Goal: Information Seeking & Learning: Learn about a topic

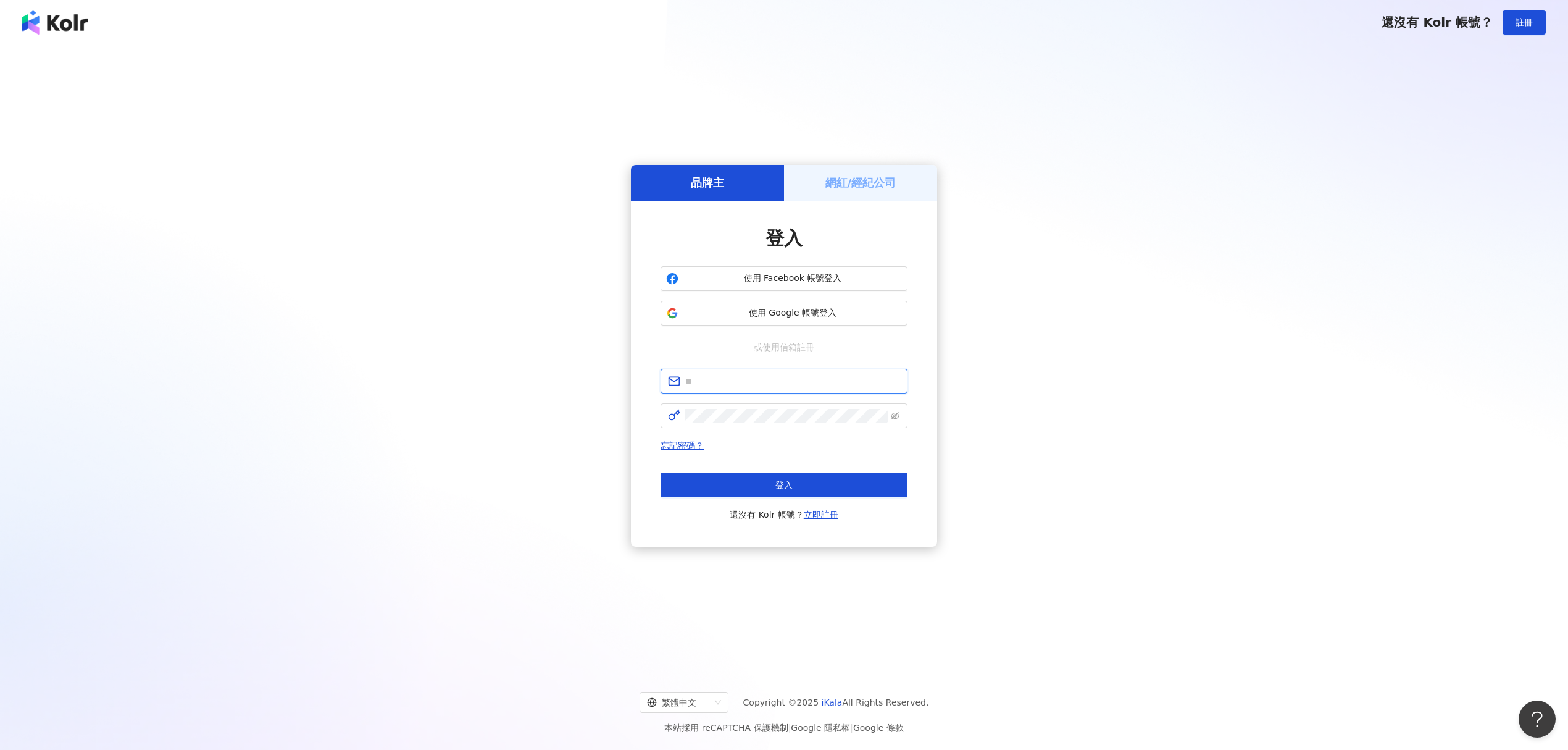
type input "**********"
drag, startPoint x: 0, startPoint y: 0, endPoint x: 1030, endPoint y: 232, distance: 1055.8
click at [1032, 233] on div "**********" at bounding box center [784, 356] width 1538 height 602
click at [758, 492] on button "登入" at bounding box center [784, 485] width 247 height 25
type input "**********"
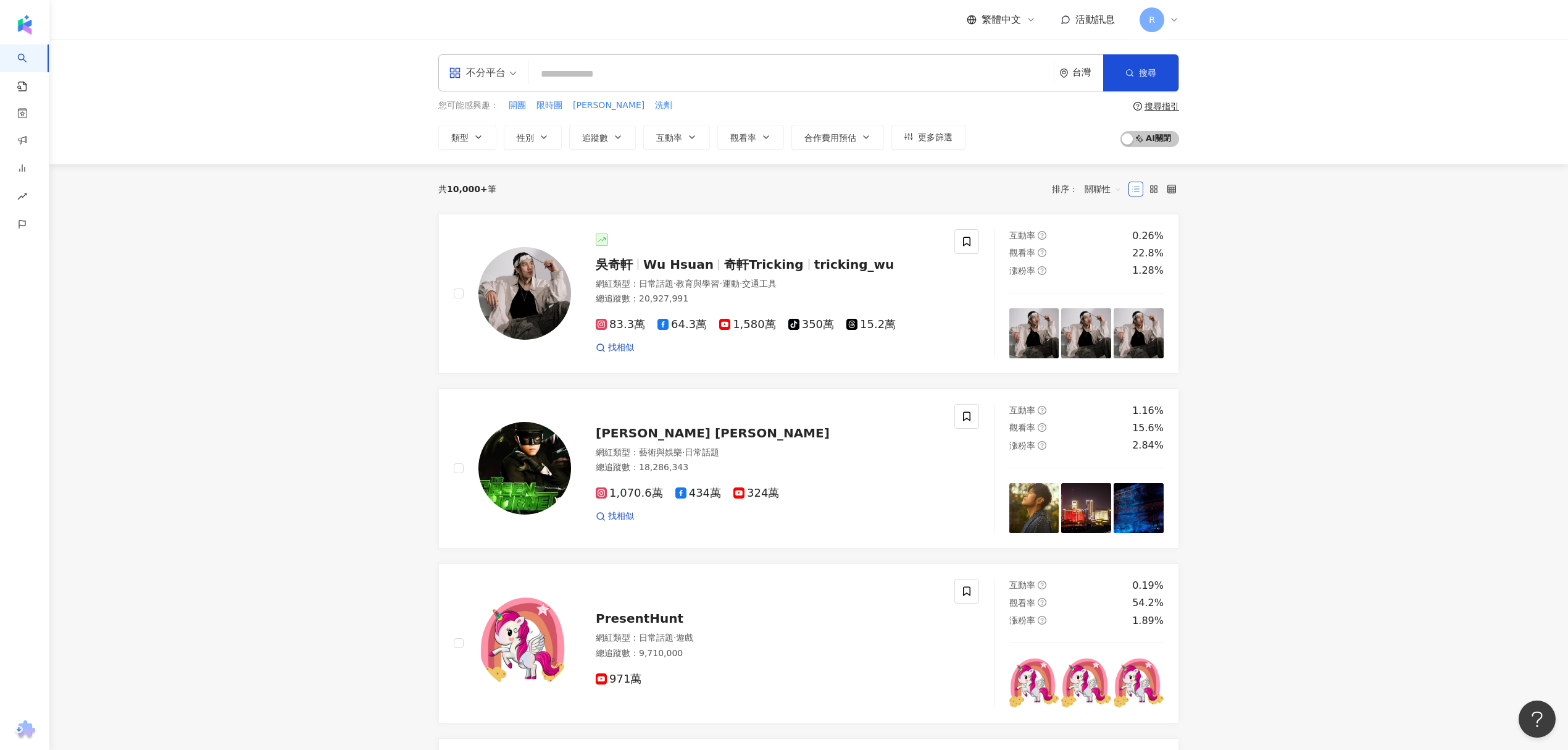
drag, startPoint x: 122, startPoint y: 686, endPoint x: 117, endPoint y: 674, distance: 13.0
drag, startPoint x: 1277, startPoint y: 112, endPoint x: 1289, endPoint y: 3, distance: 109.7
click at [1277, 109] on div "不分平台 台灣 搜尋 您可能感興趣： 開團 限時團 清潔慕斯 洗劑 類型 性別 追蹤數 互動率 觀看率 合作費用預估 更多篩選 搜尋指引 AI 開啟 AI 關閉" at bounding box center [809, 102] width 1519 height 125
drag, startPoint x: 67, startPoint y: 155, endPoint x: 75, endPoint y: 139, distance: 17.9
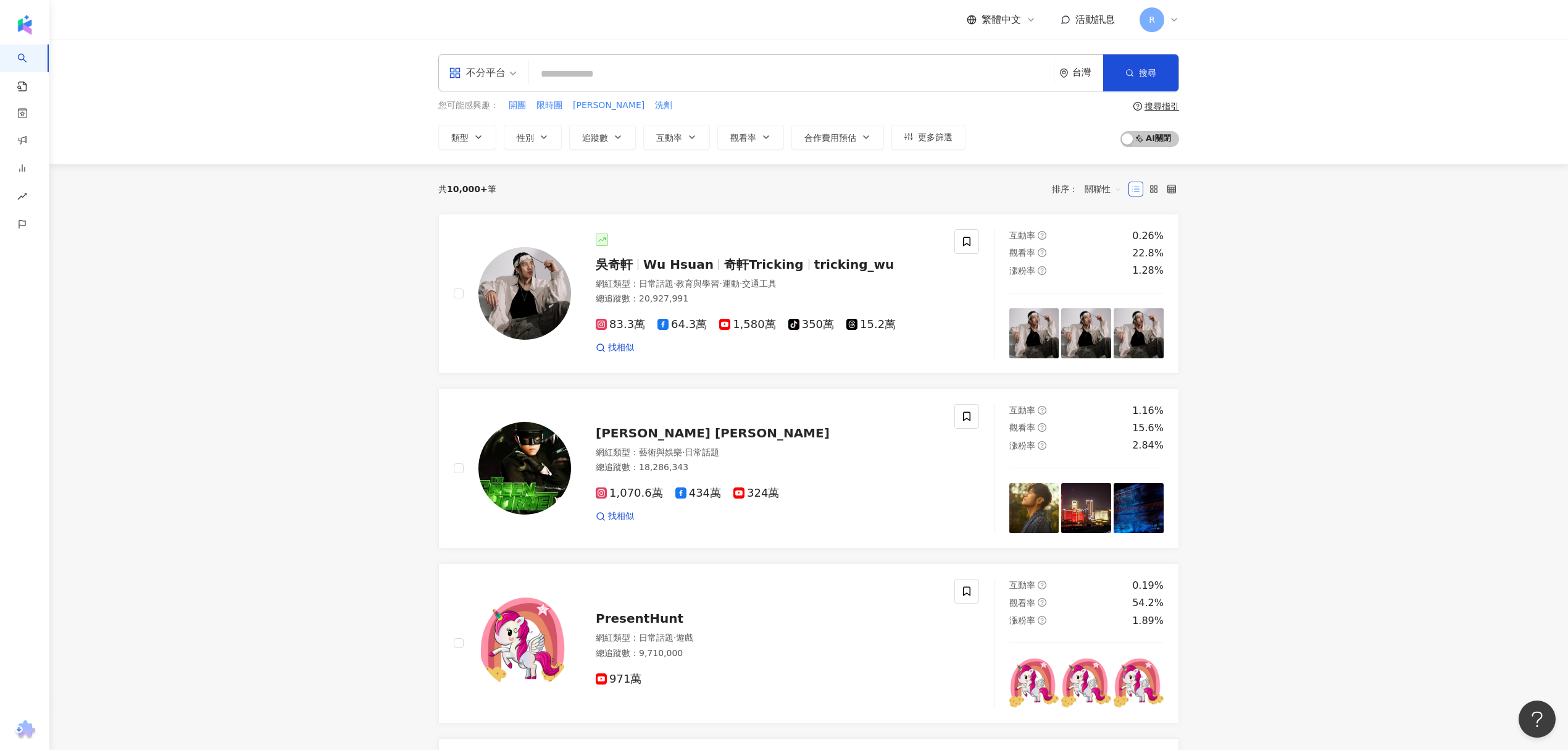
click at [71, 153] on div "不分平台 台灣 搜尋 您可能感興趣： 開團 限時團 清潔慕斯 洗劑 類型 性別 追蹤數 互動率 觀看率 合作費用預估 更多篩選 搜尋指引 AI 開啟 AI 關閉" at bounding box center [809, 102] width 1519 height 125
click at [63, 126] on div "資源庫" at bounding box center [67, 121] width 135 height 27
click at [64, 184] on link "網紅收藏" at bounding box center [47, 178] width 34 height 12
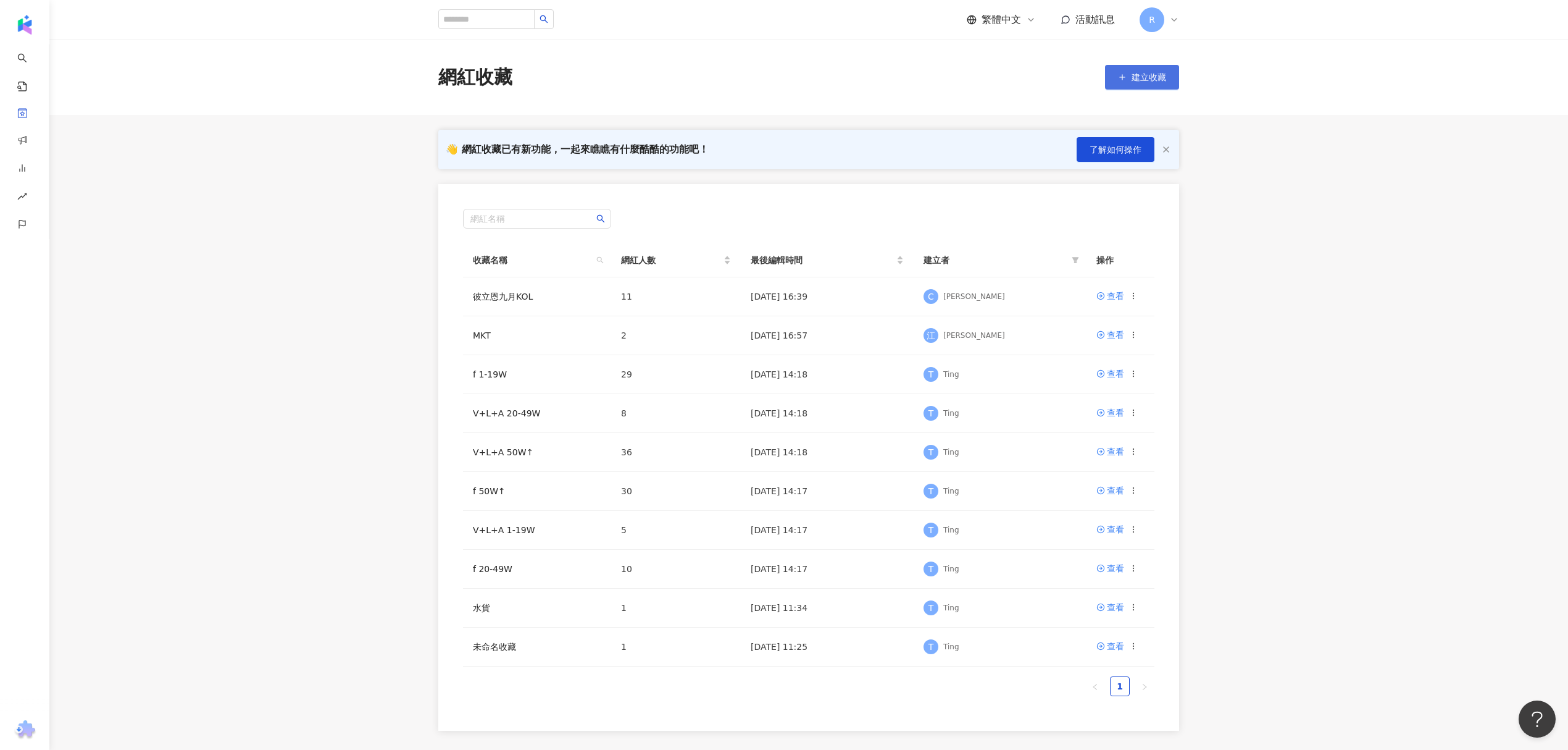
click at [1158, 72] on span "建立收藏" at bounding box center [1148, 77] width 34 height 10
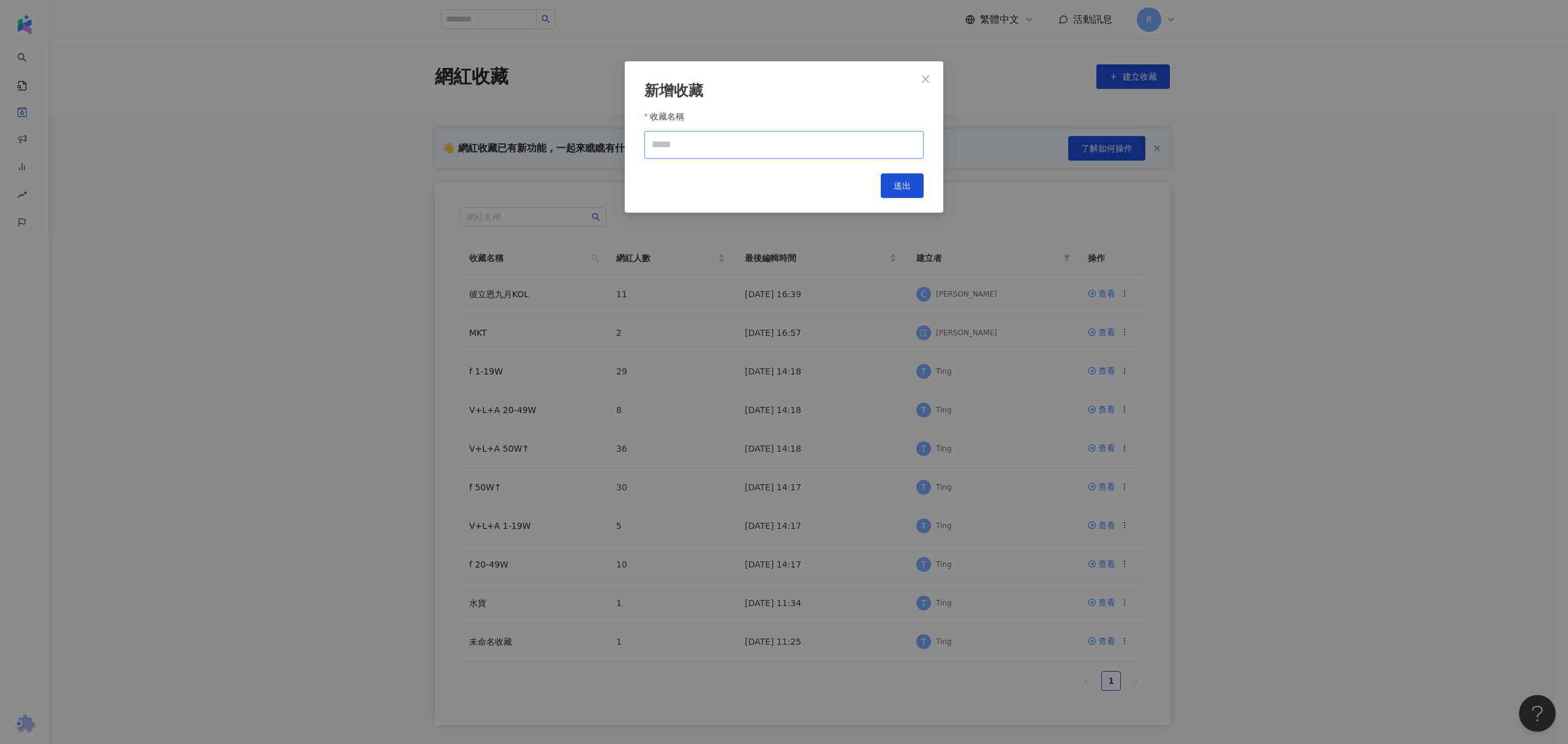
click at [715, 148] on input "收藏名稱" at bounding box center [783, 145] width 279 height 27
type input "**********"
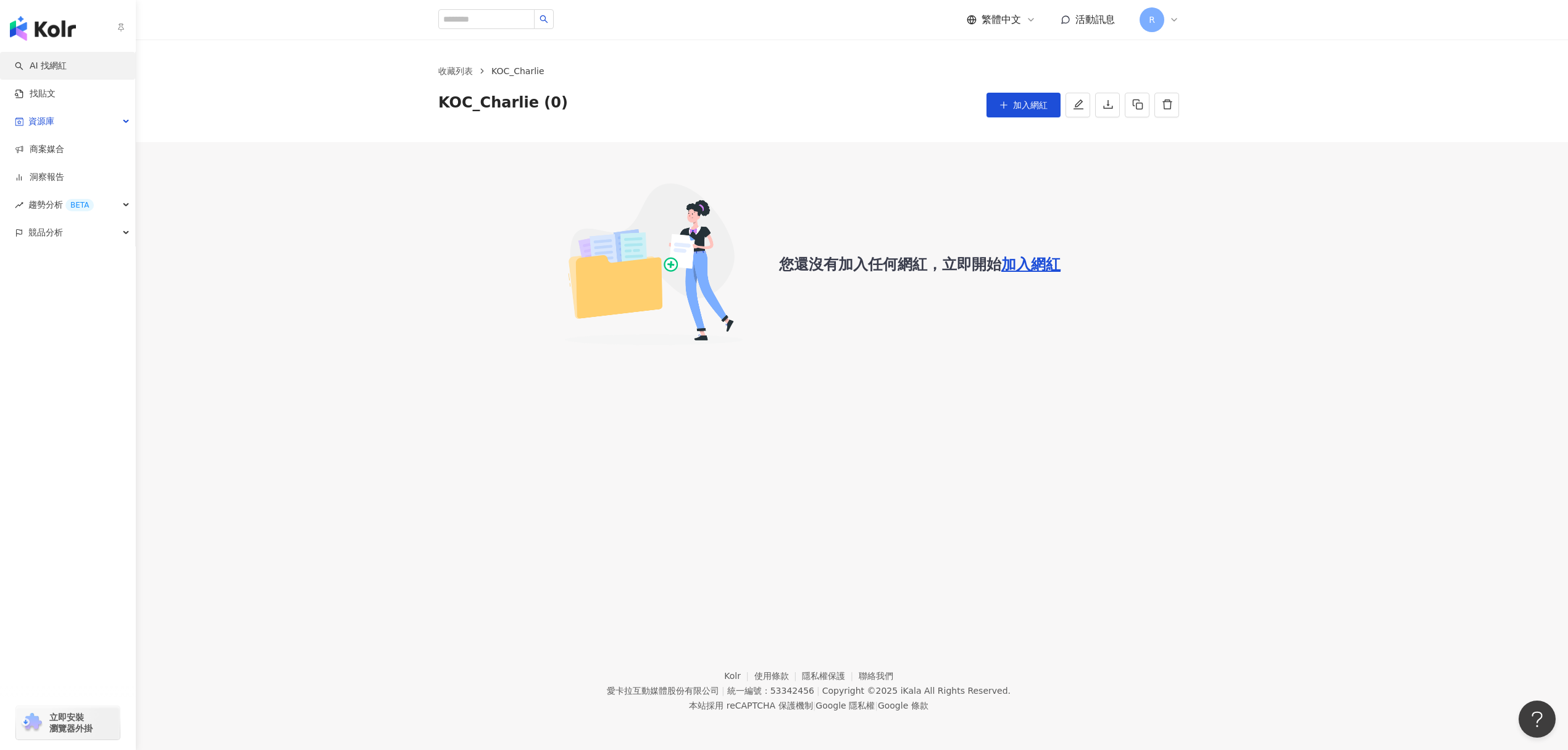
click at [33, 63] on link "AI 找網紅" at bounding box center [41, 66] width 52 height 12
click at [48, 99] on link "找貼文" at bounding box center [35, 94] width 41 height 12
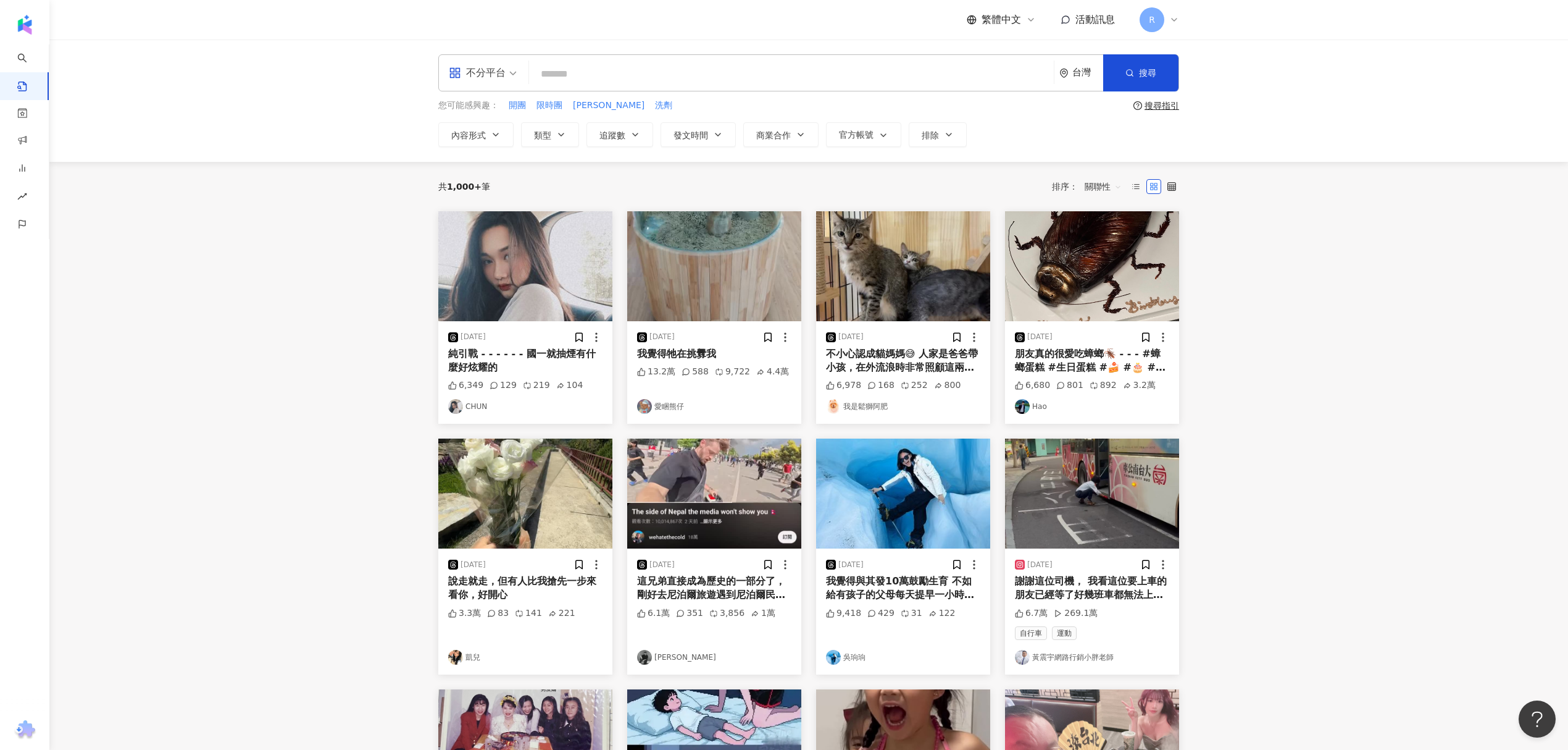
click at [816, 77] on input "search" at bounding box center [791, 74] width 515 height 27
type input "*"
type input "**"
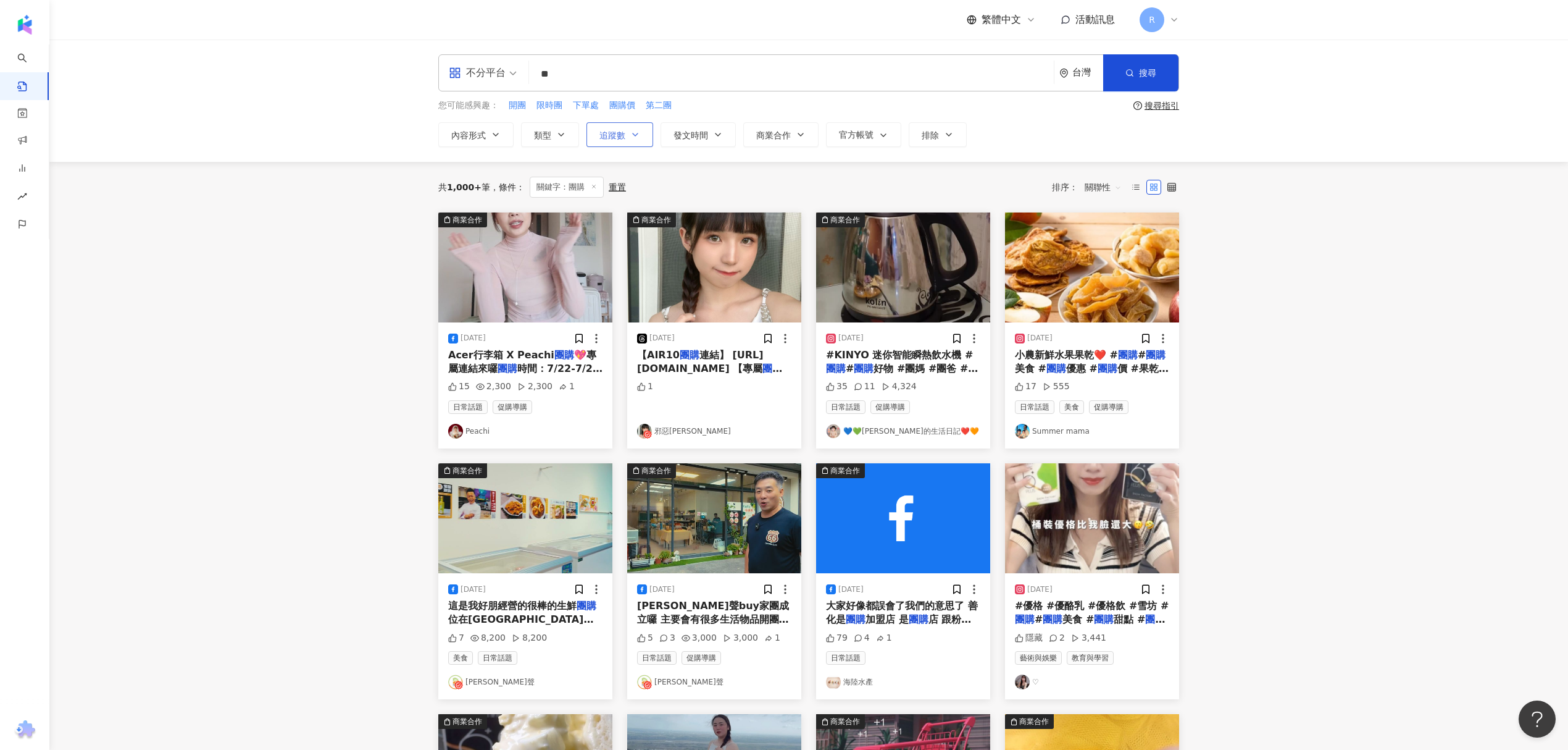
click at [635, 134] on icon "button" at bounding box center [636, 134] width 5 height 3
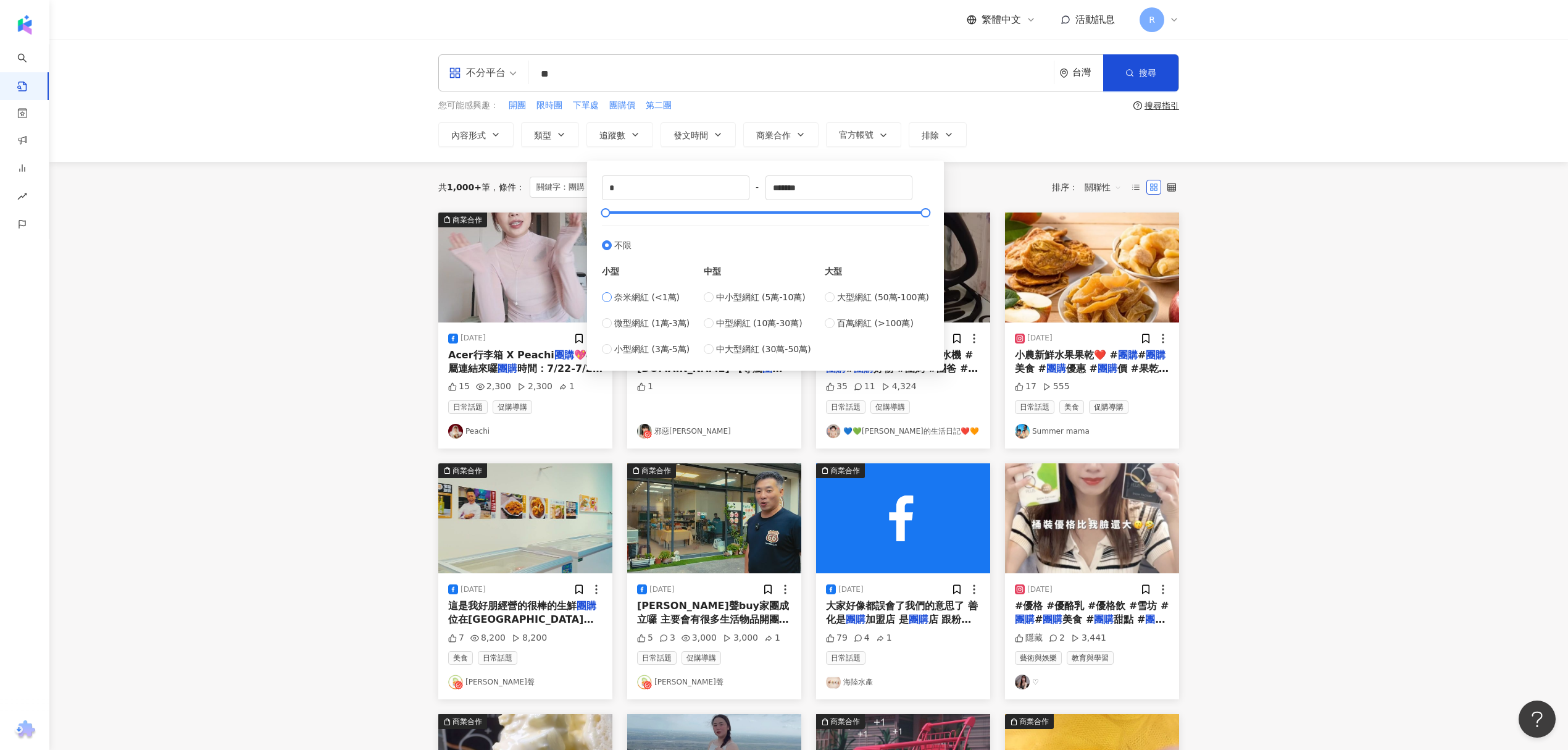
click at [638, 297] on span "奈米網紅 (<1萬)" at bounding box center [647, 297] width 65 height 13
drag, startPoint x: 827, startPoint y: 188, endPoint x: 753, endPoint y: 193, distance: 74.2
click at [782, 190] on input "****" at bounding box center [840, 187] width 147 height 24
click at [856, 186] on input "*" at bounding box center [840, 187] width 147 height 24
click at [633, 298] on span "奈米網紅 (<1萬)" at bounding box center [647, 297] width 65 height 13
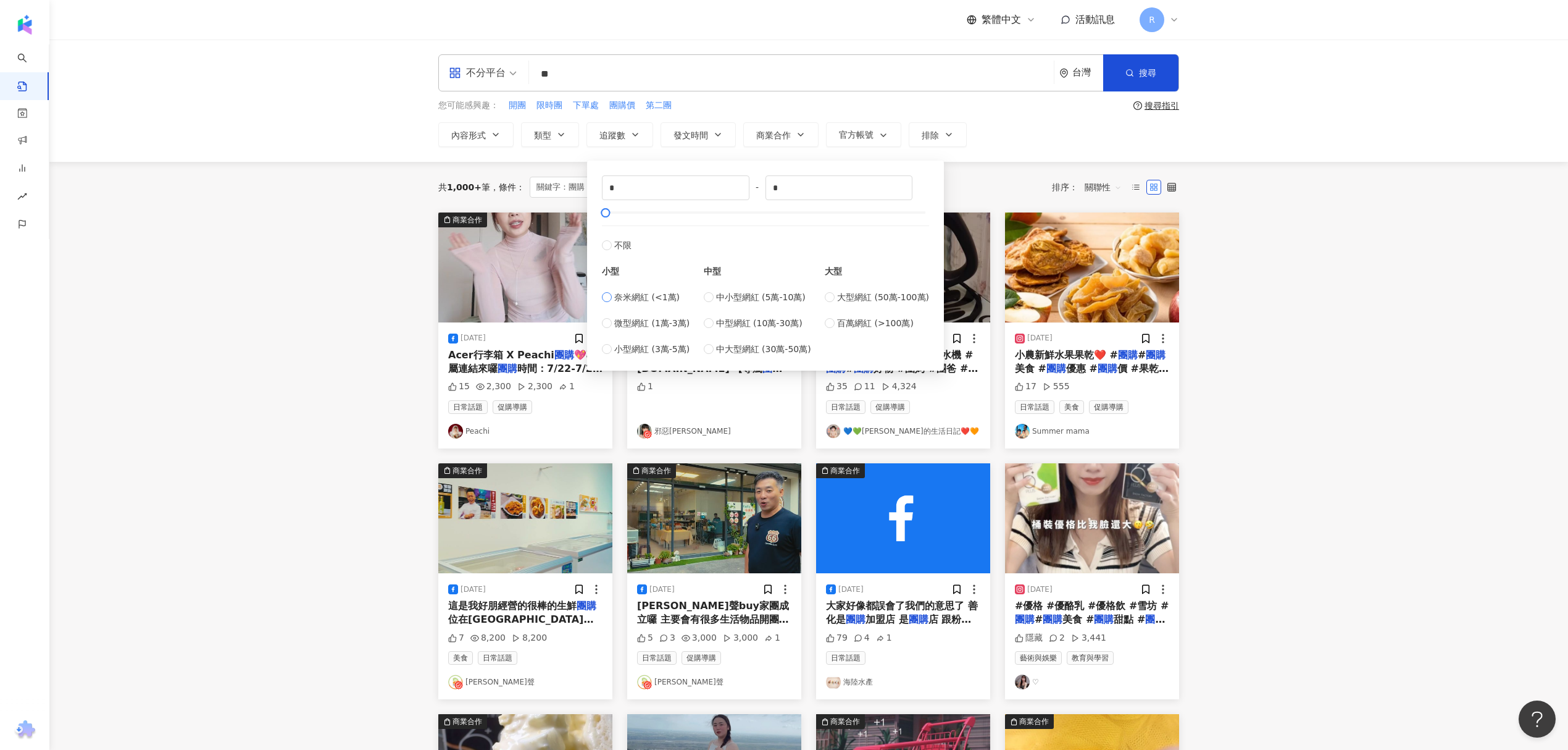
type input "****"
click at [721, 300] on span "中小型網紅 (5萬-10萬)" at bounding box center [760, 297] width 89 height 13
type input "*****"
click at [642, 291] on span "奈米網紅 (<1萬)" at bounding box center [647, 297] width 65 height 13
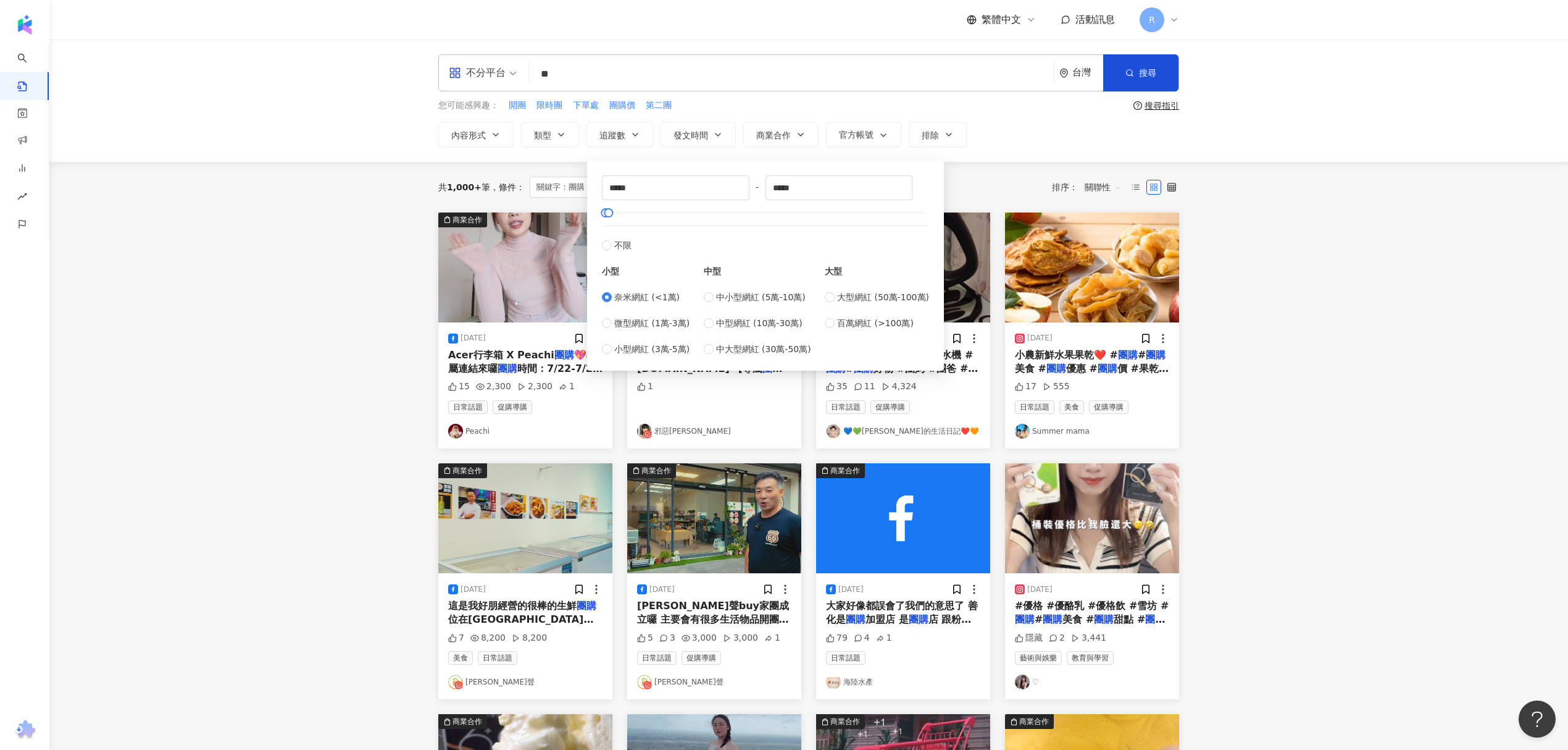
type input "*"
drag, startPoint x: 818, startPoint y: 186, endPoint x: 717, endPoint y: 189, distance: 101.0
click at [717, 188] on div "* - **** 不限 小型 奈米網紅 (<1萬) 微型網紅 (1萬-3萬) 小型網紅 (3萬-5萬) 中型 中小型網紅 (5萬-10萬) 中型網紅 (10萬…" at bounding box center [765, 266] width 327 height 180
type input "*"
type input "*****"
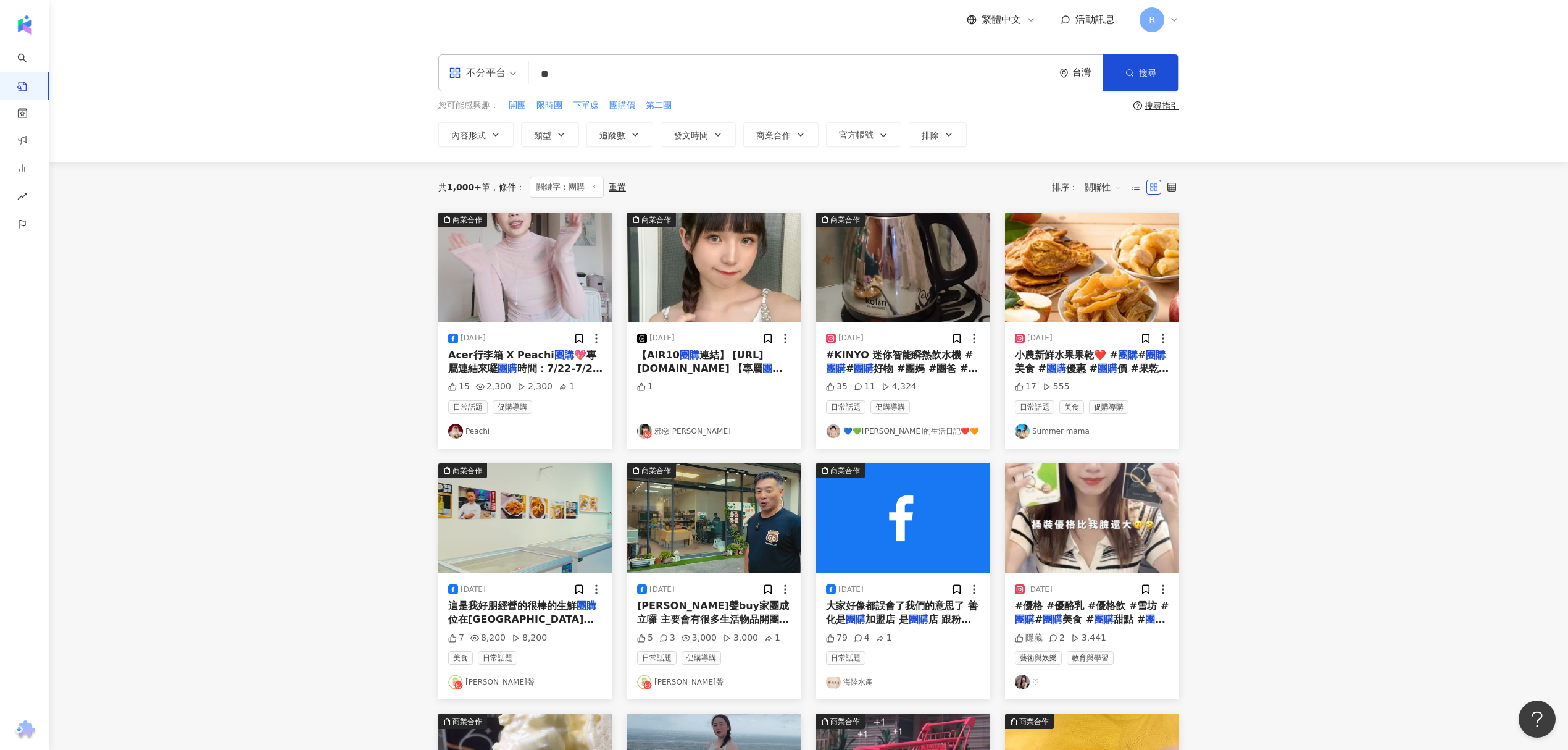
click at [1059, 155] on div "不分平台 ** 台灣 搜尋 您可能感興趣： 開團 限時團 下單處 團購價 第二團 搜尋指引 內容形式 類型 追蹤數 發文時間 商業合作 官方帳號 排除 * -…" at bounding box center [809, 101] width 1519 height 122
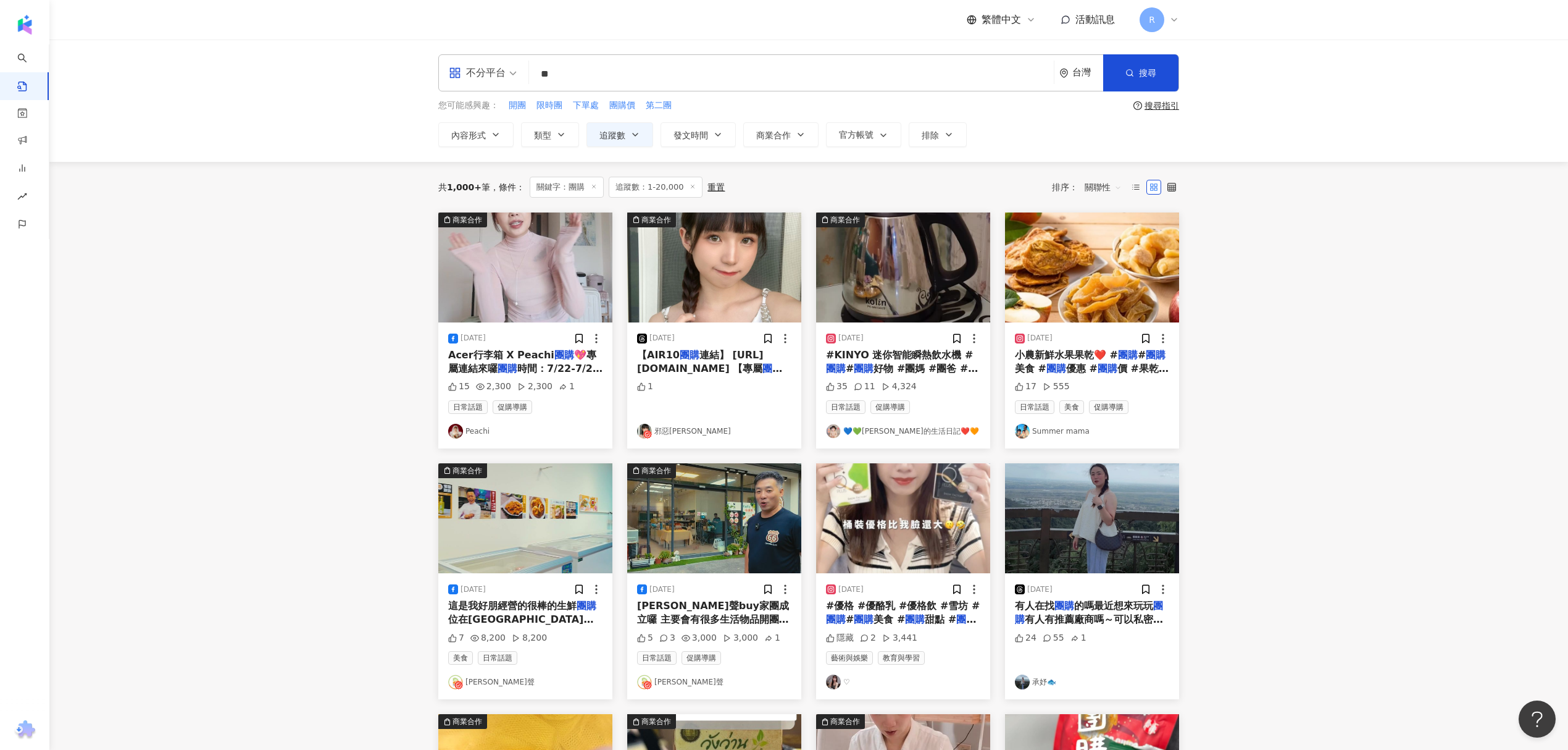
click at [89, 509] on main "不分平台 ** 台灣 搜尋 您可能感興趣： 開團 限時團 下單處 團購價 第二團 搜尋指引 內容形式 類型 追蹤數 發文時間 商業合作 官方帳號 排除 * -…" at bounding box center [809, 545] width 1519 height 1011
drag, startPoint x: 552, startPoint y: 136, endPoint x: 559, endPoint y: 147, distance: 13.0
click at [552, 136] on button "類型" at bounding box center [550, 134] width 58 height 25
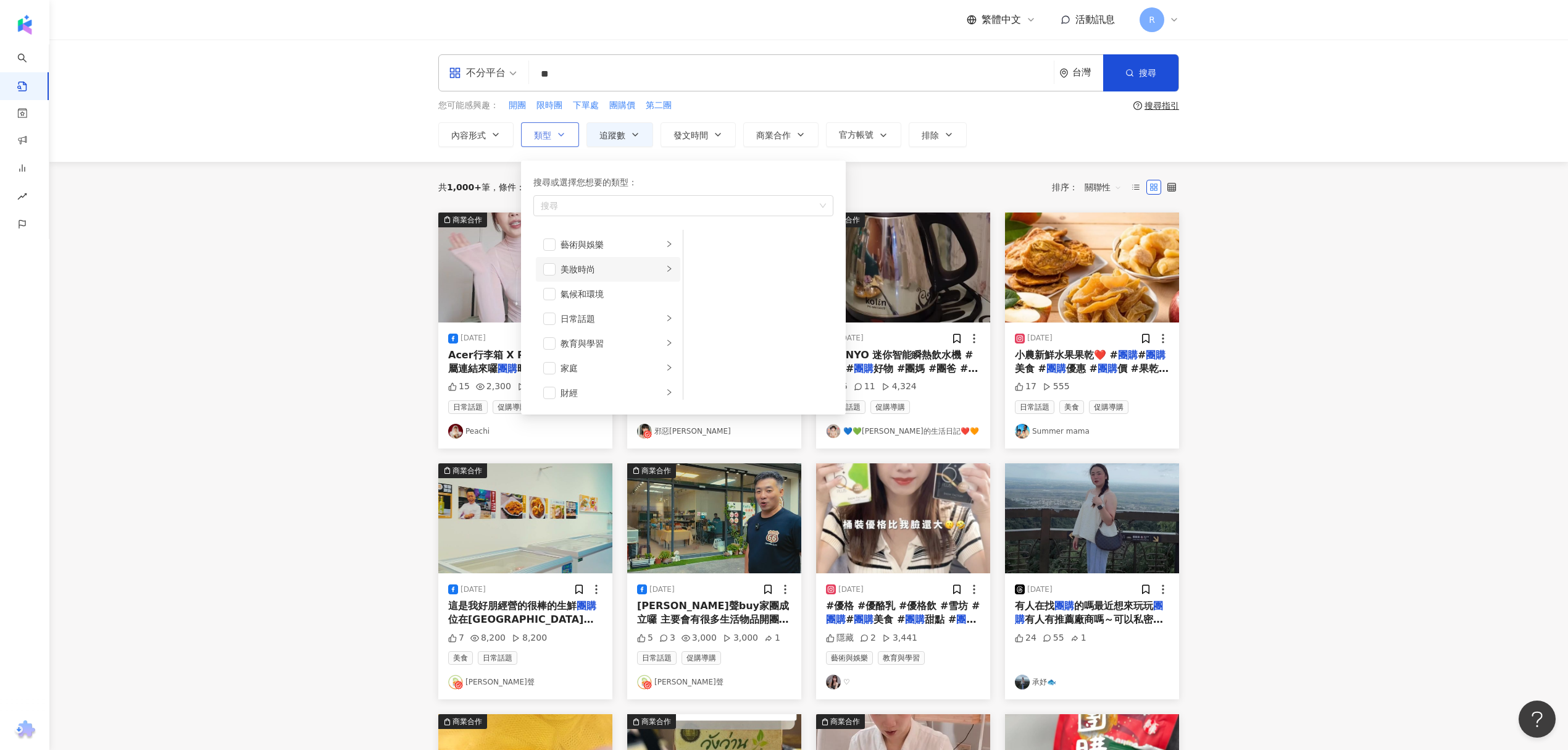
click at [666, 266] on icon "right" at bounding box center [669, 269] width 7 height 7
click at [642, 327] on li "日常話題" at bounding box center [608, 319] width 145 height 25
click at [642, 349] on div "教育與學習" at bounding box center [612, 343] width 102 height 13
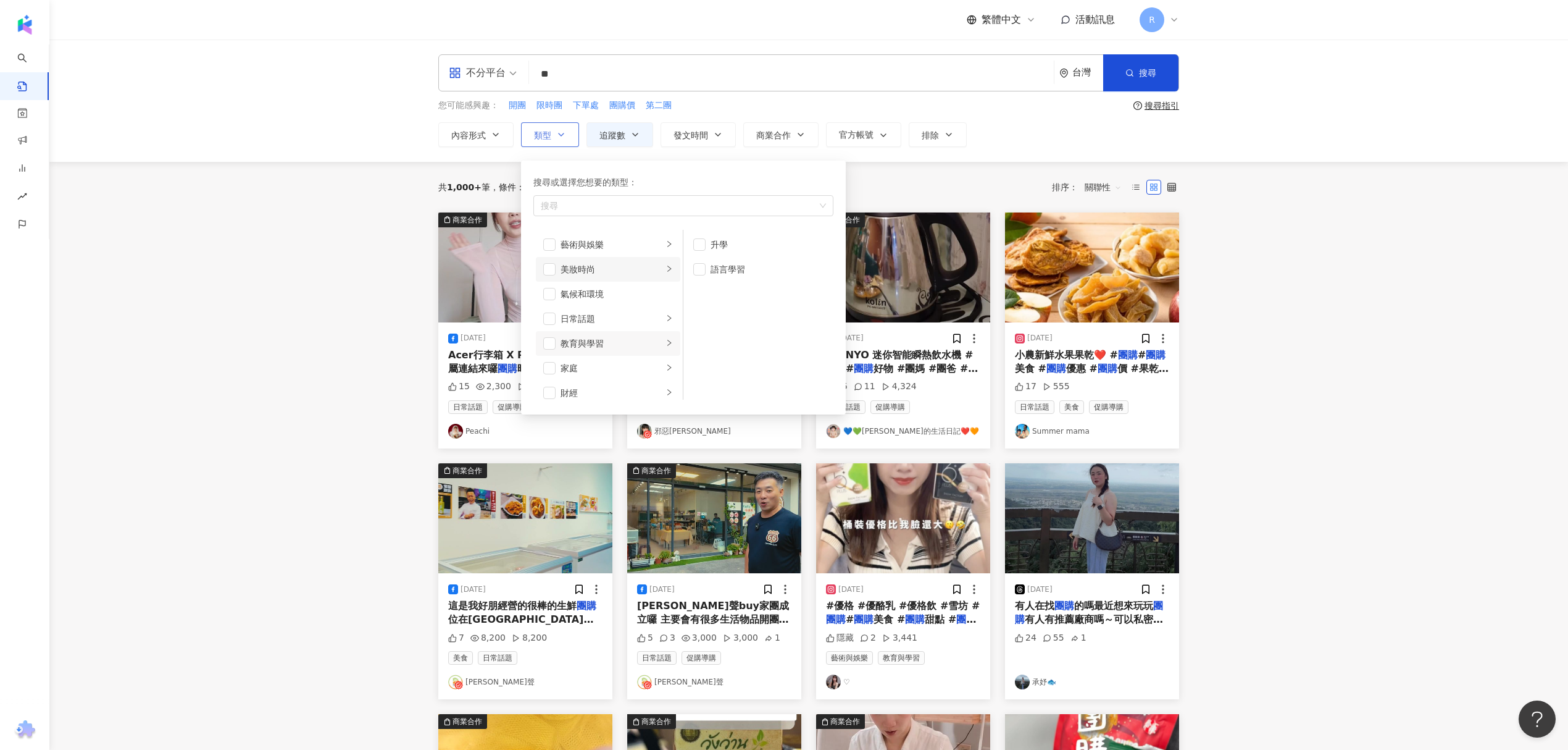
click at [633, 273] on div "美妝時尚" at bounding box center [612, 269] width 102 height 13
click at [637, 292] on div "家庭" at bounding box center [612, 285] width 102 height 13
click at [544, 288] on span "button" at bounding box center [549, 286] width 12 height 12
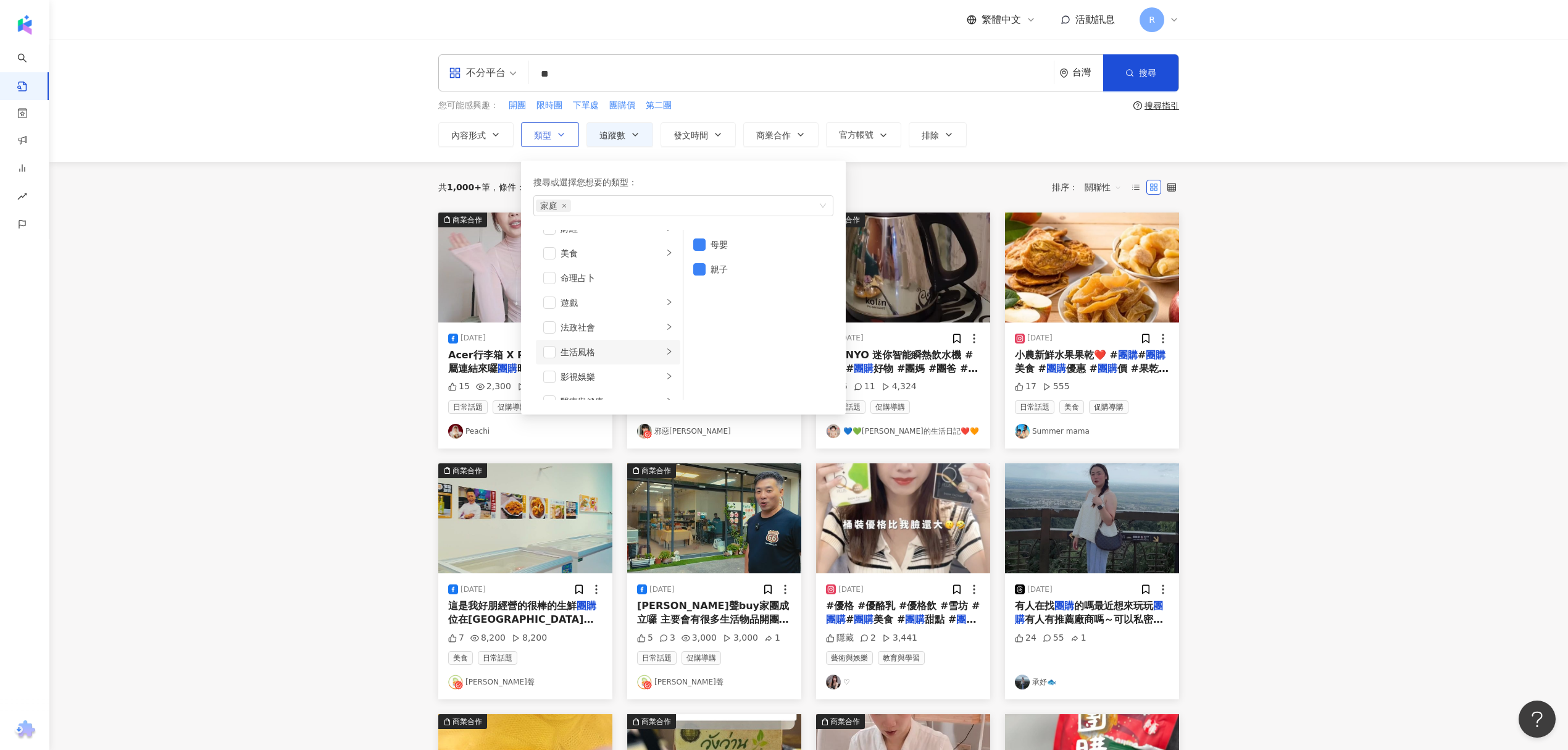
click at [655, 344] on li "生活風格" at bounding box center [608, 352] width 145 height 25
click at [700, 249] on span "button" at bounding box center [699, 245] width 12 height 12
click at [652, 297] on li "影視娛樂" at bounding box center [608, 294] width 145 height 25
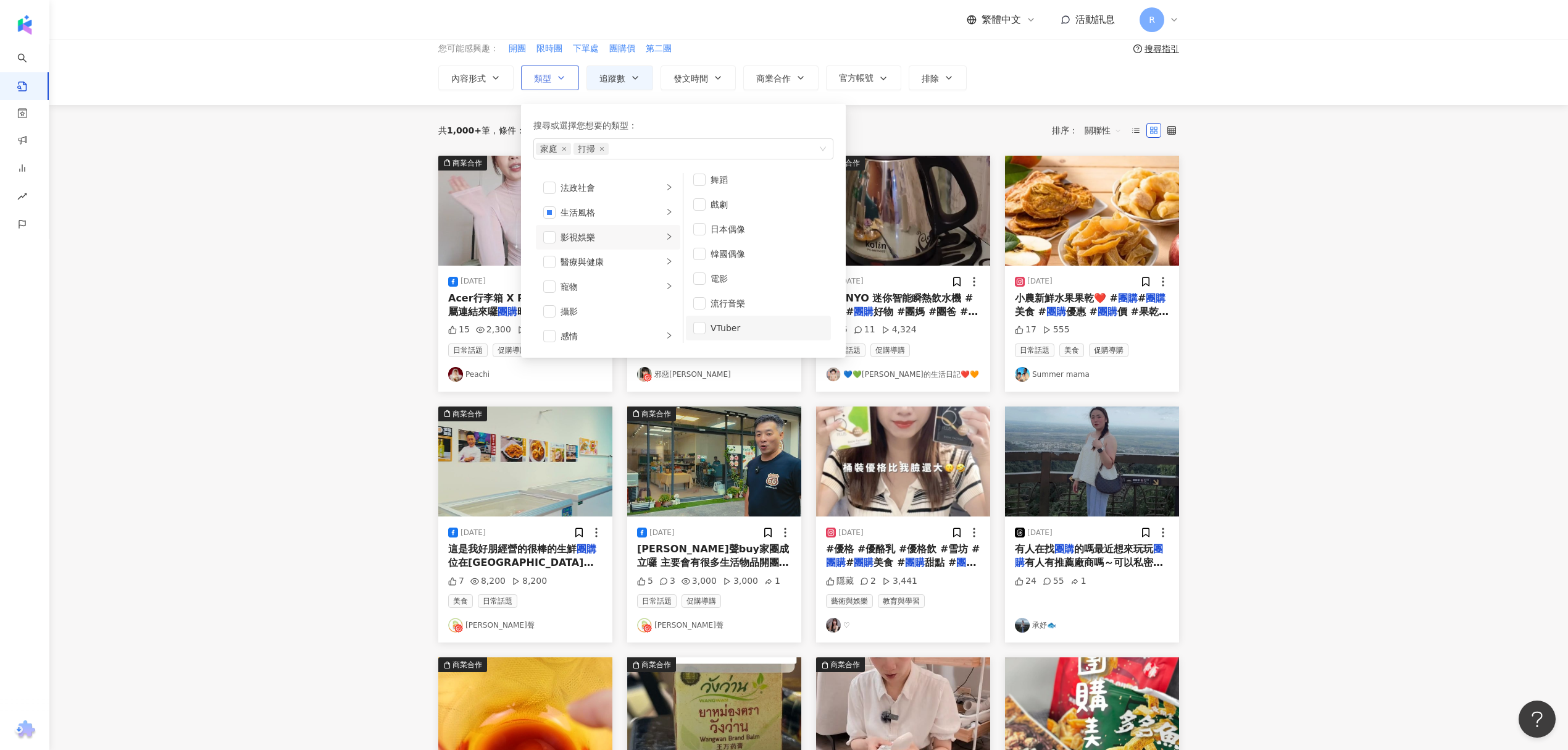
scroll to position [82, 0]
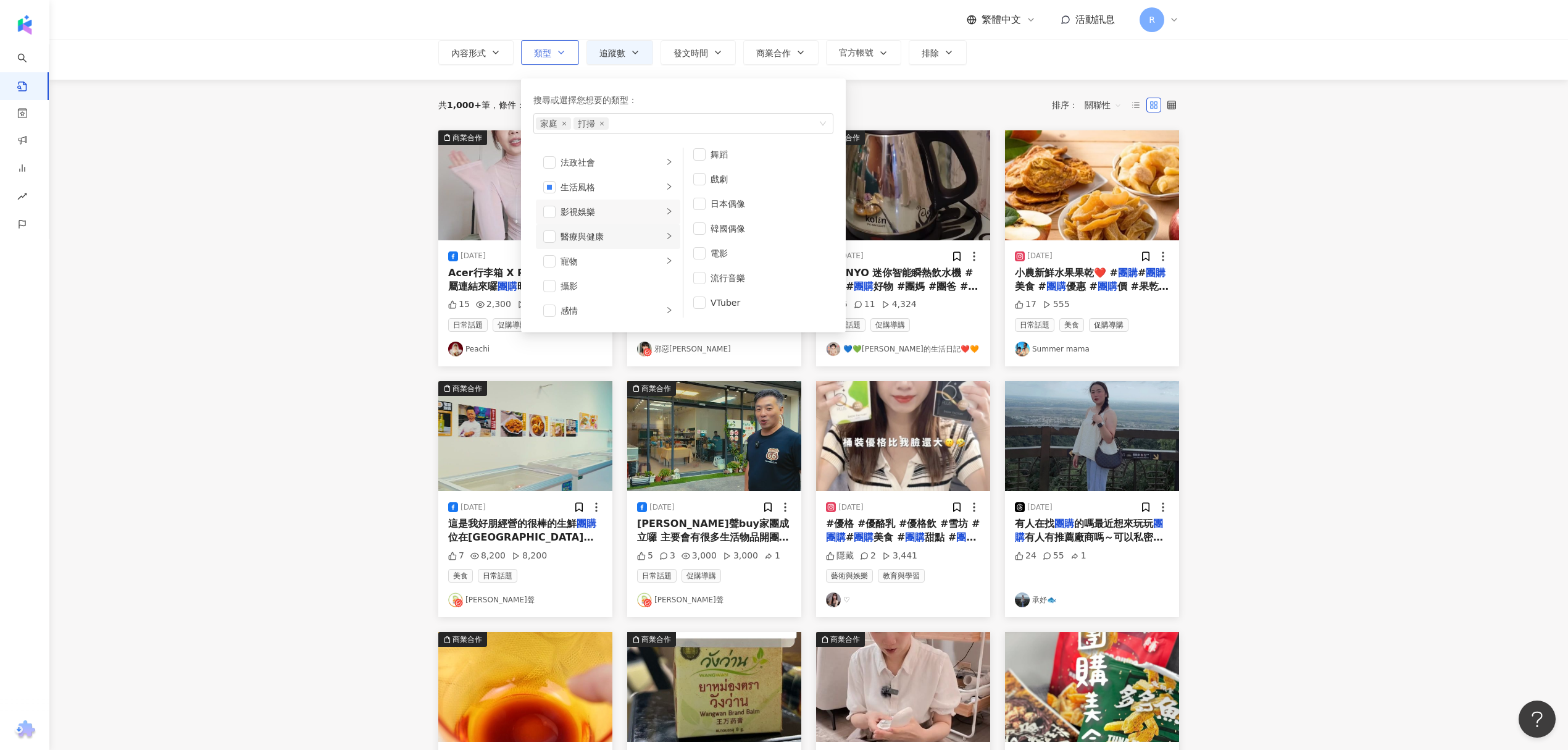
click at [622, 246] on li "醫療與健康" at bounding box center [608, 237] width 145 height 25
click at [616, 261] on div "寵物" at bounding box center [612, 261] width 102 height 13
click at [601, 294] on li "攝影" at bounding box center [608, 286] width 145 height 25
click at [592, 312] on div "感情" at bounding box center [612, 310] width 102 height 13
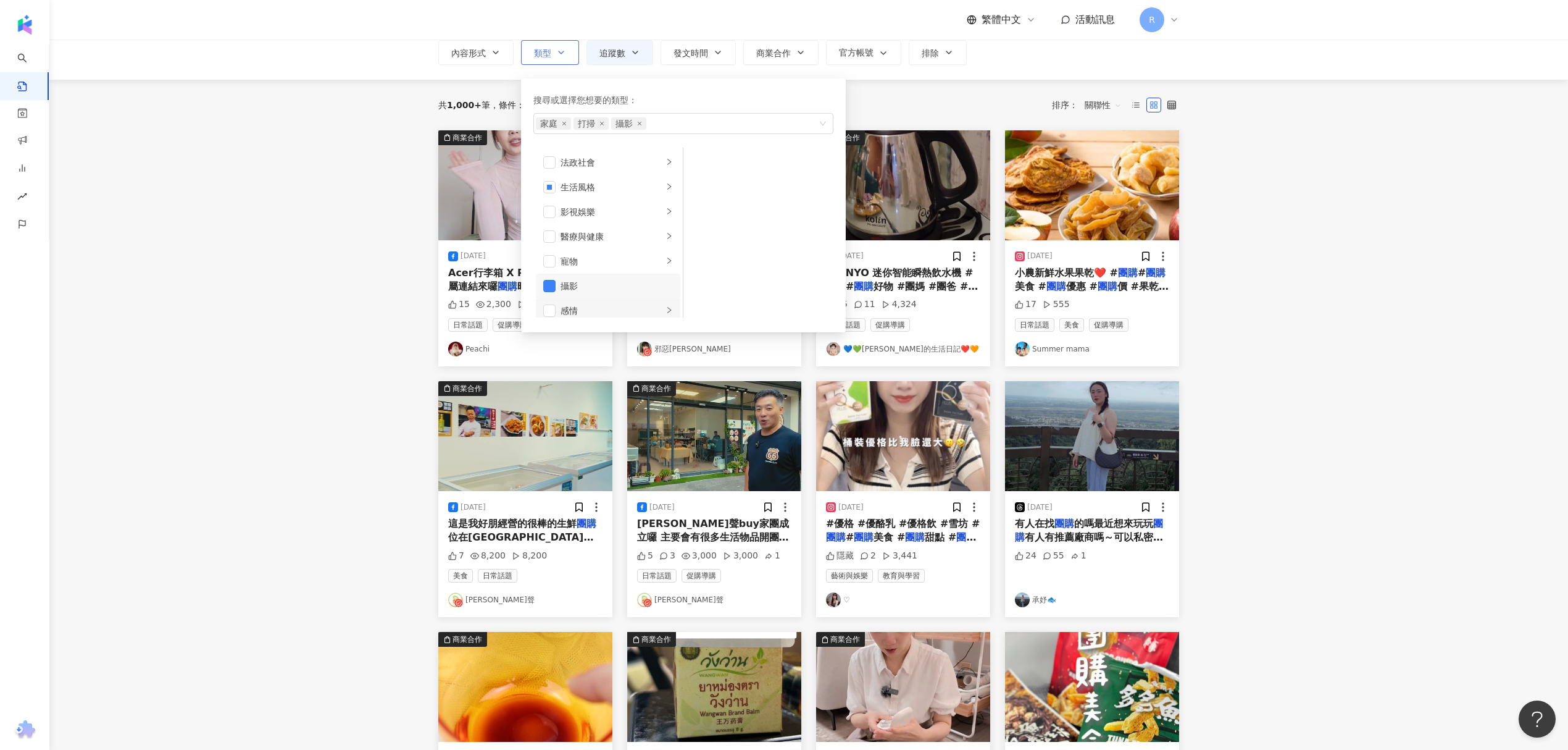
scroll to position [253, 0]
click at [547, 279] on span "button" at bounding box center [549, 280] width 12 height 12
click at [642, 235] on div "科技" at bounding box center [612, 239] width 102 height 13
click at [585, 193] on div "促購導購" at bounding box center [616, 189] width 112 height 13
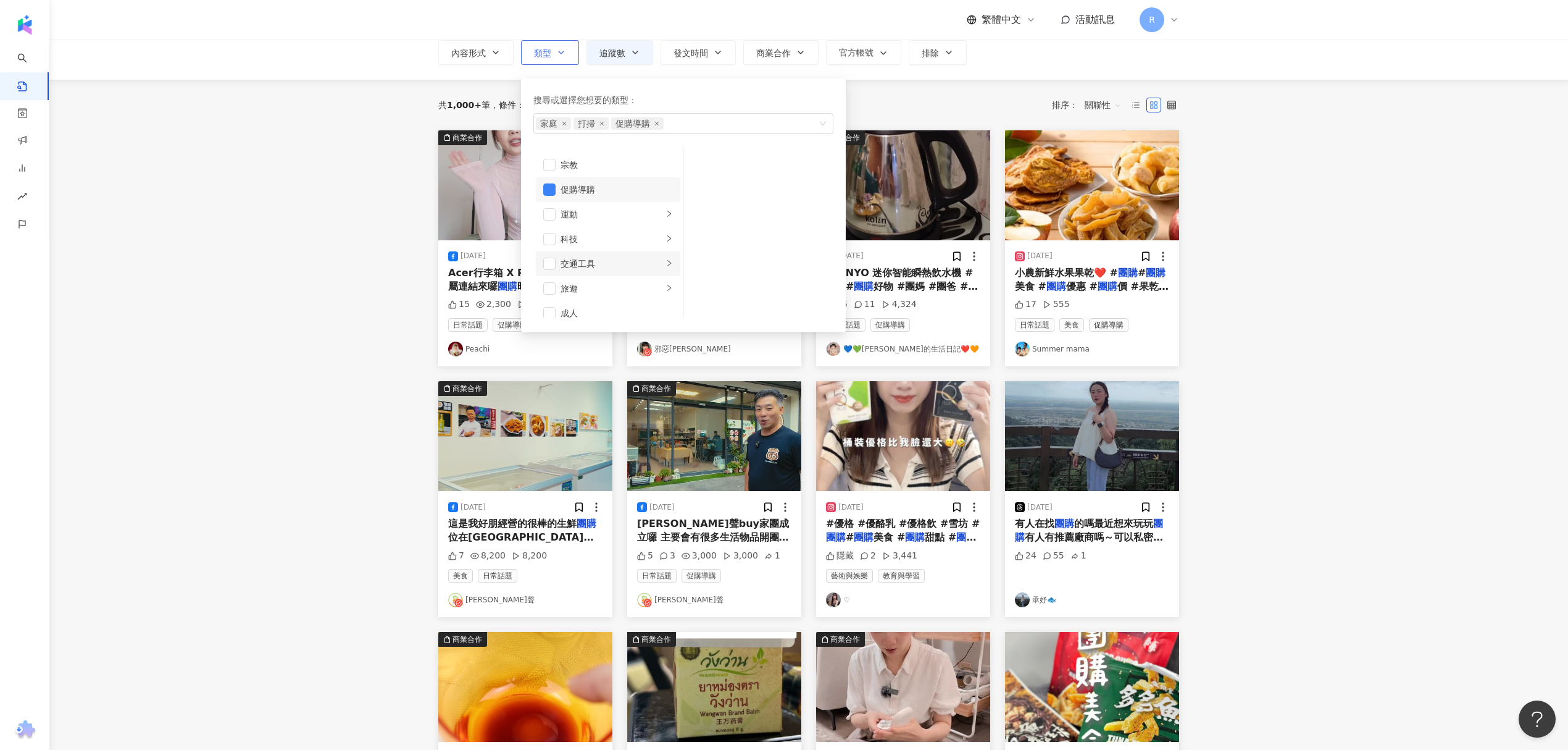
scroll to position [428, 0]
click at [641, 272] on div "旅遊" at bounding box center [612, 277] width 102 height 13
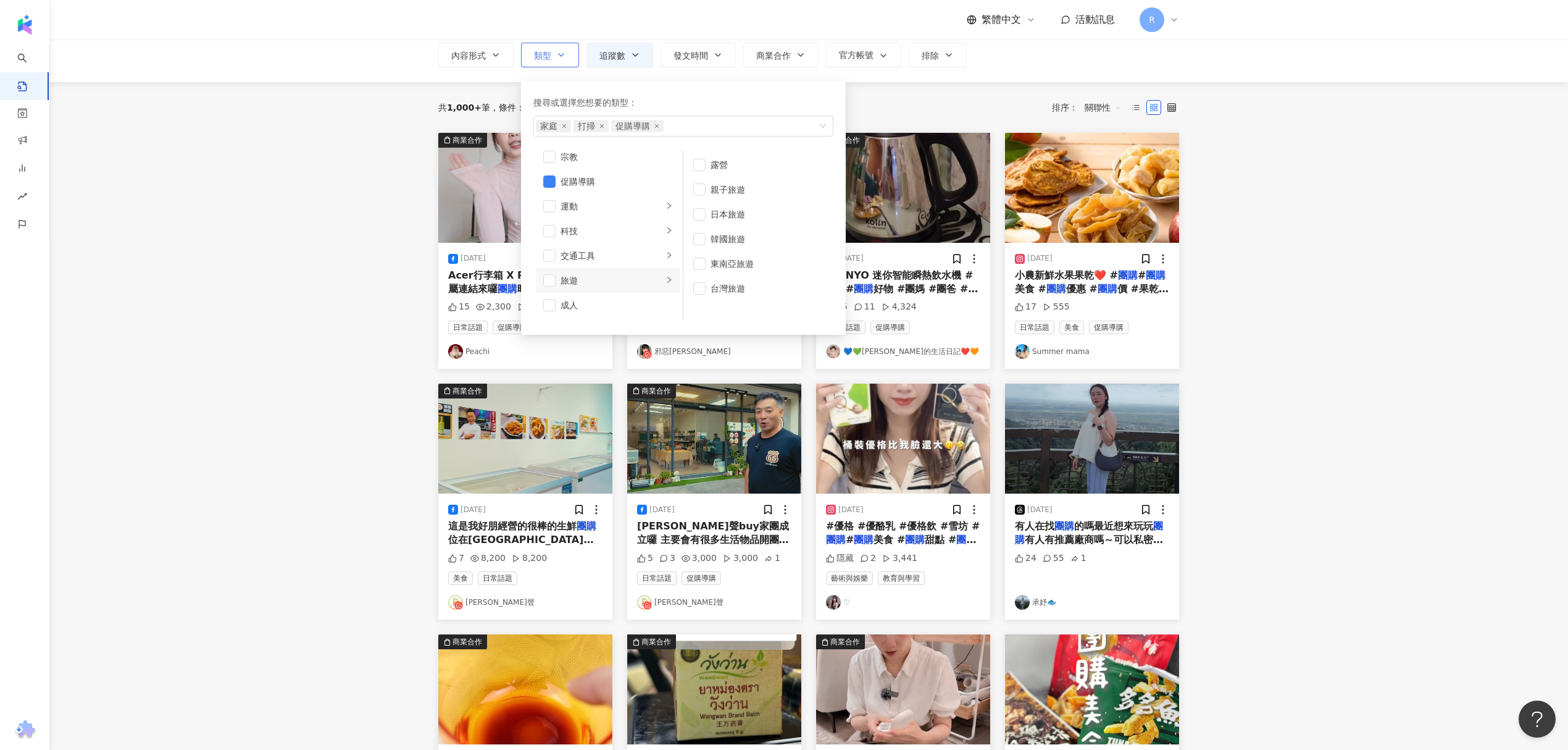
scroll to position [0, 0]
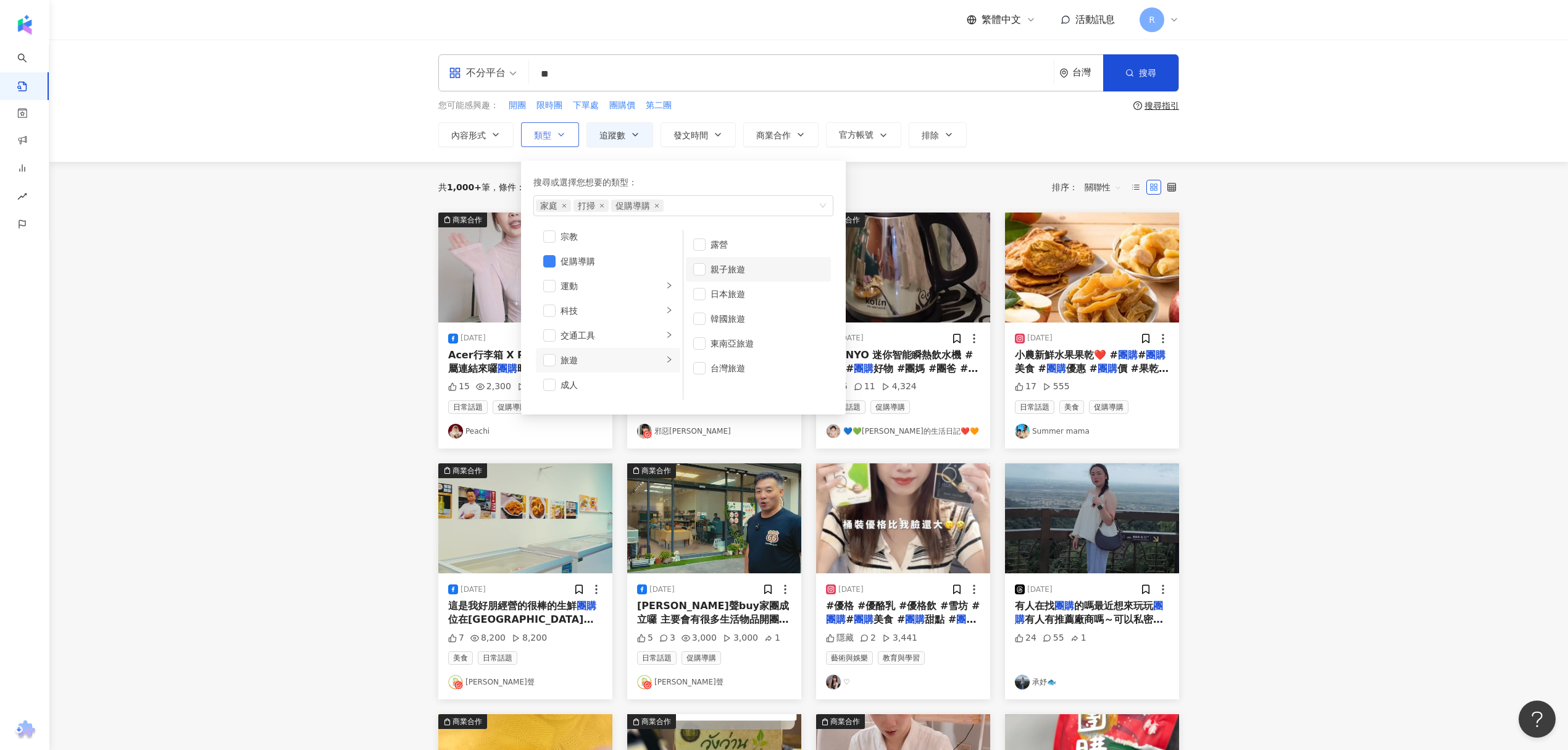
click at [720, 268] on div "親子旅遊" at bounding box center [767, 269] width 113 height 13
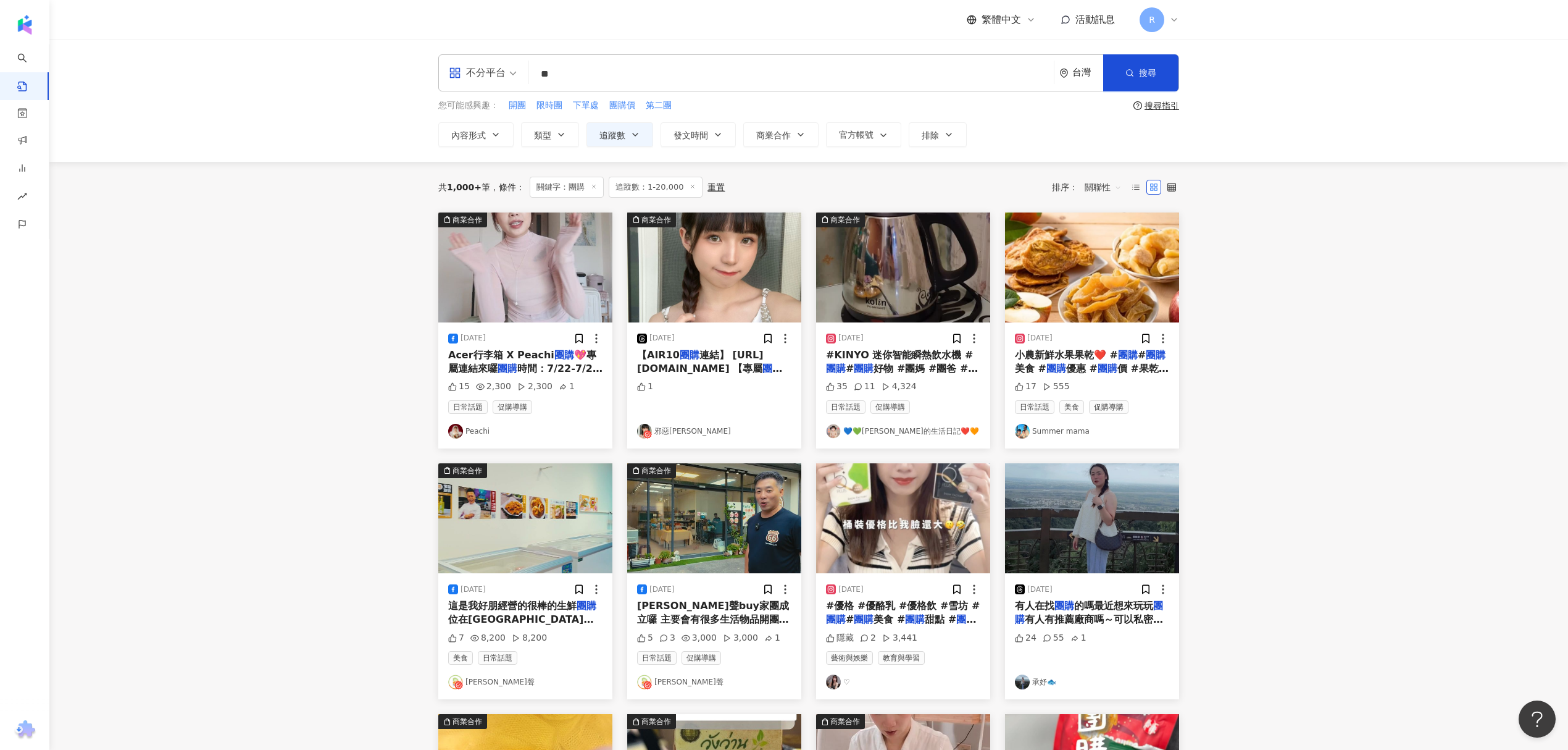
click at [364, 269] on main "不分平台 ** 台灣 搜尋 您可能感興趣： 開團 限時團 下單處 團購價 第二團 搜尋指引 內容形式 類型 搜尋或選擇您想要的類型： 家庭 打掃 促購導購 親…" at bounding box center [809, 545] width 1519 height 1011
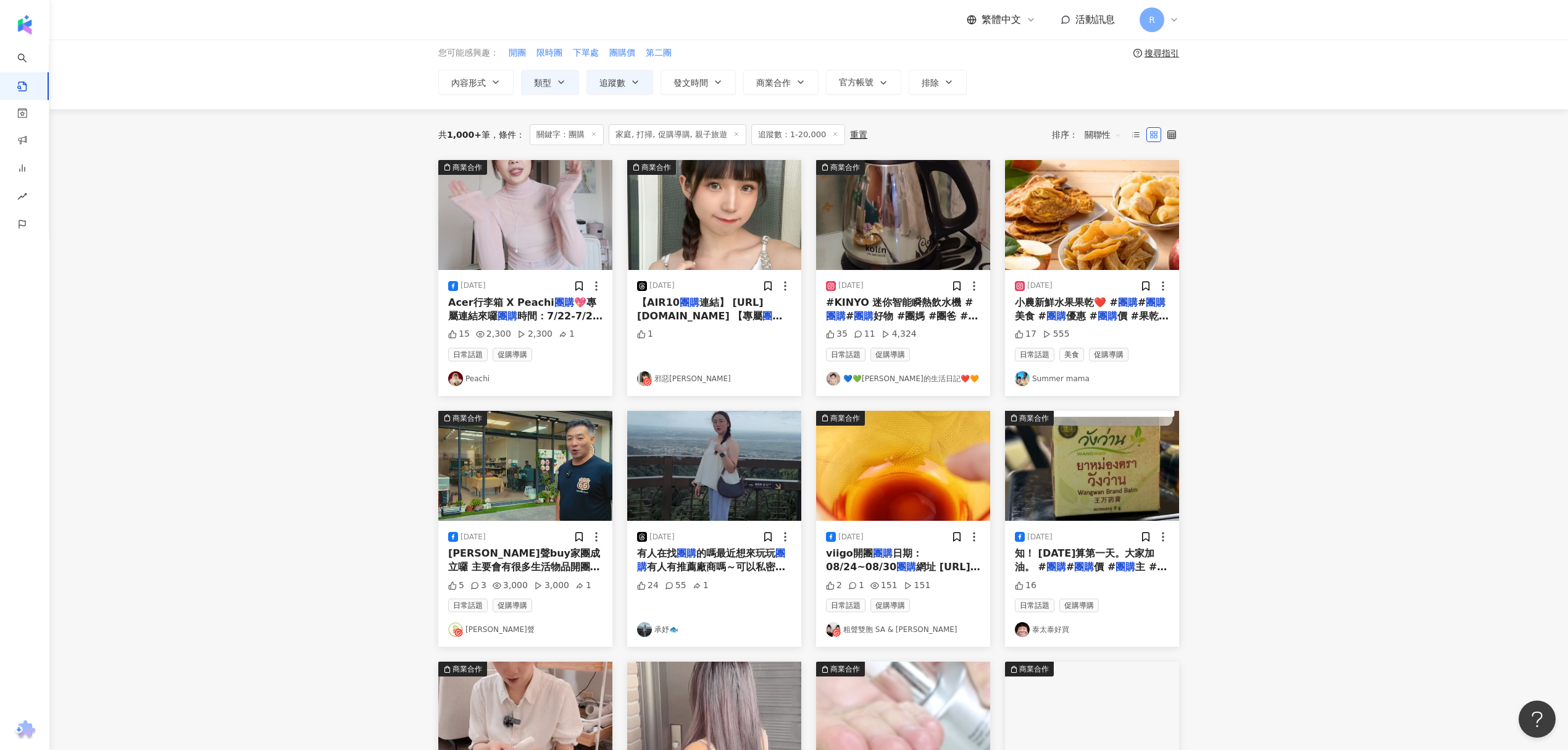
scroll to position [82, 0]
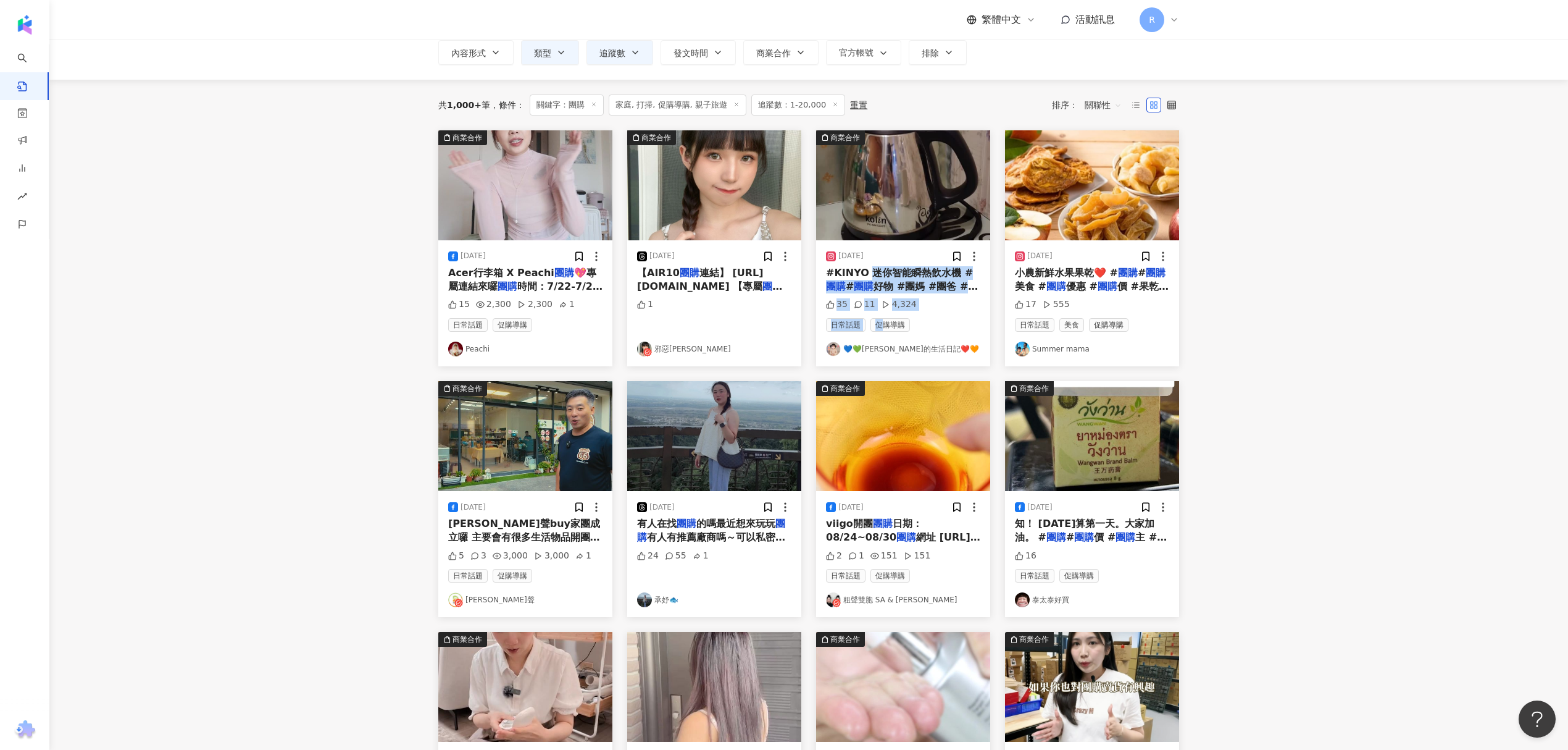
drag, startPoint x: 875, startPoint y: 277, endPoint x: 914, endPoint y: 325, distance: 61.8
click at [908, 326] on div "2024/10/5 #KINYO 迷你智能瞬熱飲水機 # 團購 # 團購 好物 #團媽 #團爸 #母嬰 團購 # 團購 優惠 #限時 團購 # 團購 價 # …" at bounding box center [902, 303] width 174 height 126
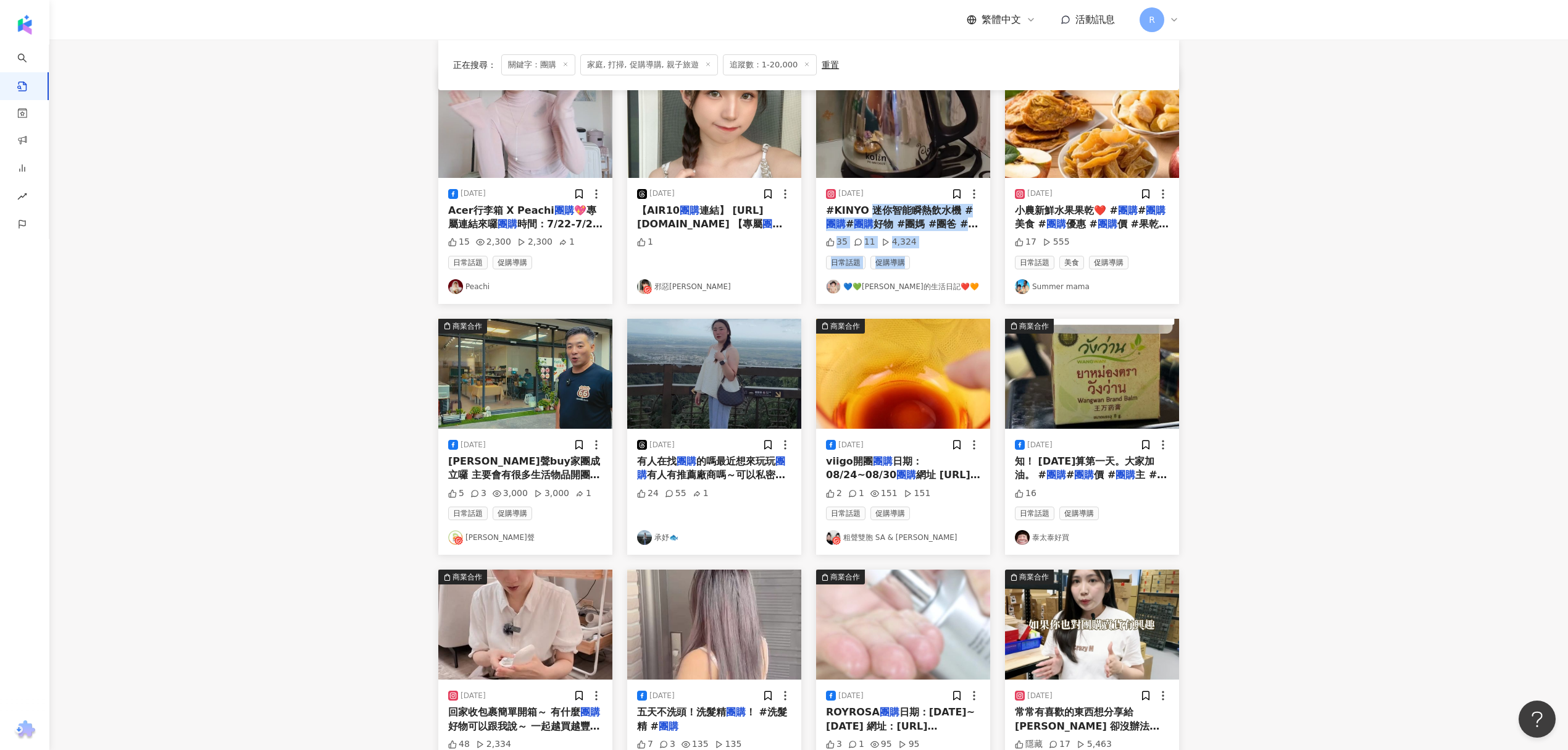
scroll to position [164, 0]
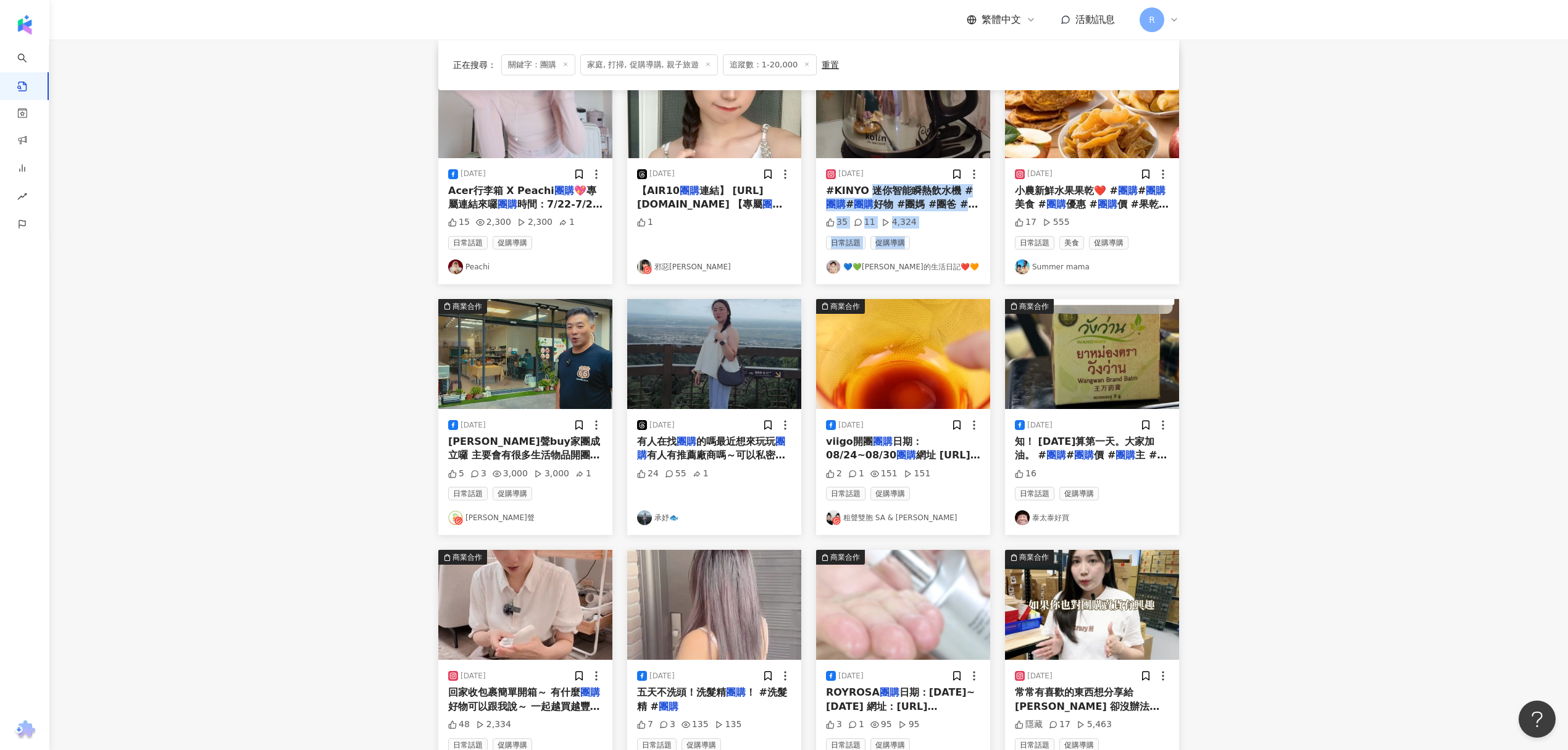
click at [900, 199] on span "好物 #團媽 #團爸 #母嬰" at bounding box center [901, 210] width 152 height 26
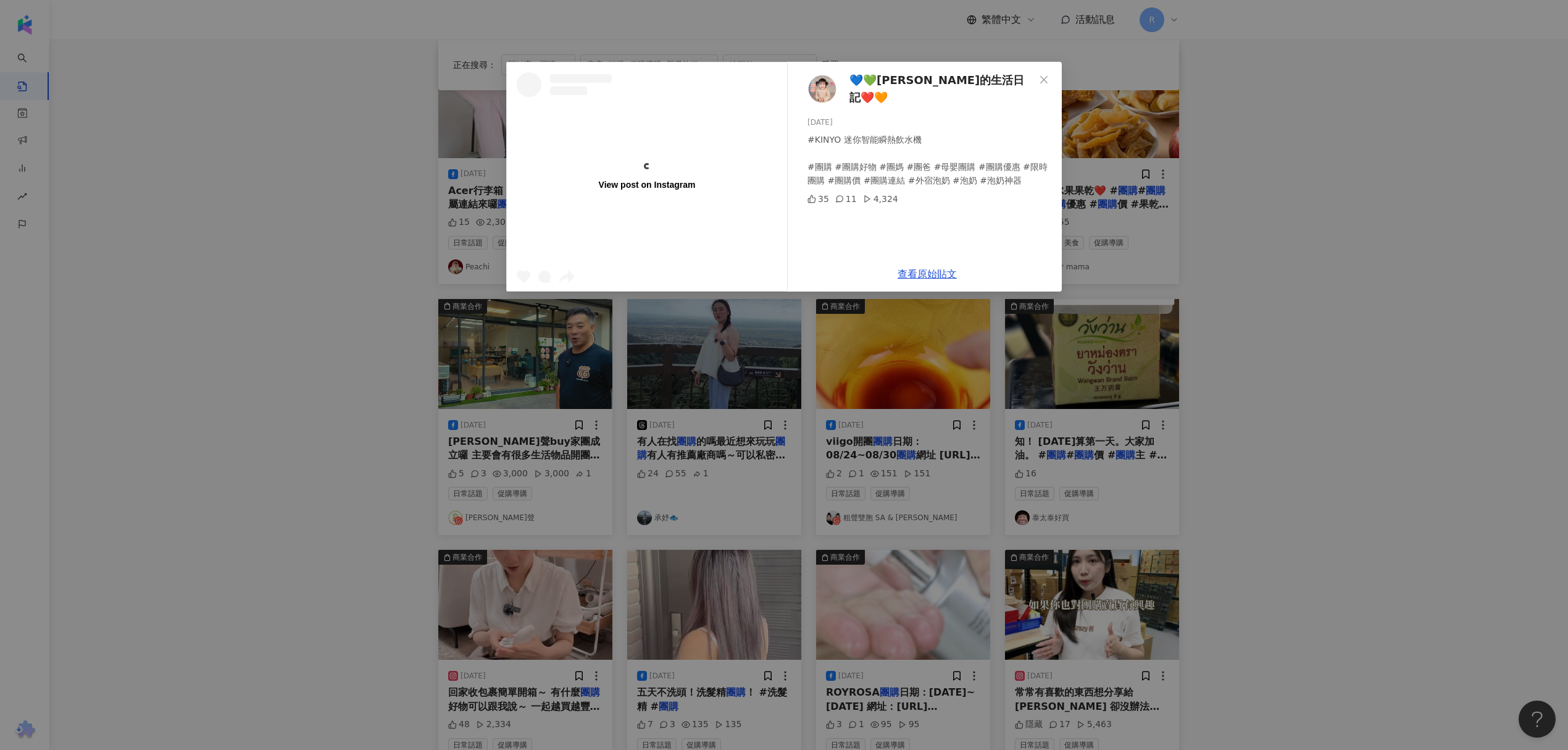
click at [856, 171] on div "#KINYO 迷你智能瞬熱飲水機 #團購 #團購好物 #團媽 #團爸 #母嬰團購 #團購優惠 #限時團購 #團購價 #團購連結 #外宿泡奶 #泡奶 #泡奶神器" at bounding box center [929, 160] width 245 height 55
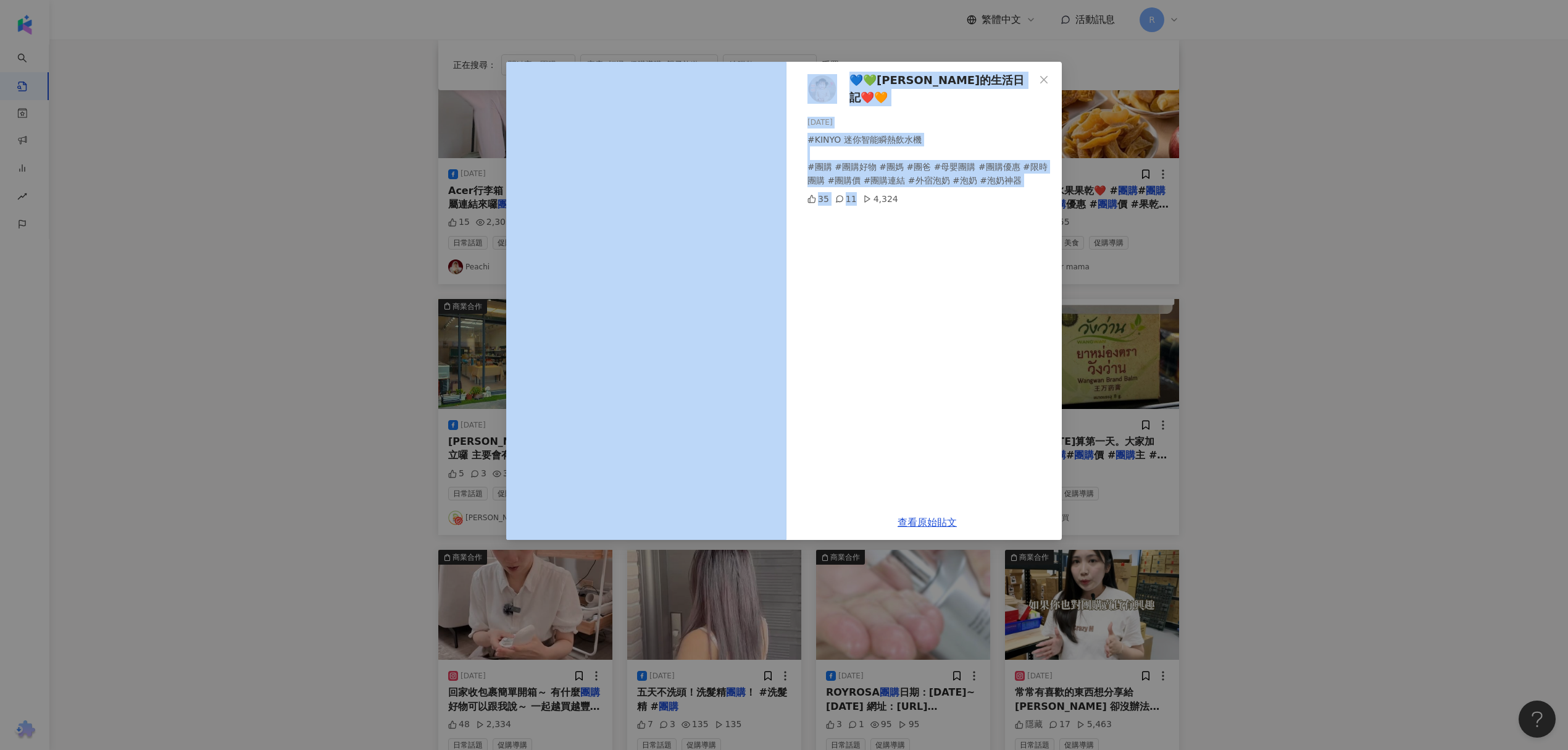
drag, startPoint x: 191, startPoint y: 171, endPoint x: 866, endPoint y: 208, distance: 676.0
click at [862, 205] on div "💙💚桐桐的生活日記❤️🧡 2024/10/5 #KINYO 迷你智能瞬熱飲水機 #團購 #團購好物 #團媽 #團爸 #母嬰團購 #團購優惠 #限時團購 #團購…" at bounding box center [784, 375] width 1568 height 750
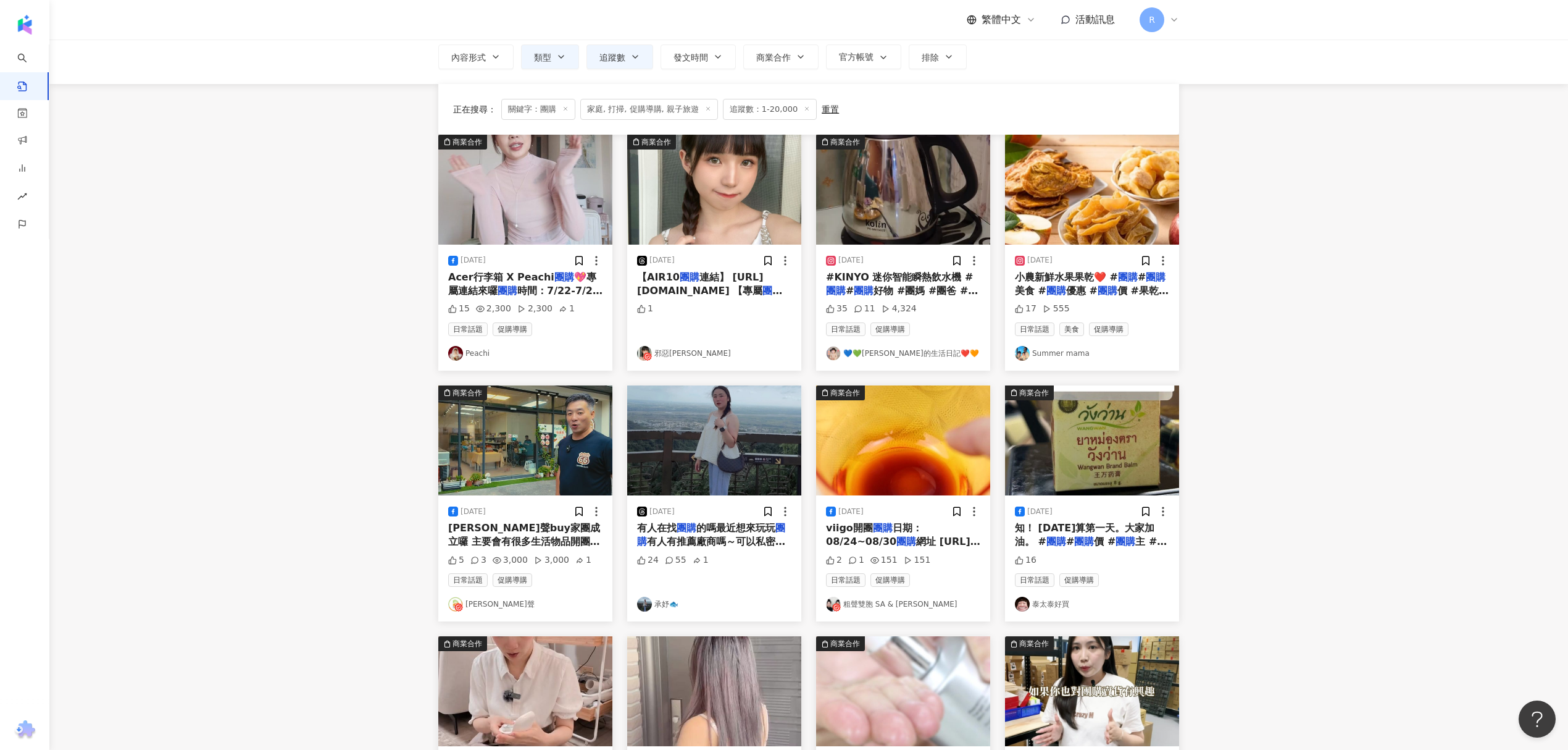
scroll to position [0, 0]
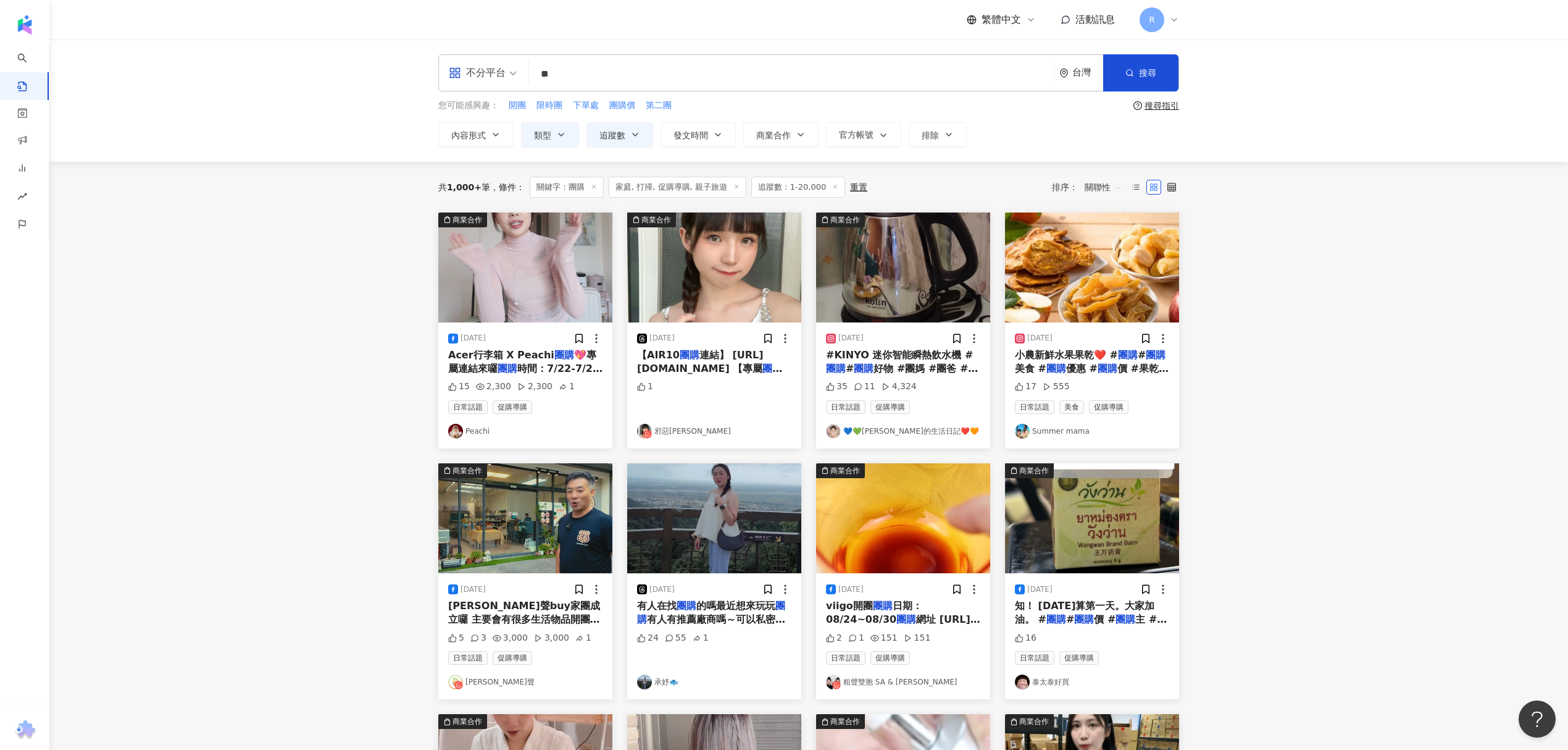
drag, startPoint x: 944, startPoint y: 140, endPoint x: 741, endPoint y: 144, distance: 203.0
click at [750, 148] on div "不分平台 ** 台灣 搜尋 您可能感興趣： 開團 限時團 下單處 團購價 第二團 搜尋指引 內容形式 類型 追蹤數 發文時間 商業合作 官方帳號 排除 * -…" at bounding box center [809, 101] width 1519 height 122
click at [714, 140] on button "發文時間" at bounding box center [697, 134] width 75 height 25
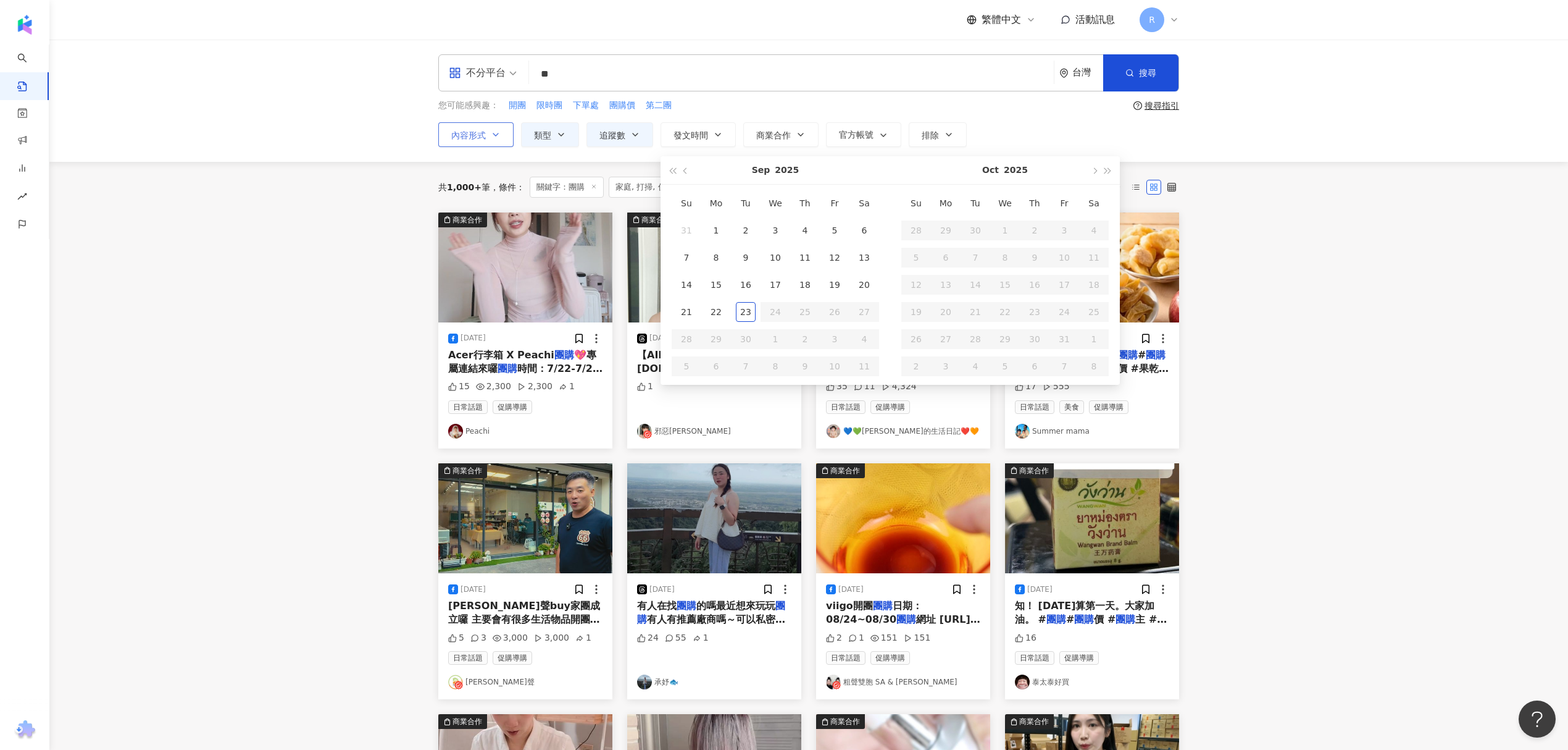
click at [464, 137] on span "內容形式" at bounding box center [468, 134] width 34 height 10
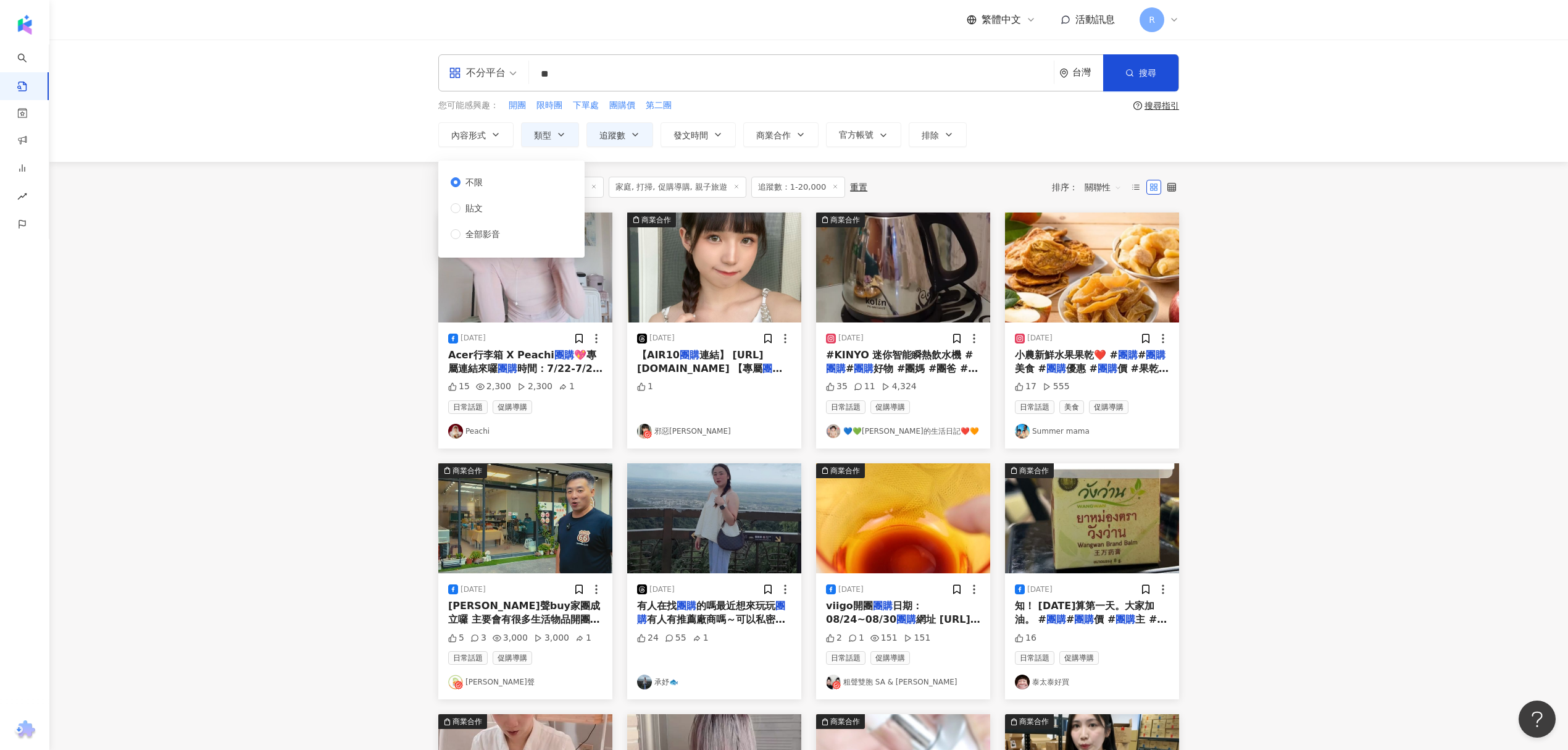
click at [745, 159] on div "不分平台 ** 台灣 搜尋 您可能感興趣： 開團 限時團 下單處 團購價 第二團 搜尋指引 內容形式 類型 追蹤數 發文時間 Sep 2025 Su Mo T…" at bounding box center [809, 101] width 1519 height 122
click at [879, 140] on button "官方帳號" at bounding box center [863, 134] width 75 height 25
click at [773, 143] on button "商業合作" at bounding box center [780, 134] width 75 height 25
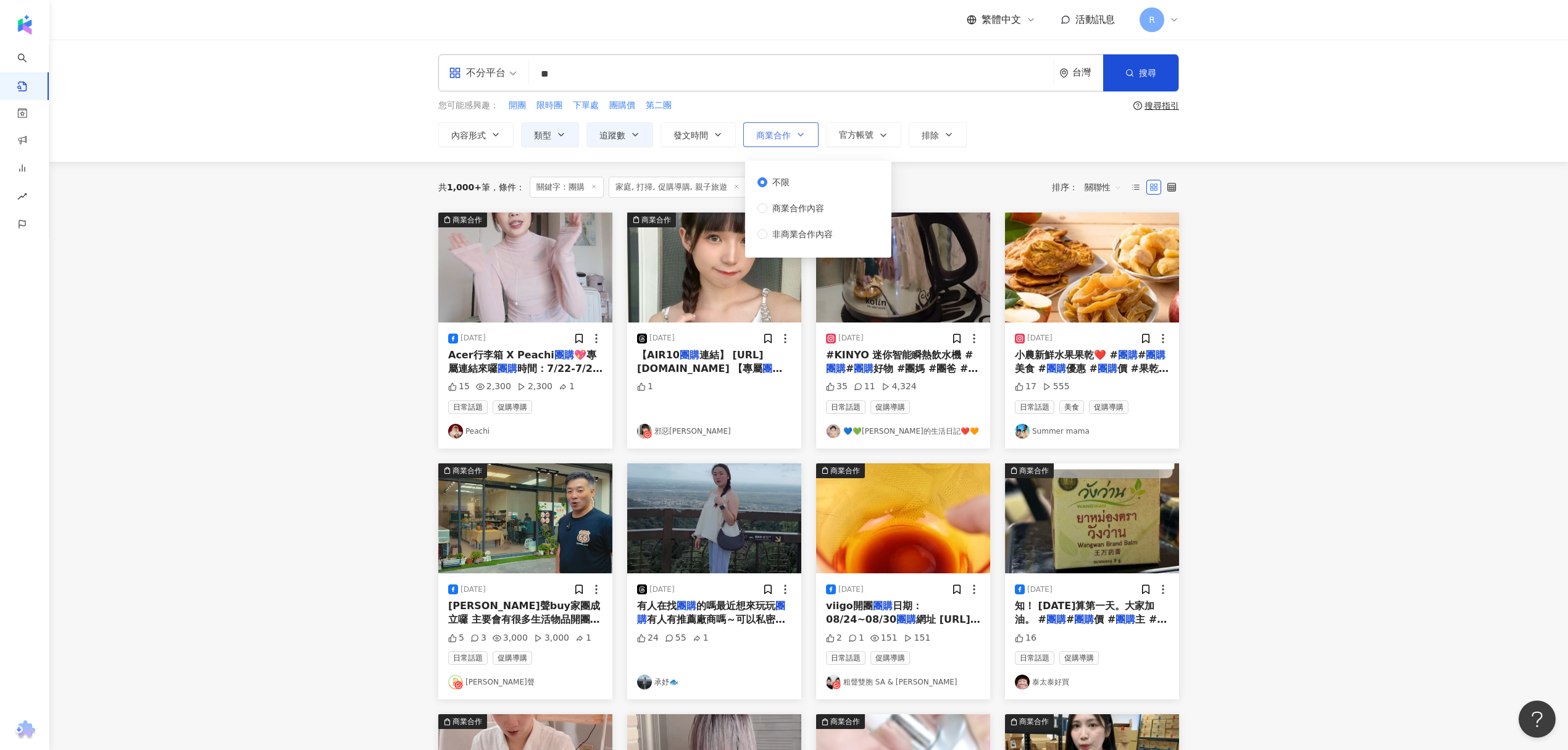
click at [773, 143] on button "商業合作" at bounding box center [780, 134] width 75 height 25
click at [961, 133] on button "排除" at bounding box center [938, 134] width 58 height 25
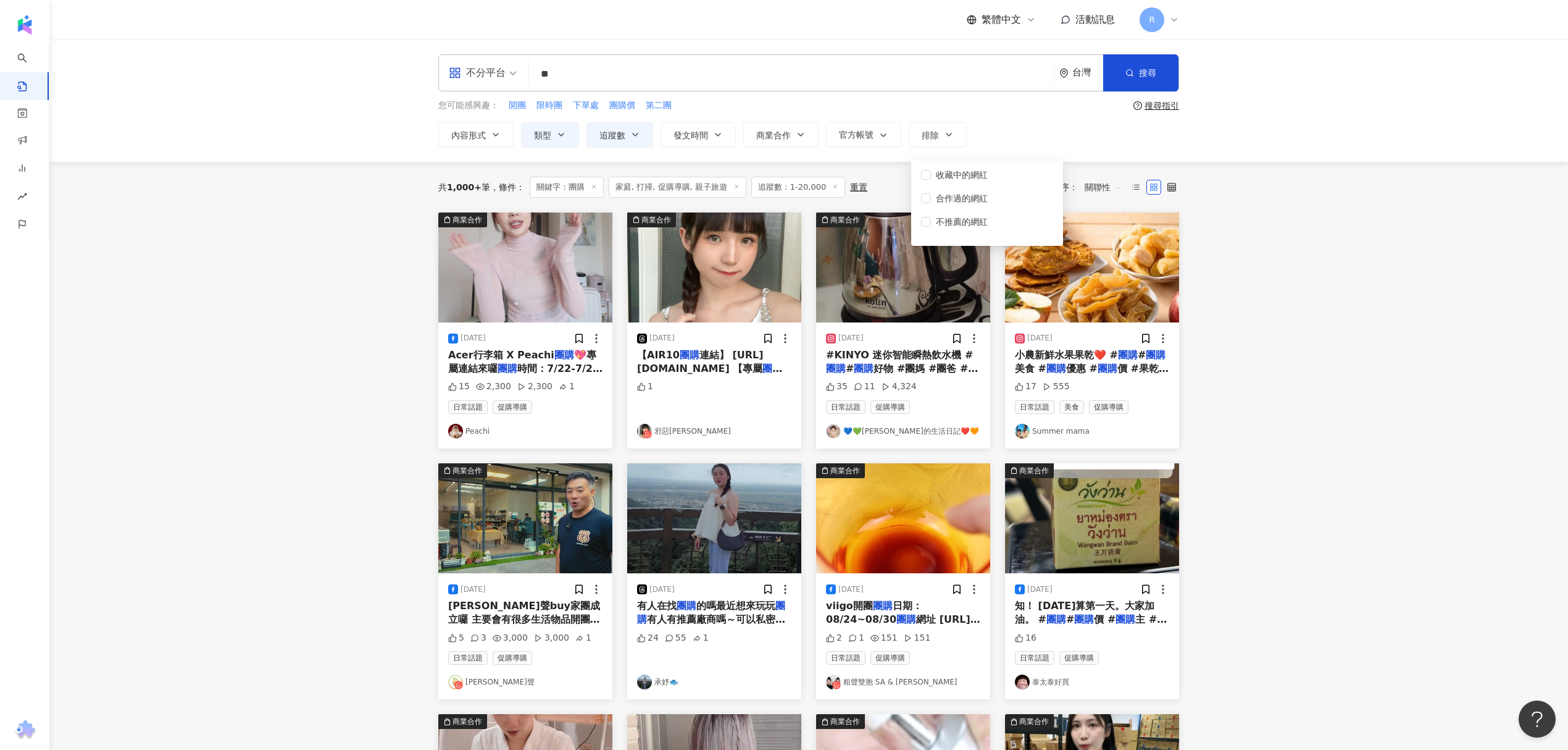
click at [1008, 117] on div "不分平台 ** 台灣 搜尋 您可能感興趣： 開團 限時團 下單處 團購價 第二團 搜尋指引 內容形式 類型 追蹤數 發文時間 Sep 2025 Su Mo T…" at bounding box center [808, 101] width 790 height 93
click at [1149, 72] on span "搜尋" at bounding box center [1148, 72] width 18 height 10
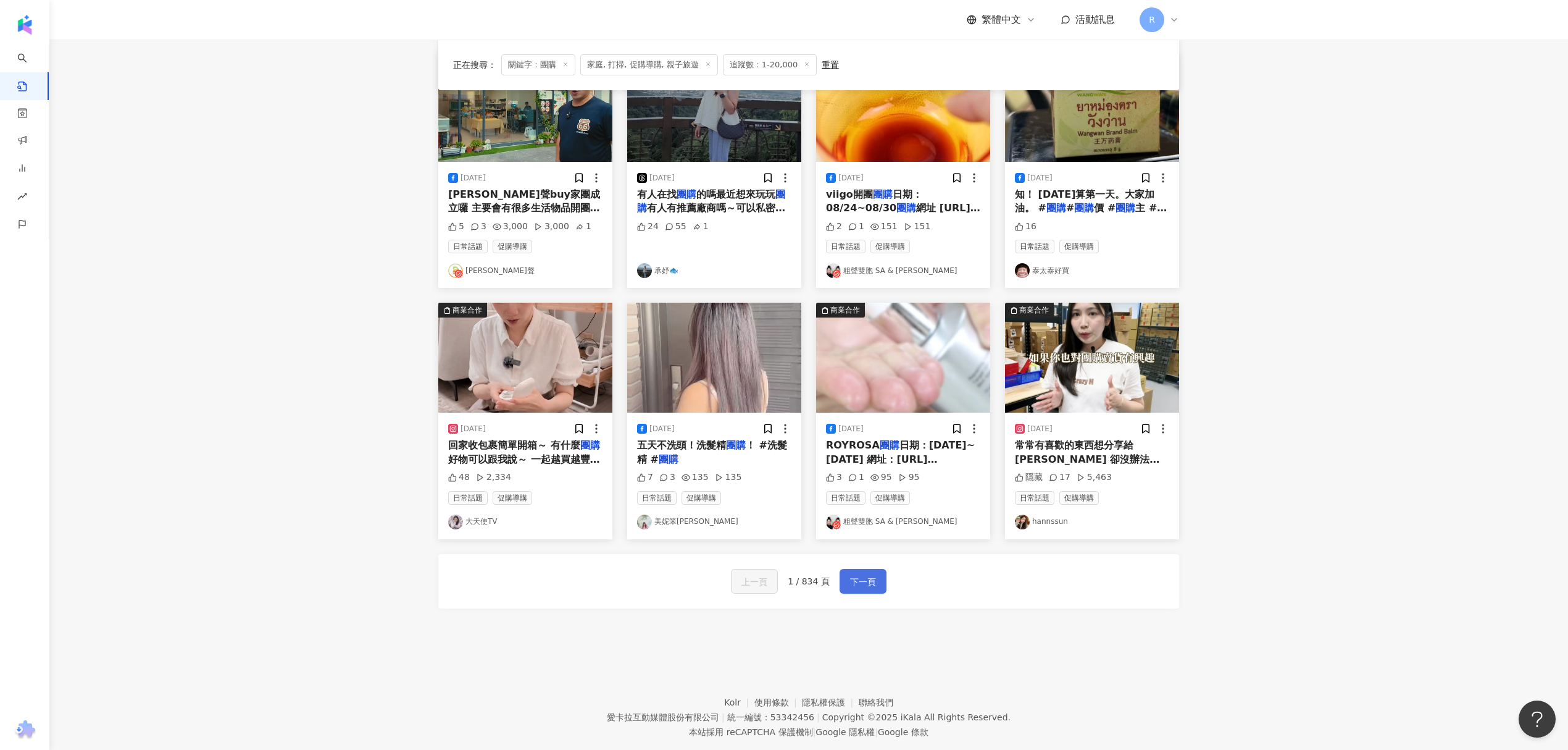
click at [872, 580] on span "下一頁" at bounding box center [863, 581] width 26 height 15
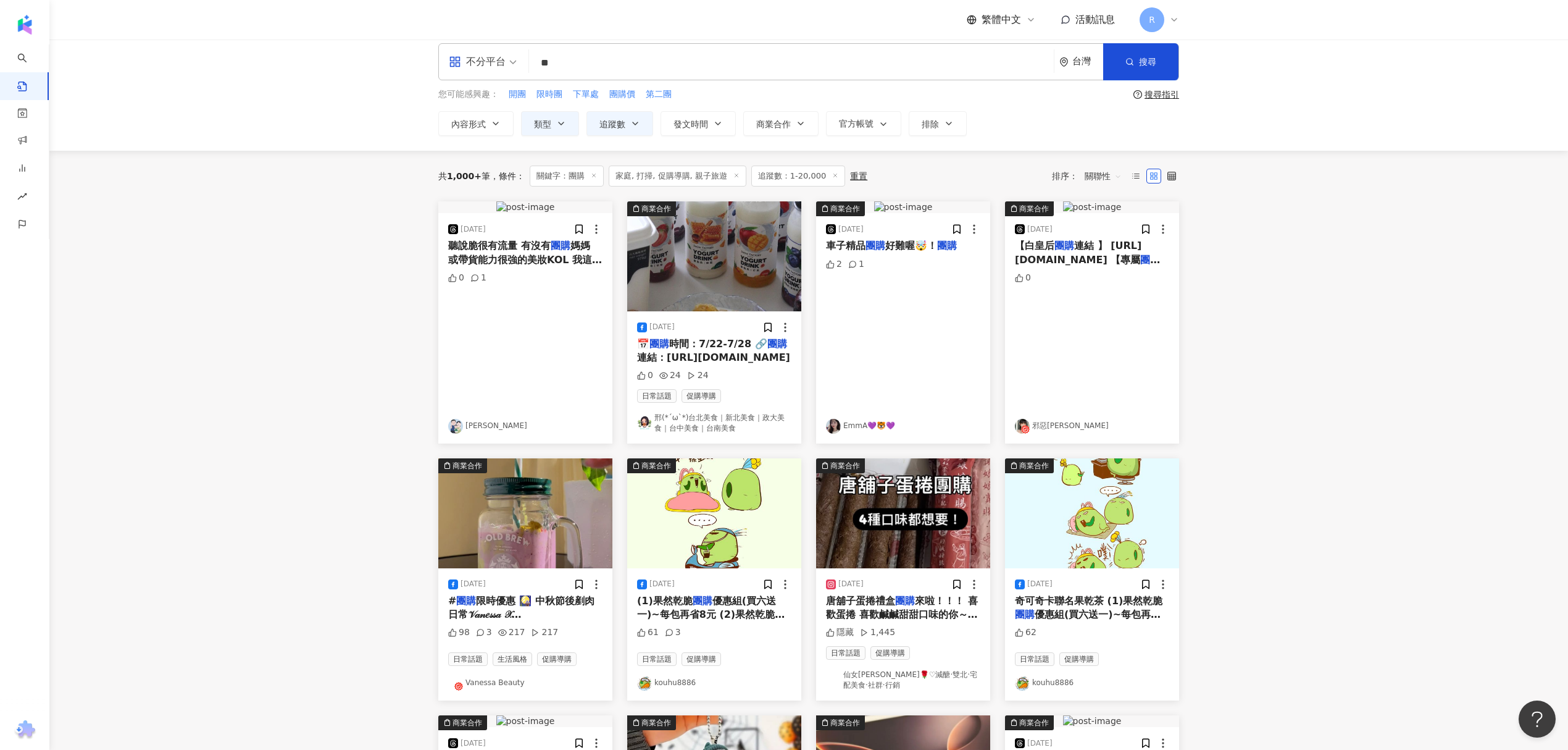
scroll to position [0, 0]
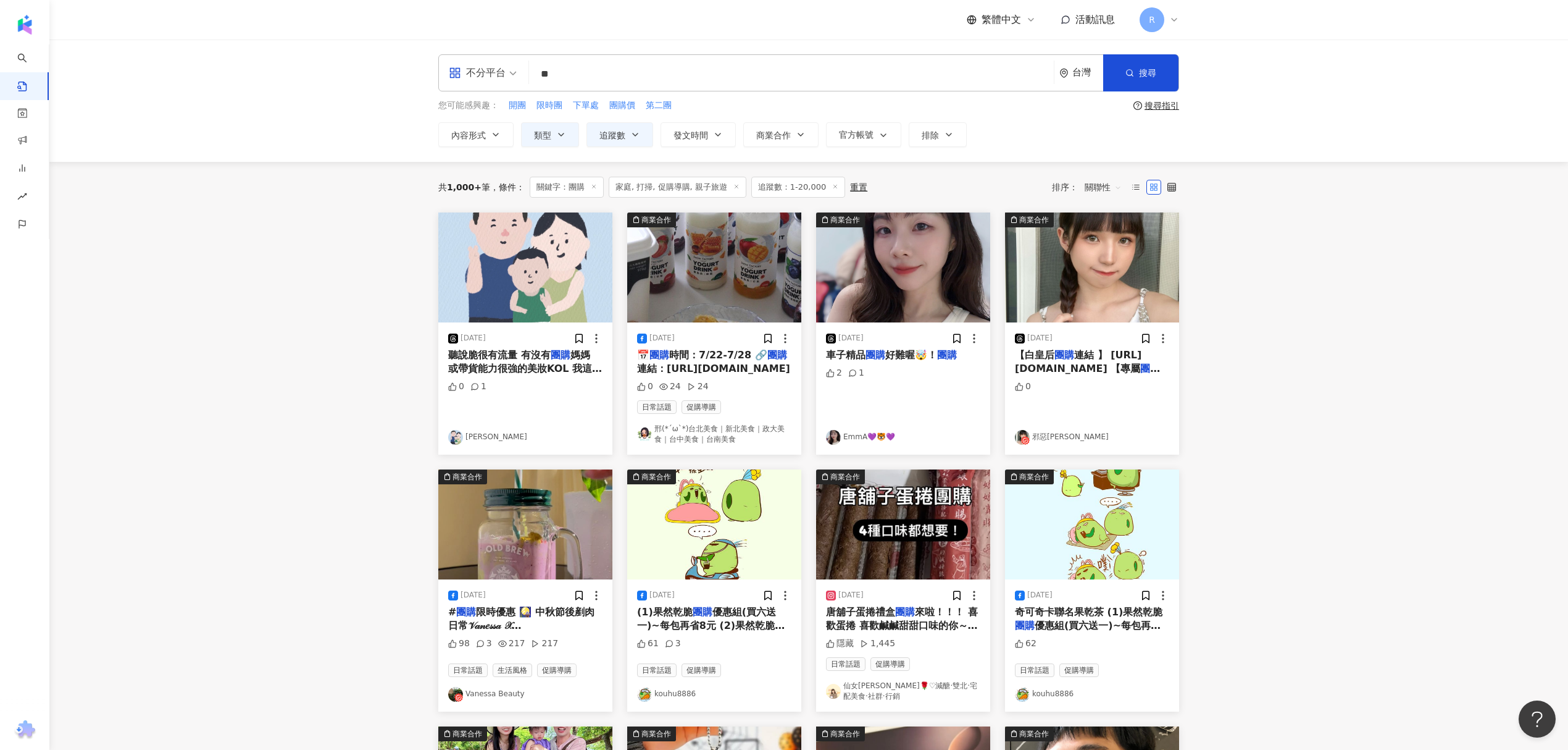
click at [501, 78] on div "不分平台" at bounding box center [477, 72] width 57 height 19
click at [509, 134] on div "Instagram" at bounding box center [486, 129] width 70 height 15
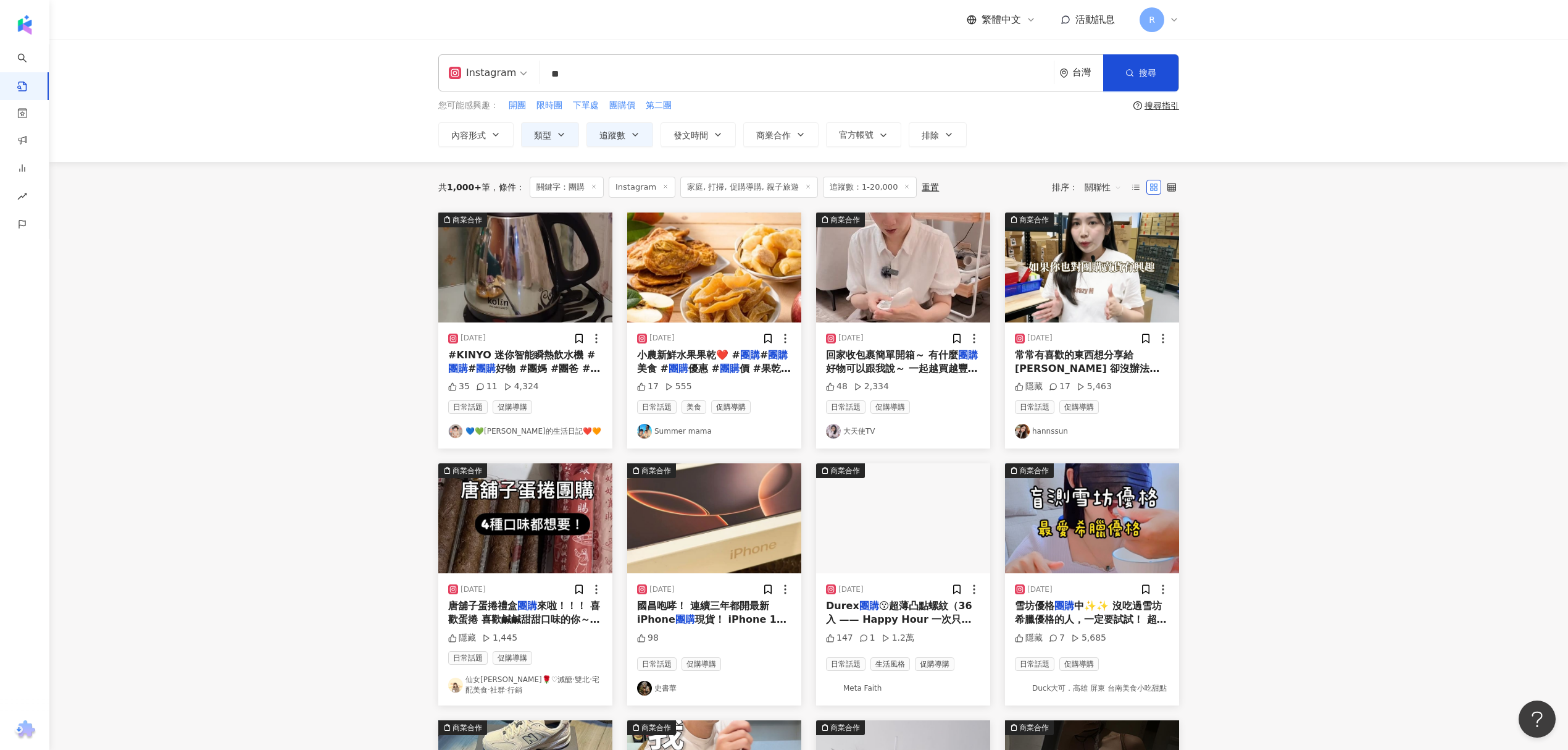
click at [500, 83] on span at bounding box center [487, 72] width 79 height 36
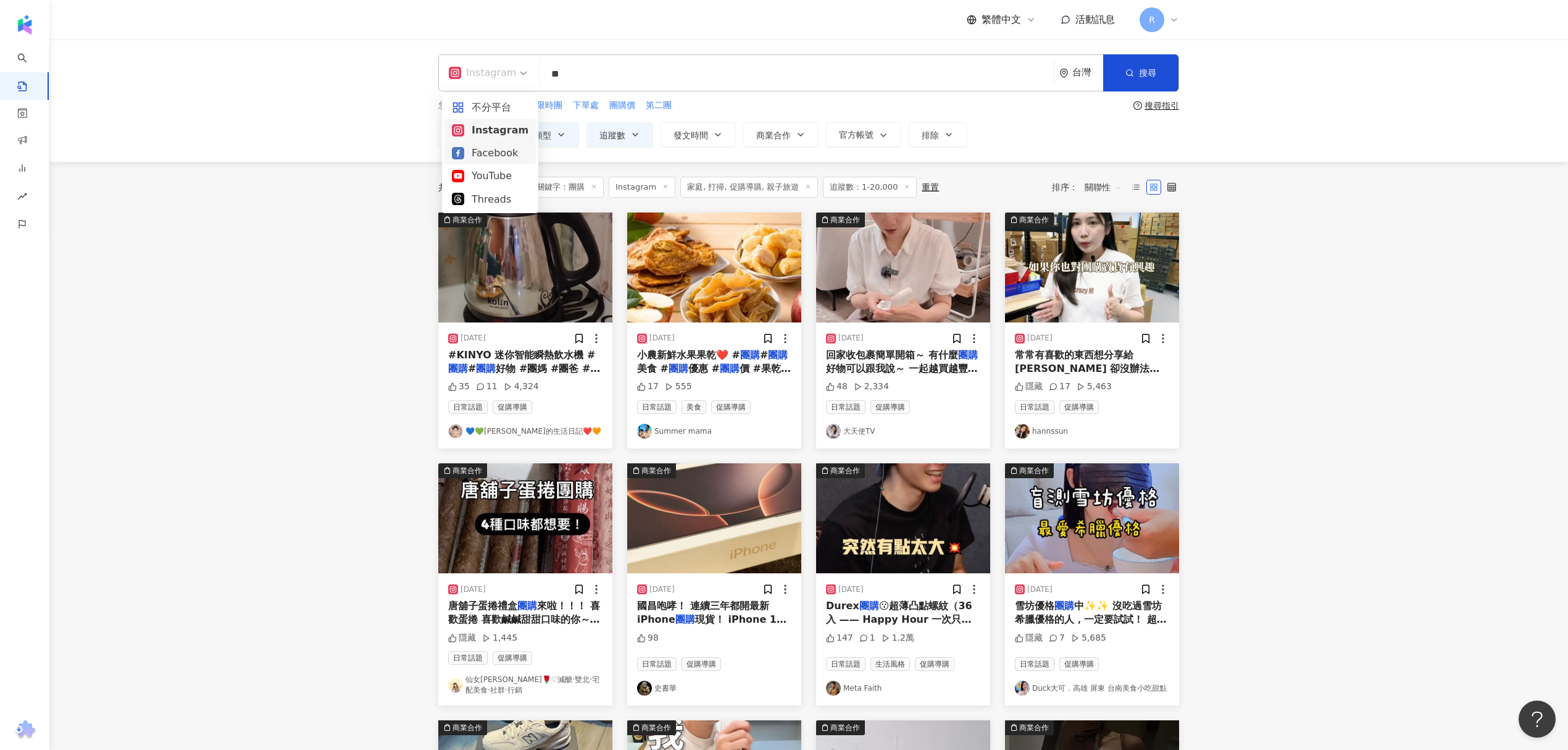
click at [475, 156] on div "Facebook" at bounding box center [490, 152] width 77 height 15
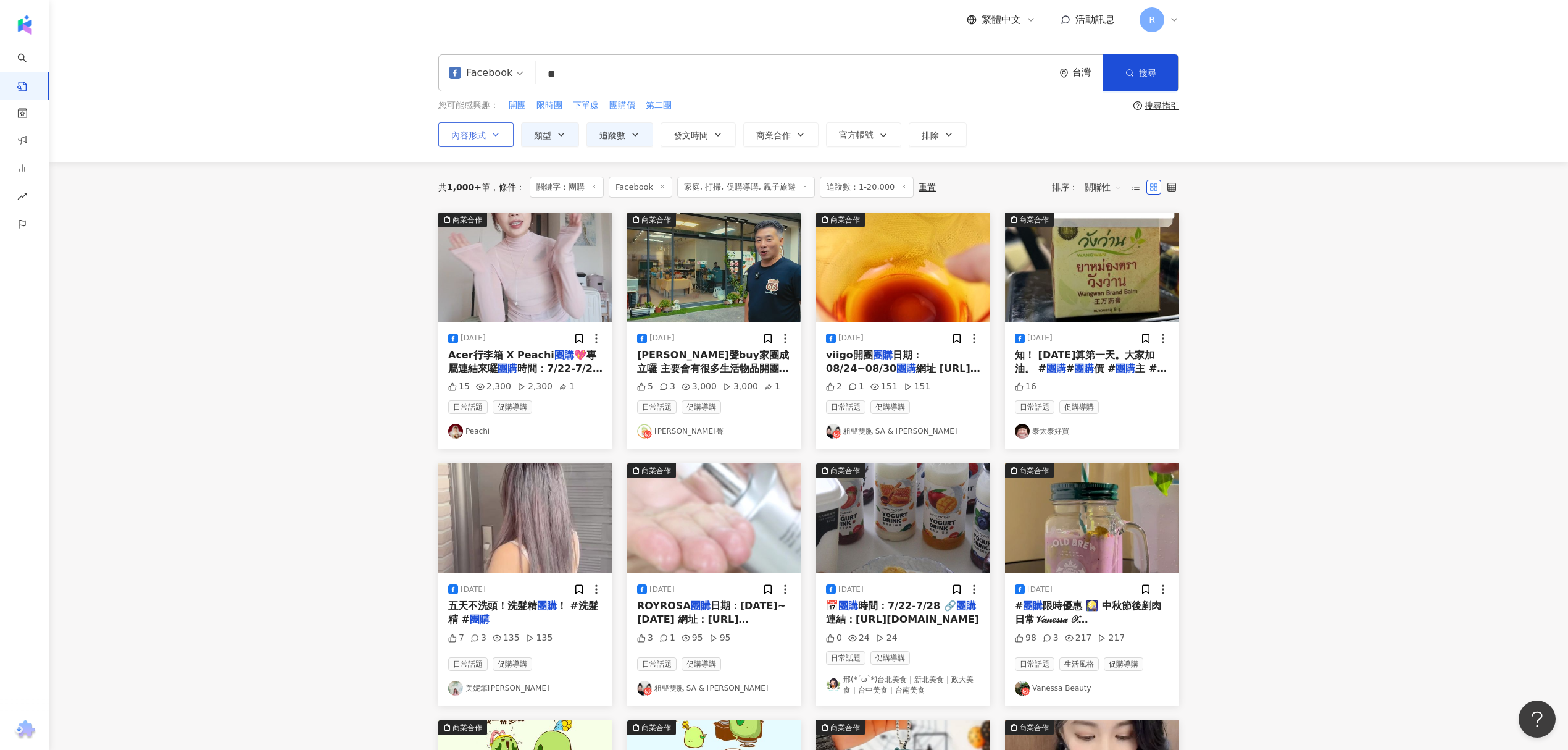
click at [477, 130] on span "內容形式" at bounding box center [468, 134] width 34 height 10
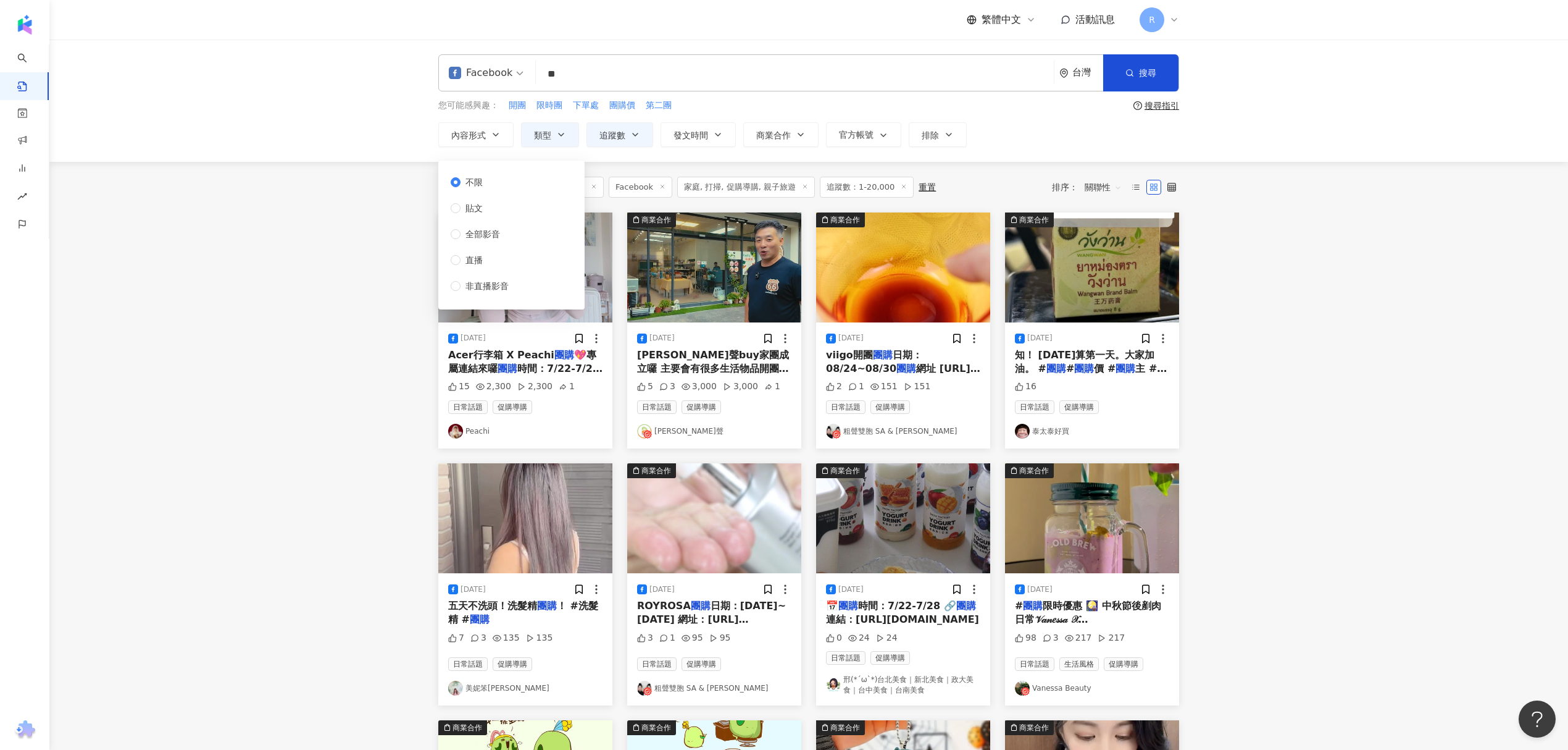
click at [506, 72] on div "Facebook" at bounding box center [480, 72] width 64 height 19
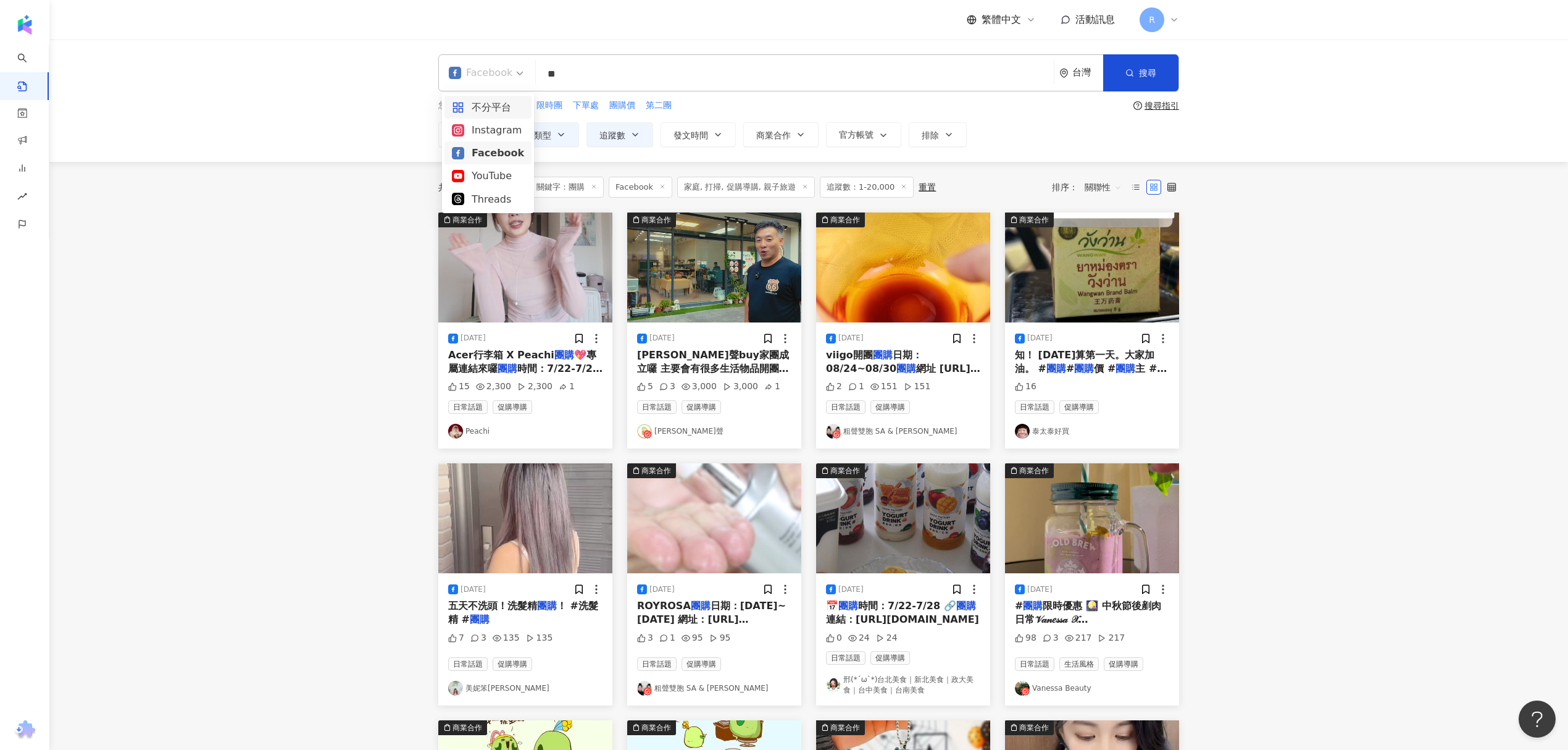
click at [500, 111] on div "不分平台" at bounding box center [488, 107] width 72 height 15
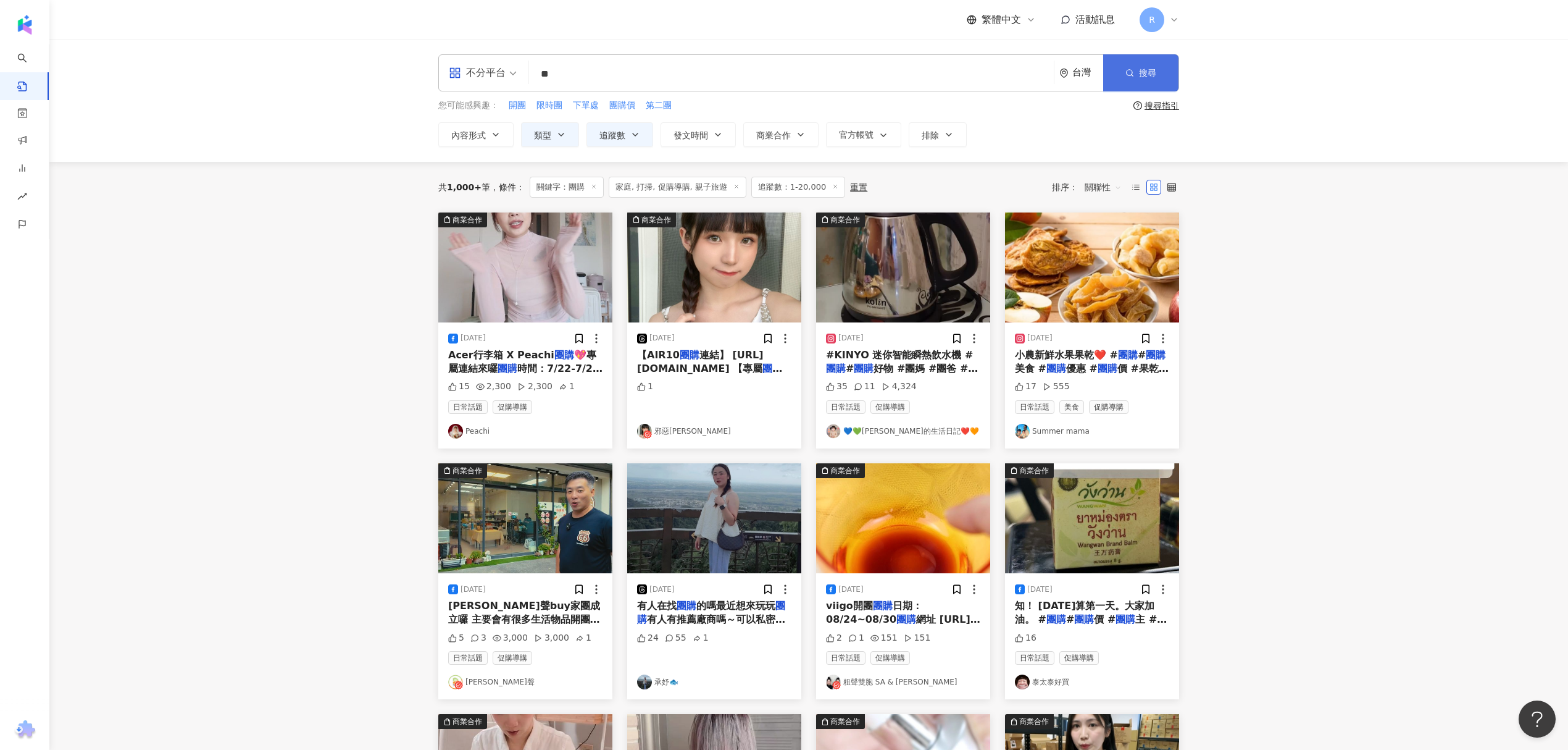
click at [1151, 80] on button "搜尋" at bounding box center [1140, 73] width 75 height 37
click at [1088, 184] on span "關聯性" at bounding box center [1103, 187] width 37 height 19
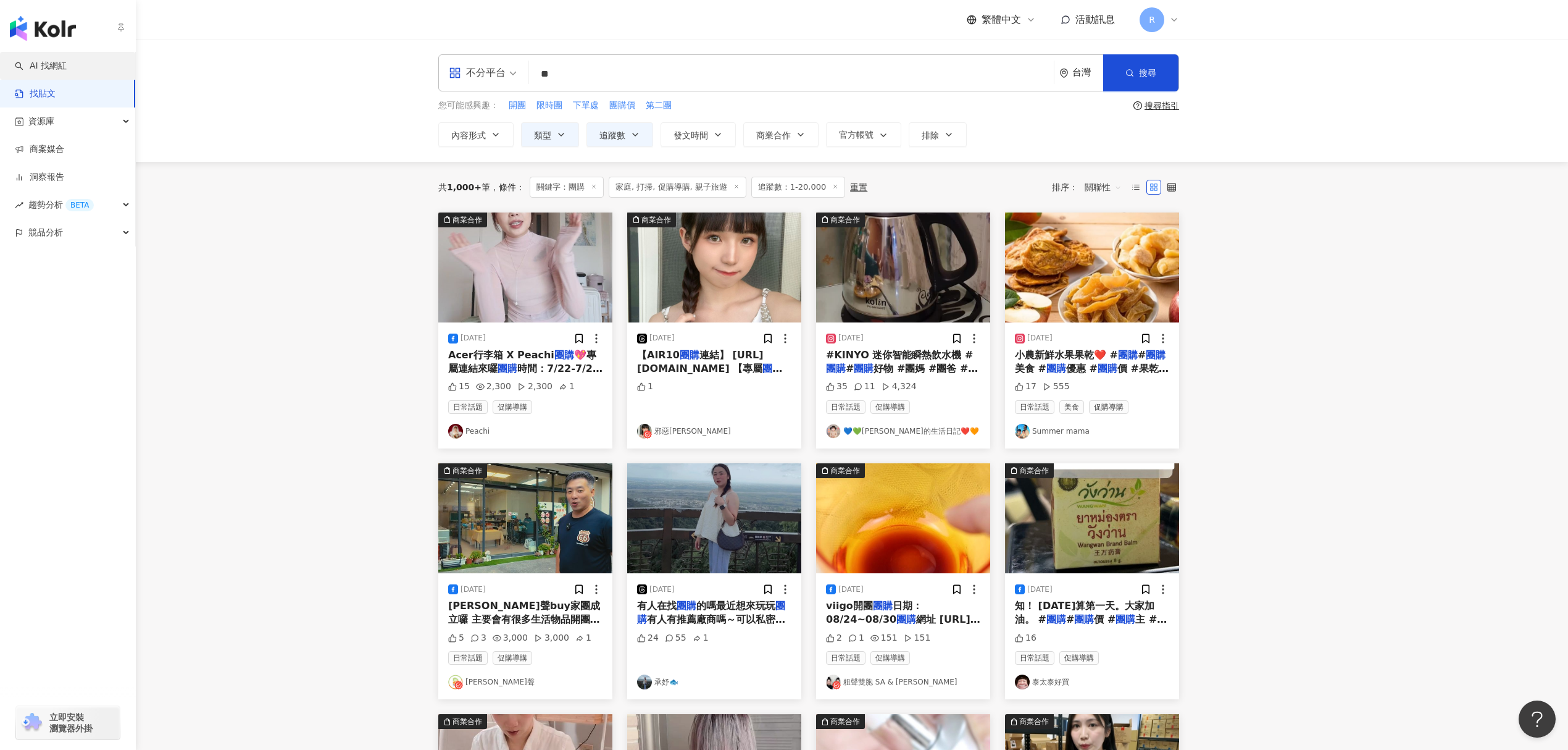
click at [57, 67] on link "AI 找網紅" at bounding box center [41, 66] width 52 height 12
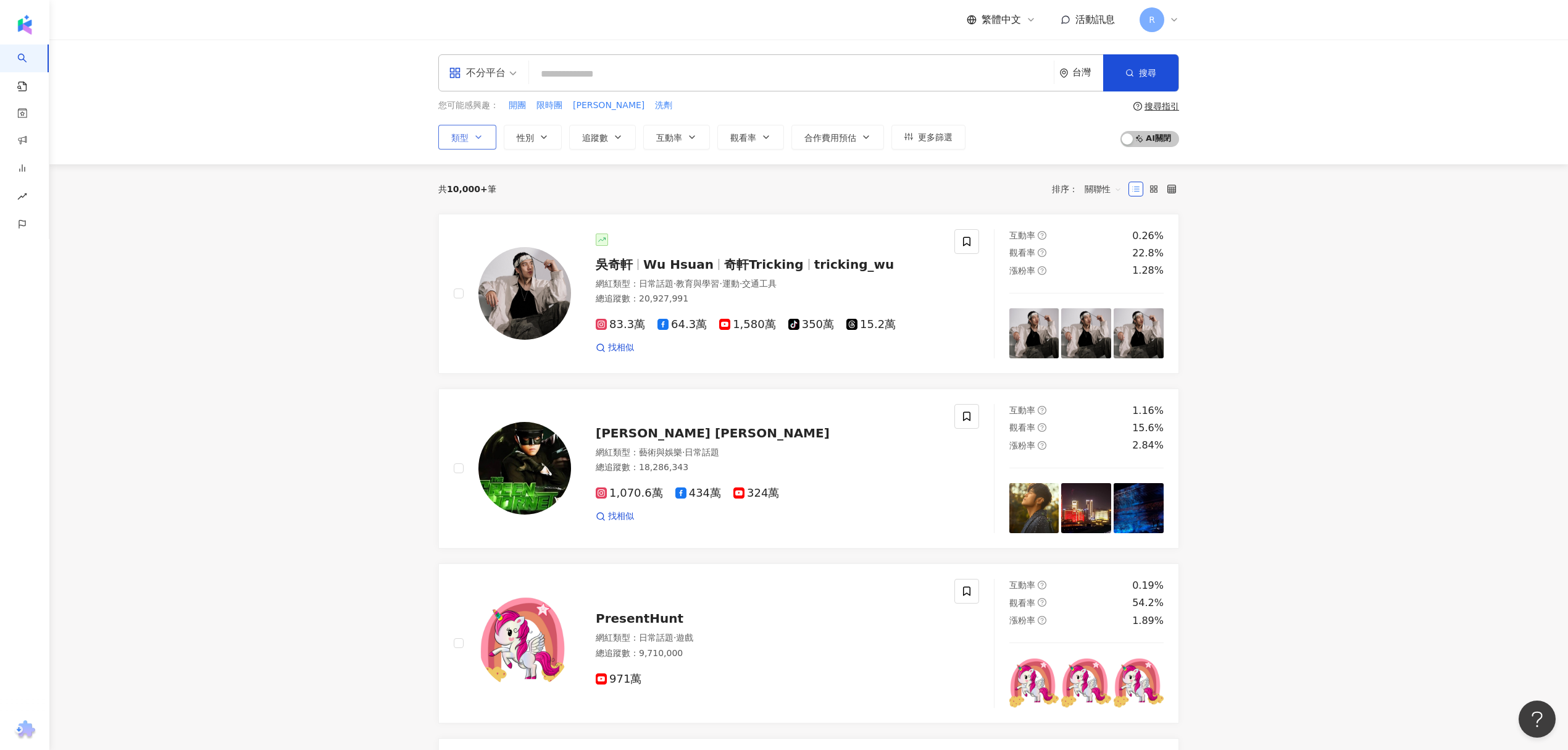
click at [456, 139] on span "類型" at bounding box center [460, 137] width 18 height 10
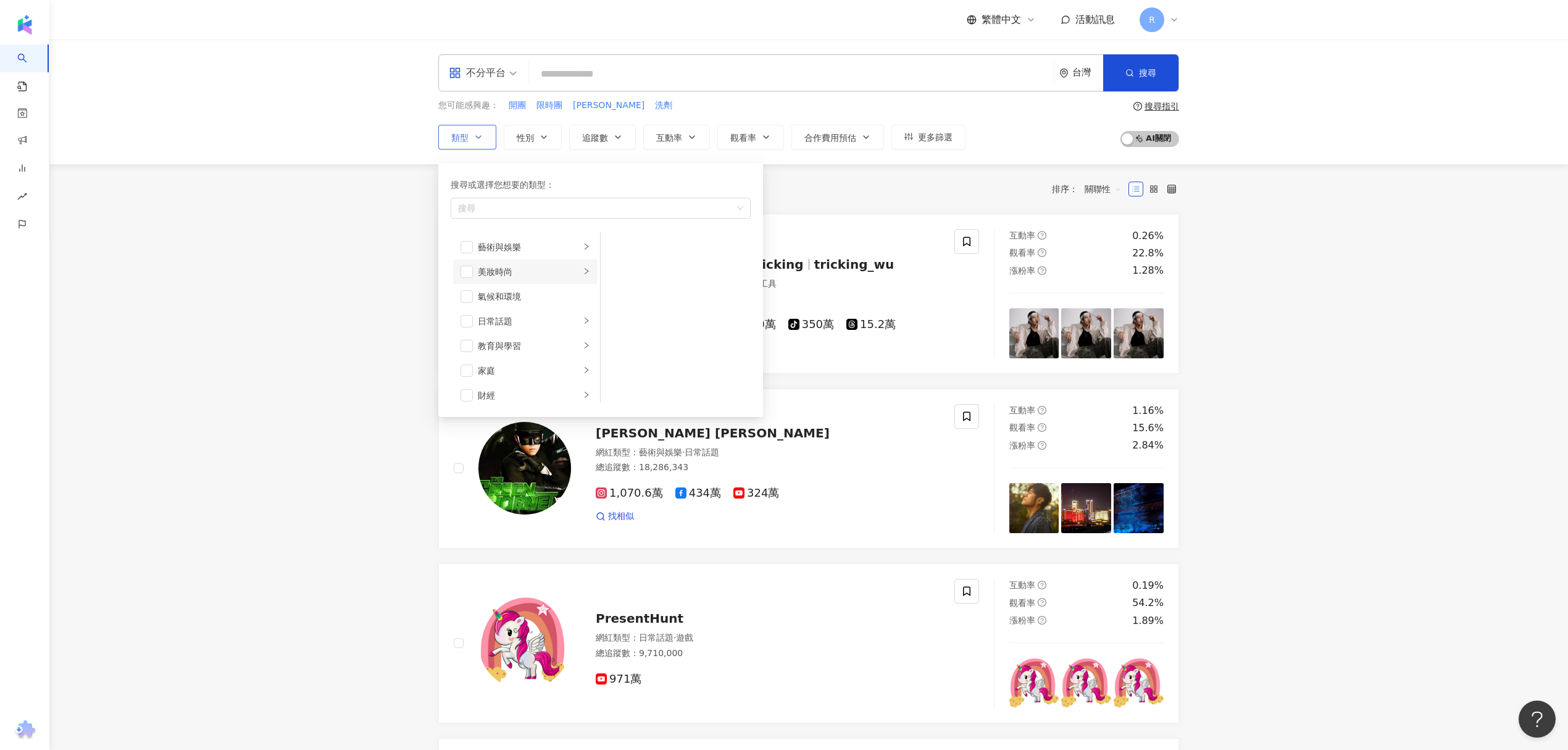
click at [514, 270] on div "美妝時尚" at bounding box center [529, 271] width 102 height 13
click at [516, 301] on div "氣候和環境" at bounding box center [533, 296] width 112 height 13
drag, startPoint x: 512, startPoint y: 326, endPoint x: 558, endPoint y: 316, distance: 47.1
click at [511, 326] on div "日常話題" at bounding box center [529, 321] width 102 height 13
click at [471, 297] on span "button" at bounding box center [466, 297] width 12 height 12
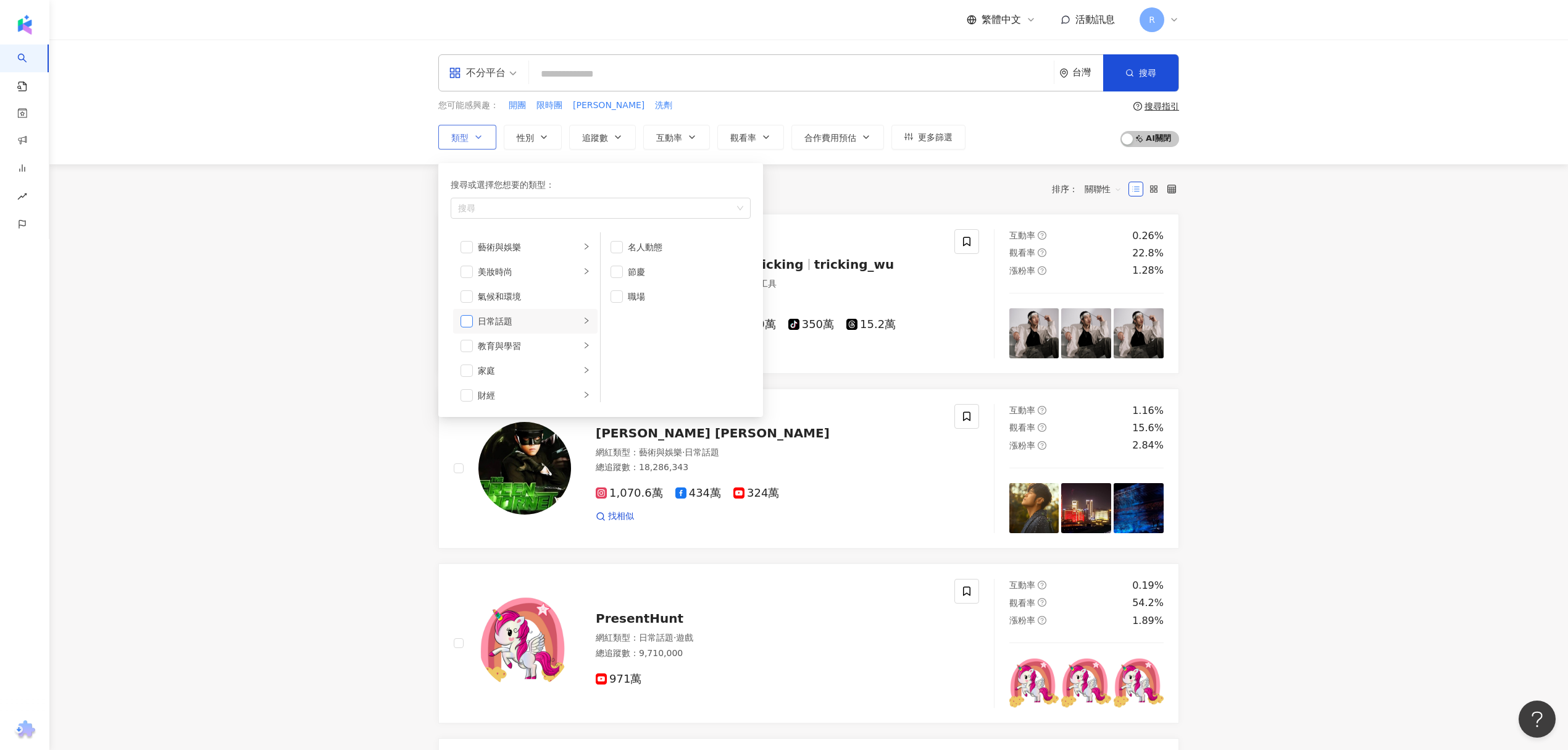
click at [463, 319] on span "button" at bounding box center [466, 322] width 12 height 12
click at [548, 339] on div "教育與學習" at bounding box center [529, 345] width 102 height 13
click at [533, 367] on div "家庭" at bounding box center [529, 370] width 102 height 13
click at [474, 266] on li "教育與學習" at bounding box center [525, 264] width 145 height 25
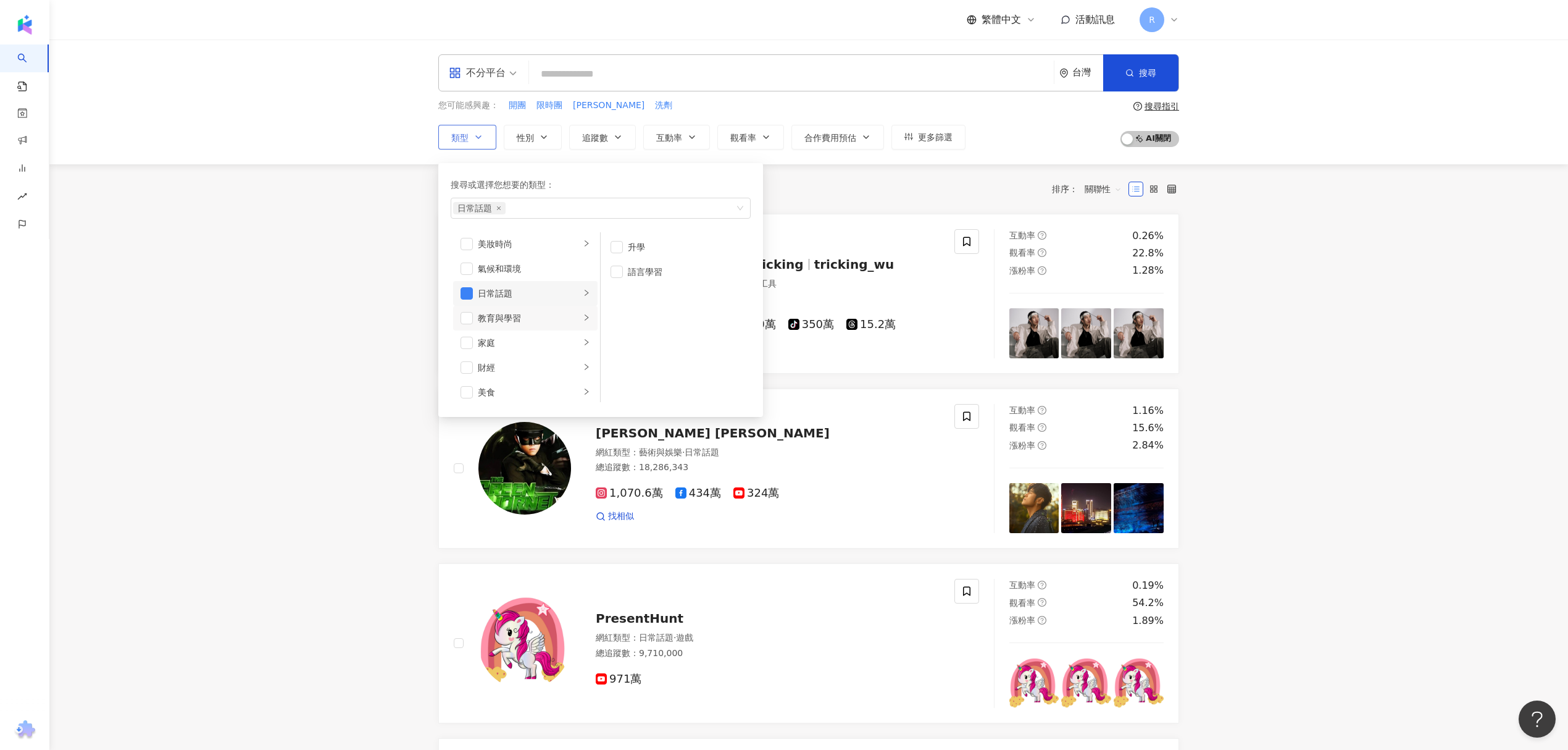
scroll to position [0, 0]
click at [509, 348] on div "教育與學習" at bounding box center [529, 345] width 102 height 13
click at [501, 295] on div "氣候和環境" at bounding box center [533, 296] width 112 height 13
click at [503, 326] on div "日常話題" at bounding box center [529, 321] width 102 height 13
click at [508, 297] on div "氣候和環境" at bounding box center [533, 296] width 112 height 13
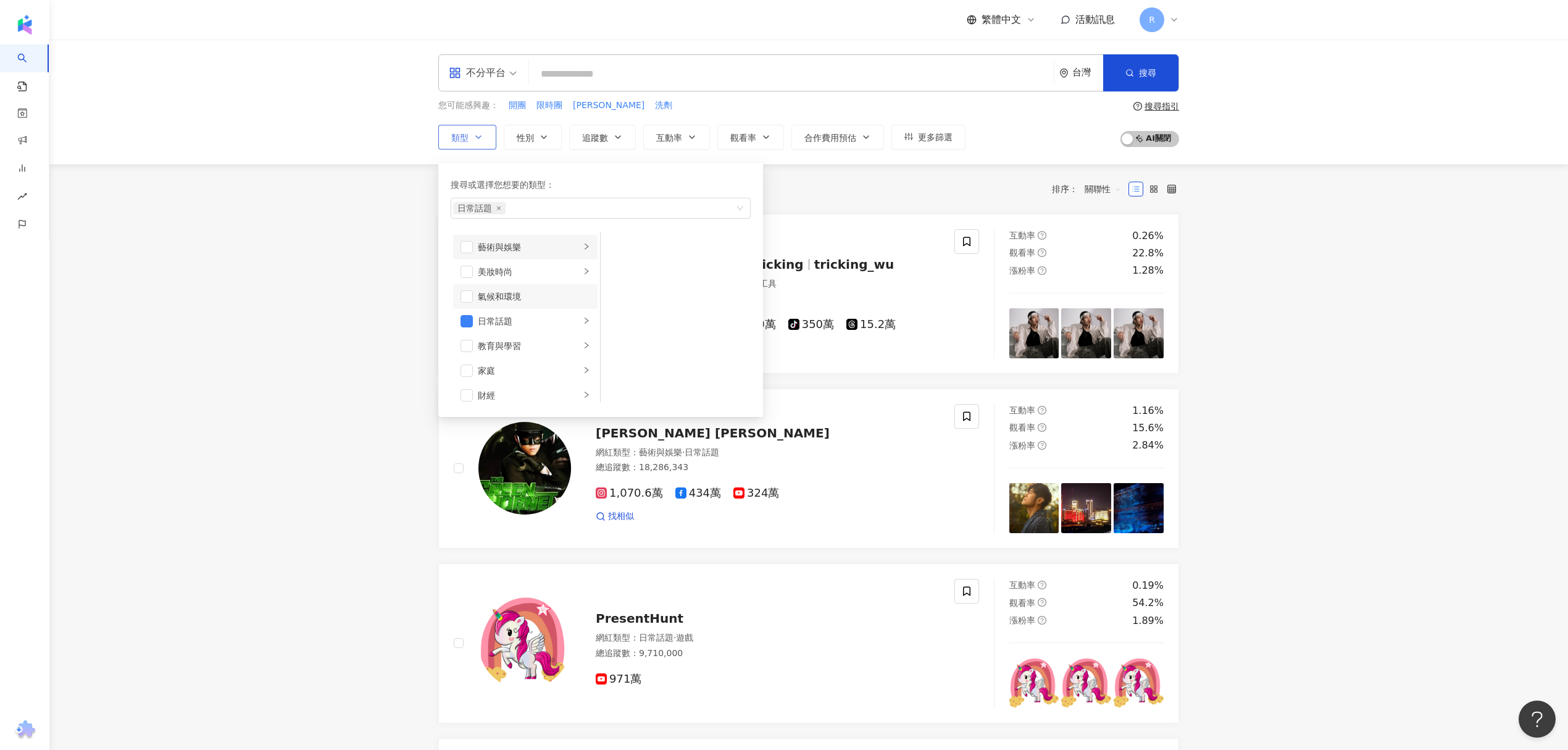
click at [532, 258] on li "藝術與娛樂" at bounding box center [525, 247] width 145 height 25
click at [524, 267] on div "美妝時尚" at bounding box center [529, 271] width 102 height 13
drag, startPoint x: 472, startPoint y: 291, endPoint x: 477, endPoint y: 299, distance: 9.4
click at [472, 292] on span "button" at bounding box center [466, 288] width 12 height 12
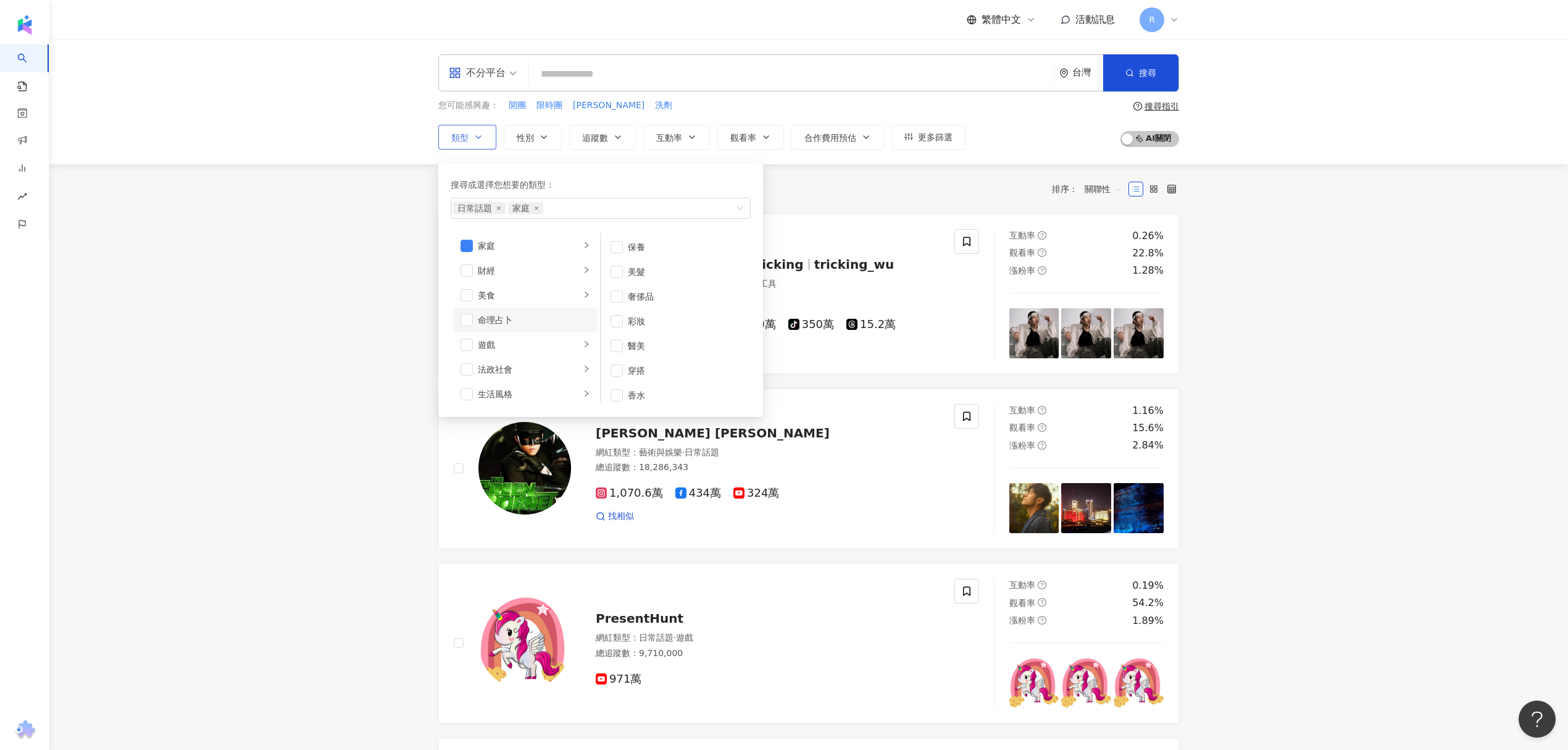
scroll to position [164, 0]
click at [514, 358] on div "生活風格" at bounding box center [529, 354] width 102 height 13
click at [617, 248] on span "button" at bounding box center [616, 247] width 12 height 12
click at [536, 327] on div "醫療與健康" at bounding box center [529, 321] width 102 height 13
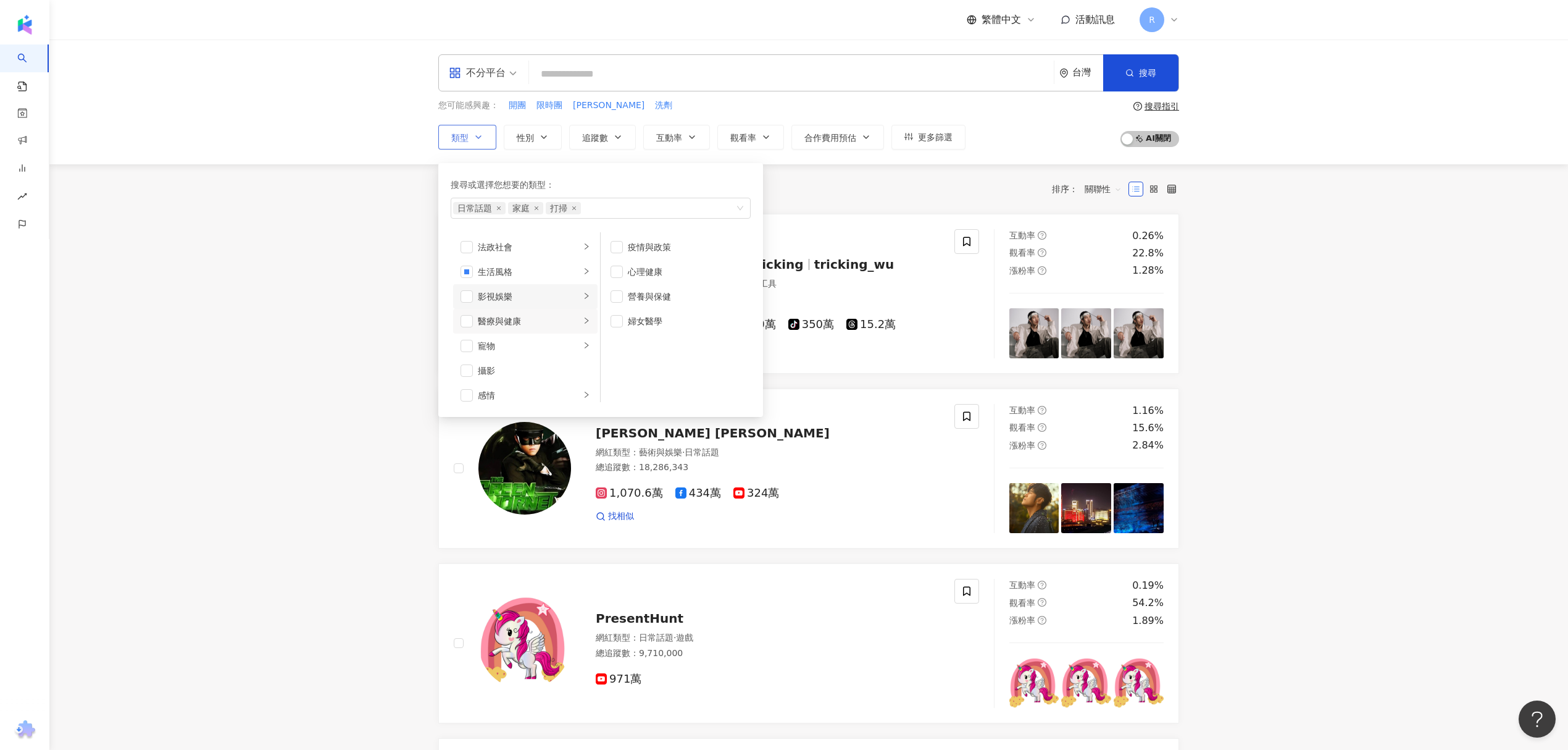
click at [546, 290] on div "影視娛樂" at bounding box center [529, 296] width 102 height 13
click at [519, 312] on div "感情" at bounding box center [529, 313] width 102 height 13
click at [614, 269] on span "button" at bounding box center [616, 272] width 12 height 12
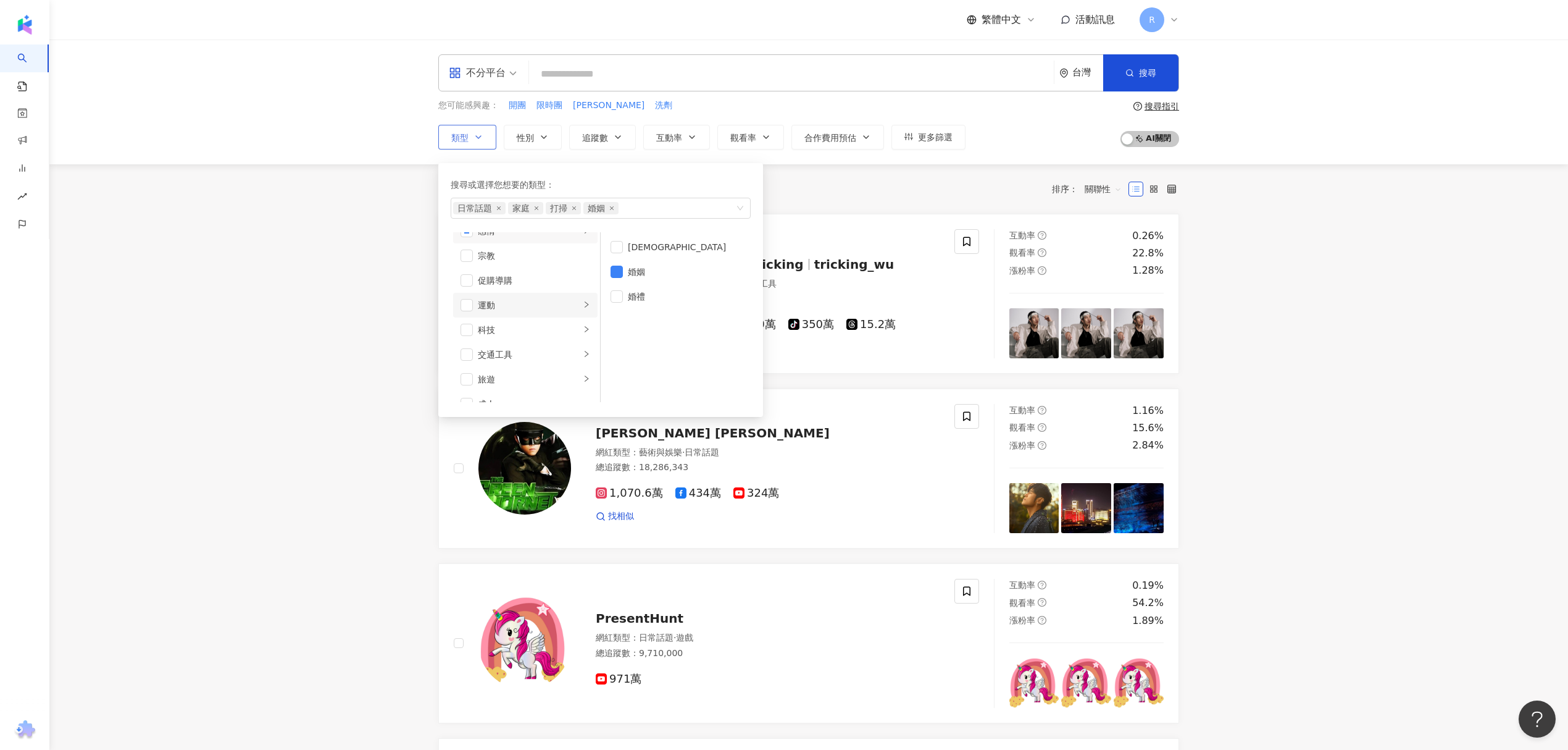
click at [541, 300] on div "運動" at bounding box center [529, 305] width 102 height 13
click at [528, 333] on div "科技" at bounding box center [529, 330] width 102 height 13
click at [515, 350] on div "交通工具" at bounding box center [529, 354] width 102 height 13
click at [485, 383] on div "旅遊" at bounding box center [529, 379] width 102 height 13
click at [624, 268] on li "親子旅遊" at bounding box center [675, 272] width 145 height 25
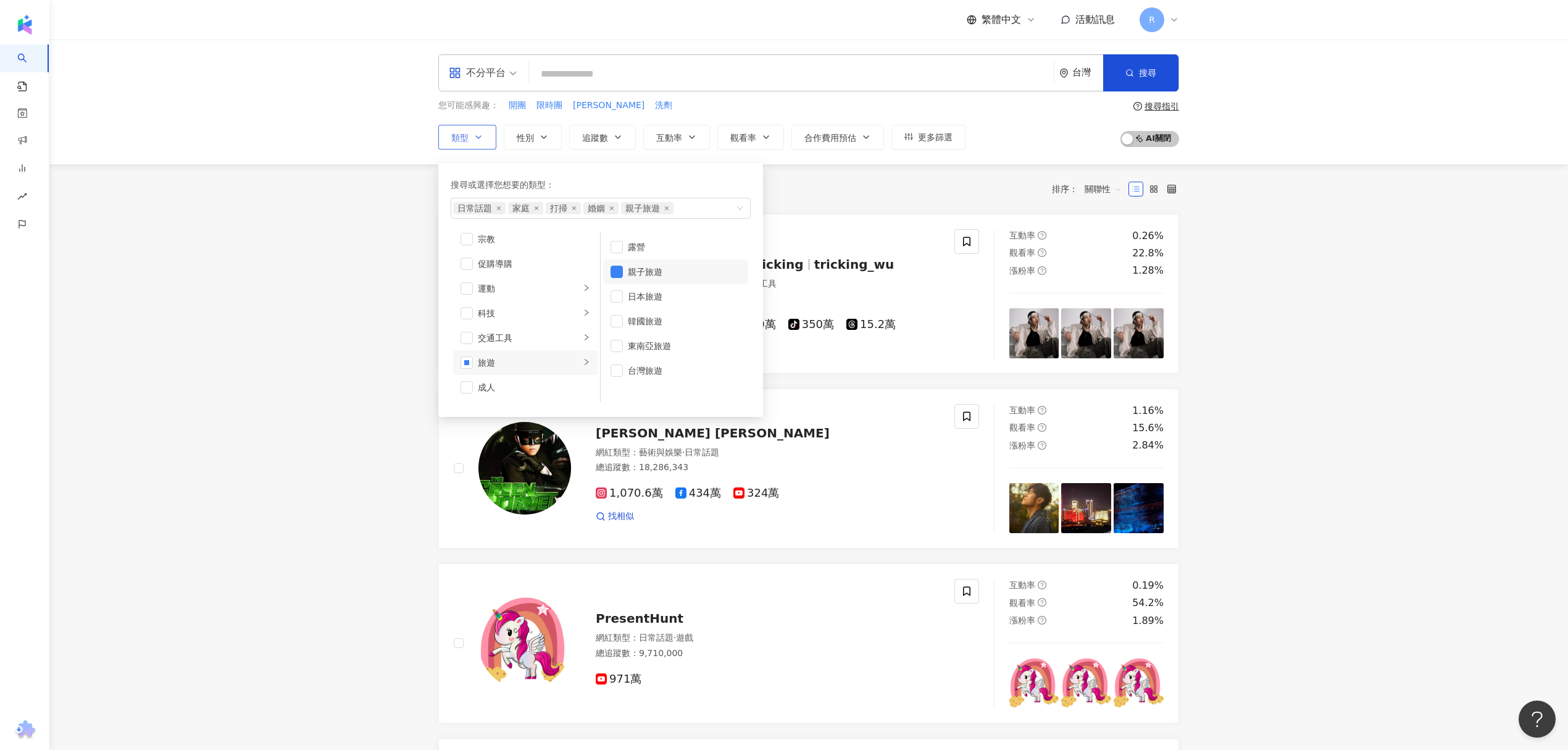
scroll to position [82, 0]
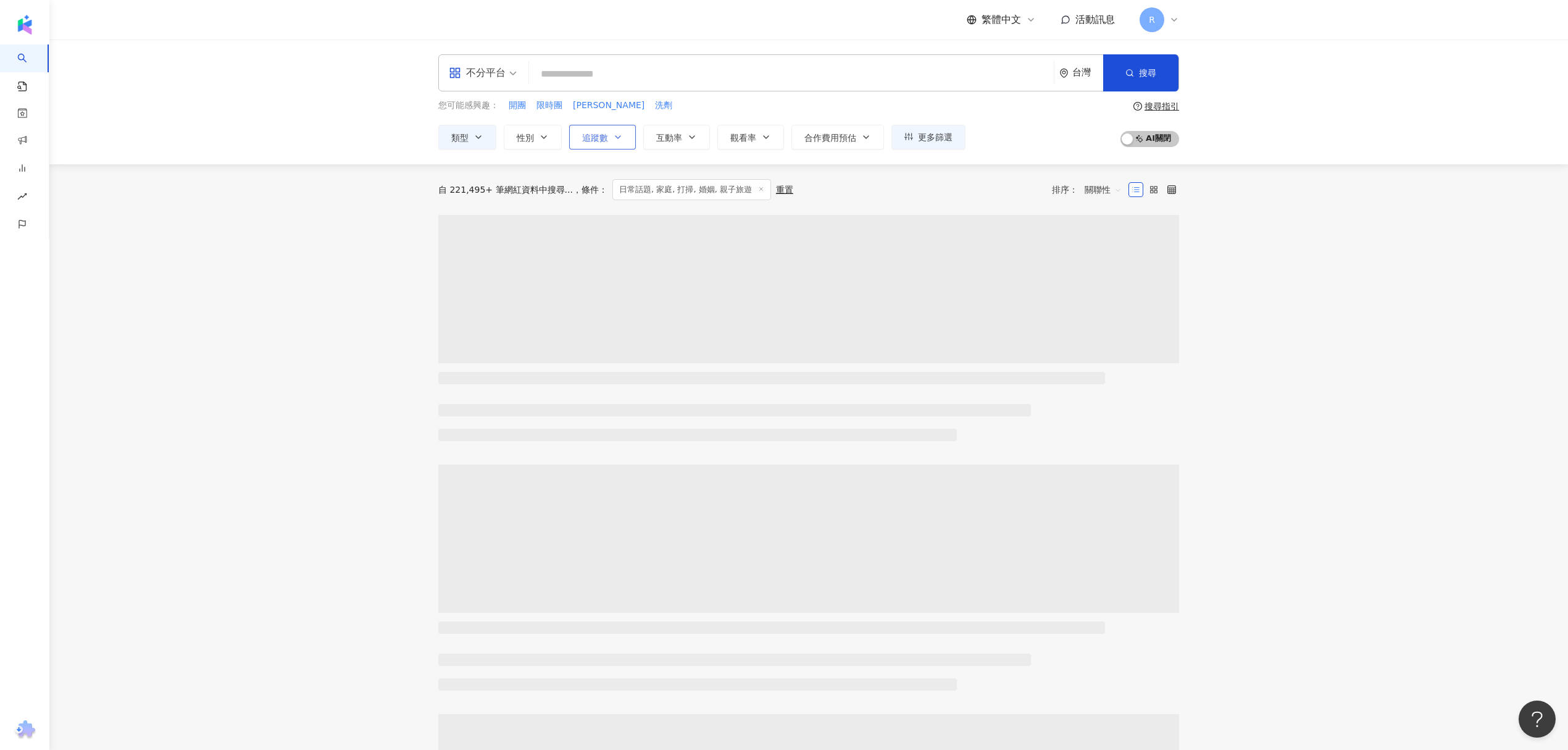
click at [593, 127] on button "追蹤數" at bounding box center [602, 137] width 66 height 25
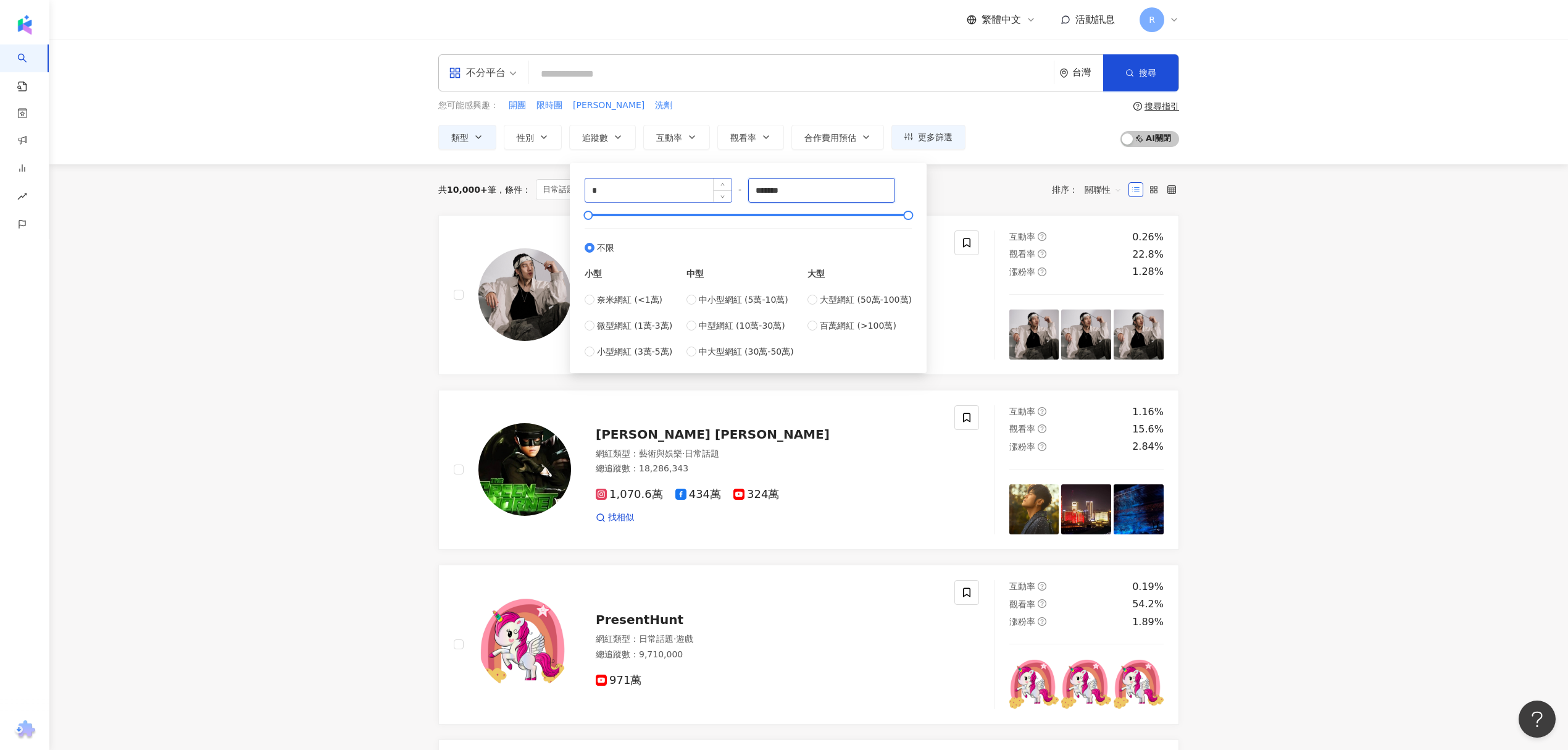
drag, startPoint x: 821, startPoint y: 192, endPoint x: 651, endPoint y: 192, distance: 170.0
click at [666, 192] on div "* - ******* 不限 小型 奈米網紅 (<1萬) 微型網紅 (1萬-3萬) 小型網紅 (3萬-5萬) 中型 中小型網紅 (5萬-10萬) 中型網紅 (…" at bounding box center [748, 268] width 327 height 180
type input "*****"
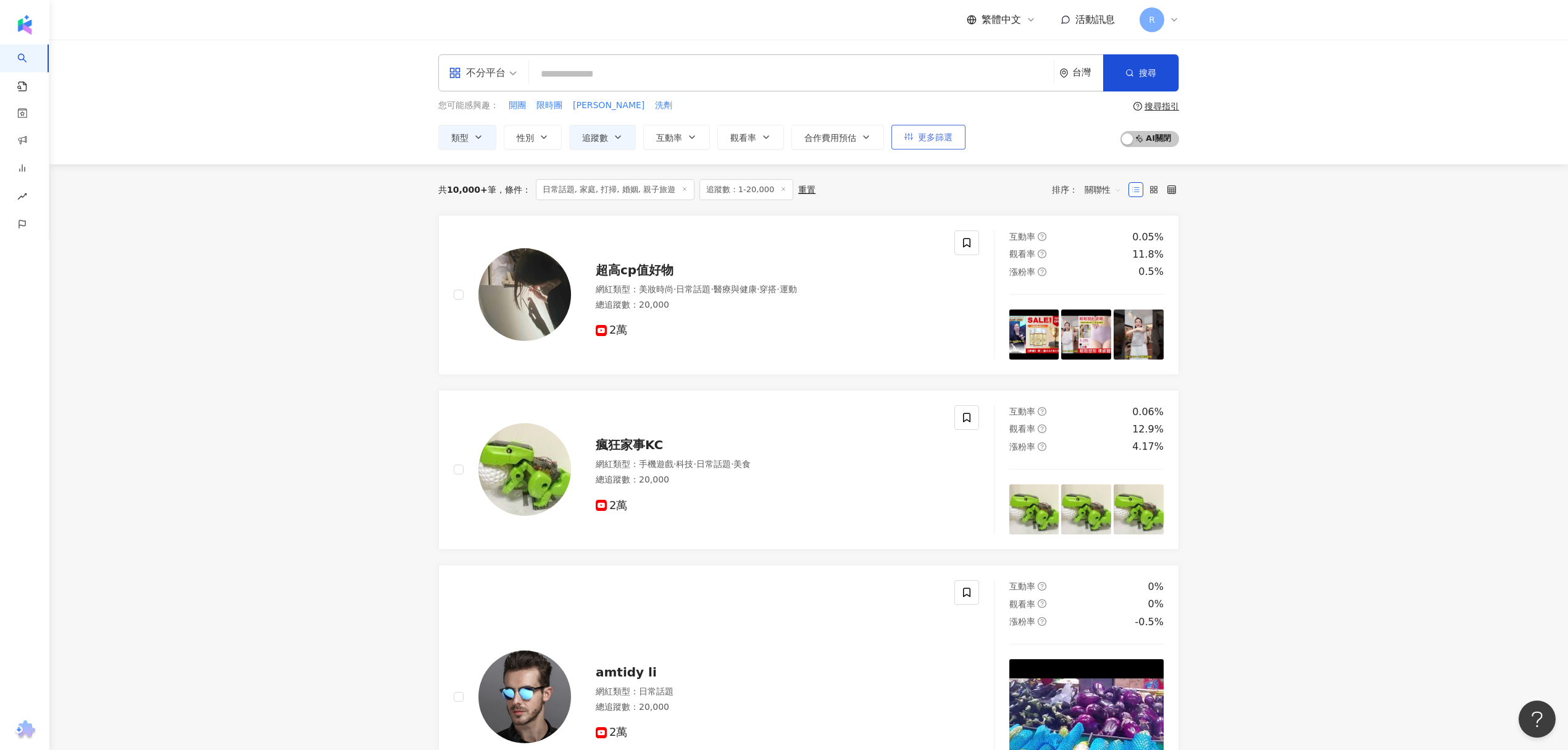
click at [926, 133] on span "更多篩選" at bounding box center [934, 137] width 34 height 10
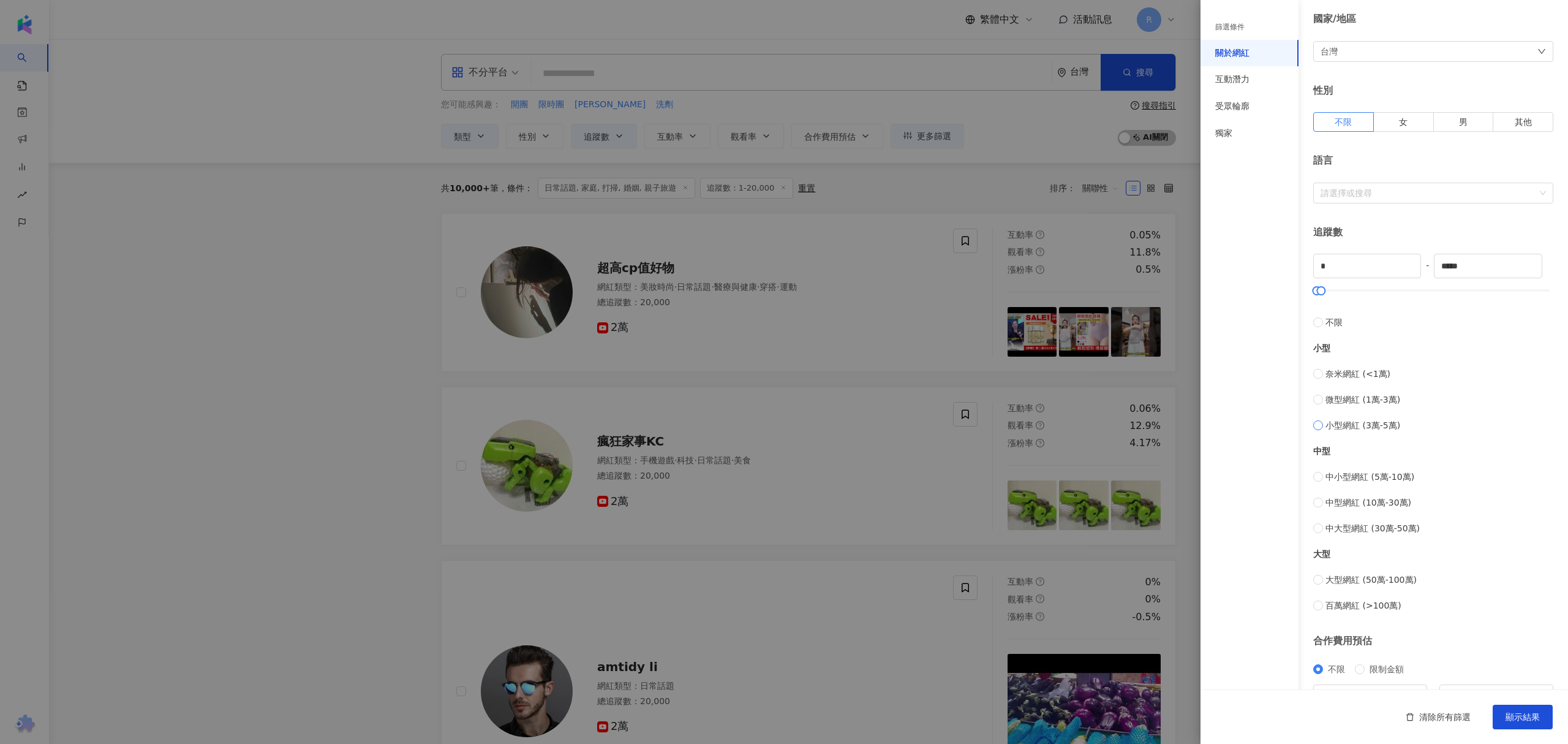
scroll to position [196, 0]
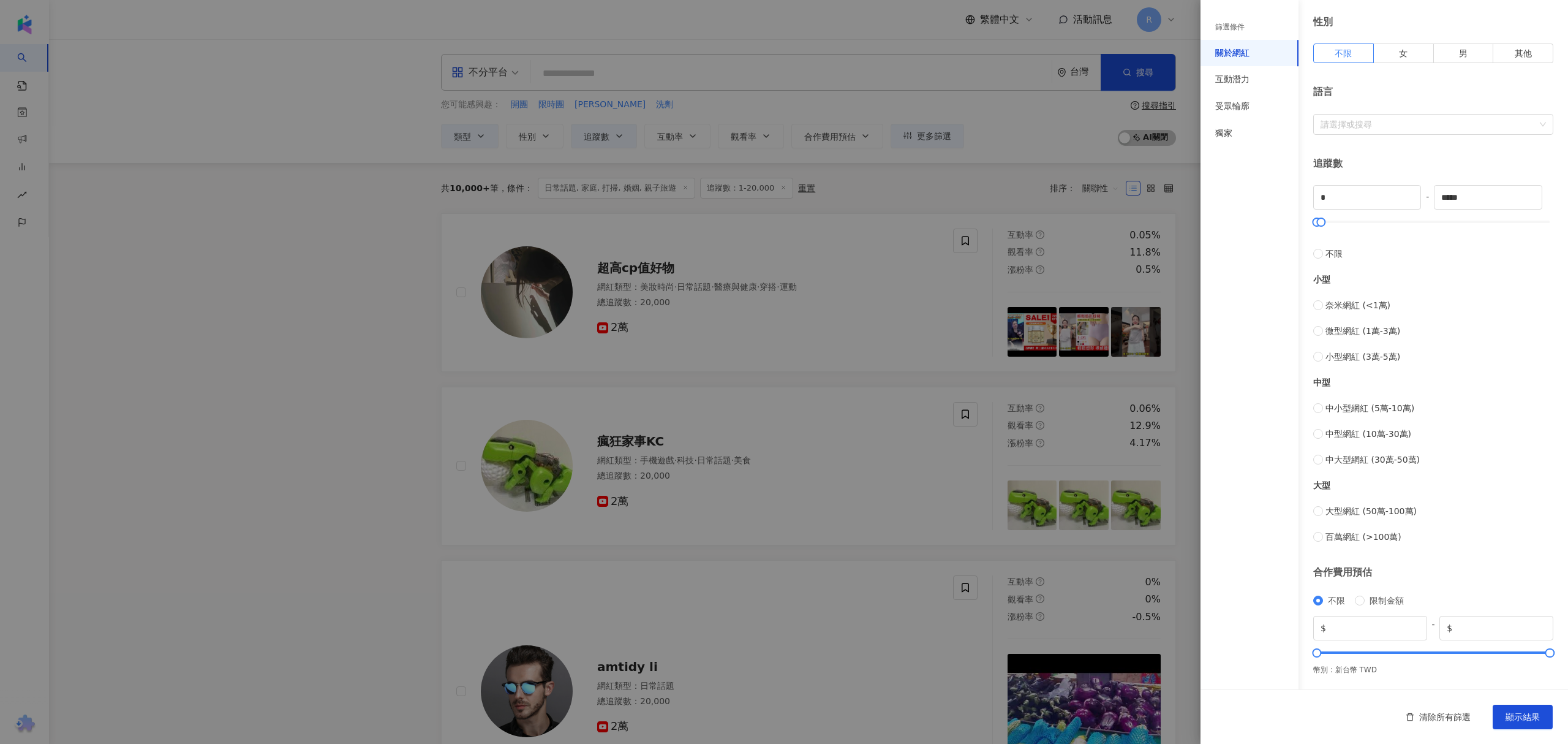
drag, startPoint x: 988, startPoint y: 222, endPoint x: 967, endPoint y: 223, distance: 21.0
click at [985, 222] on div at bounding box center [784, 372] width 1568 height 744
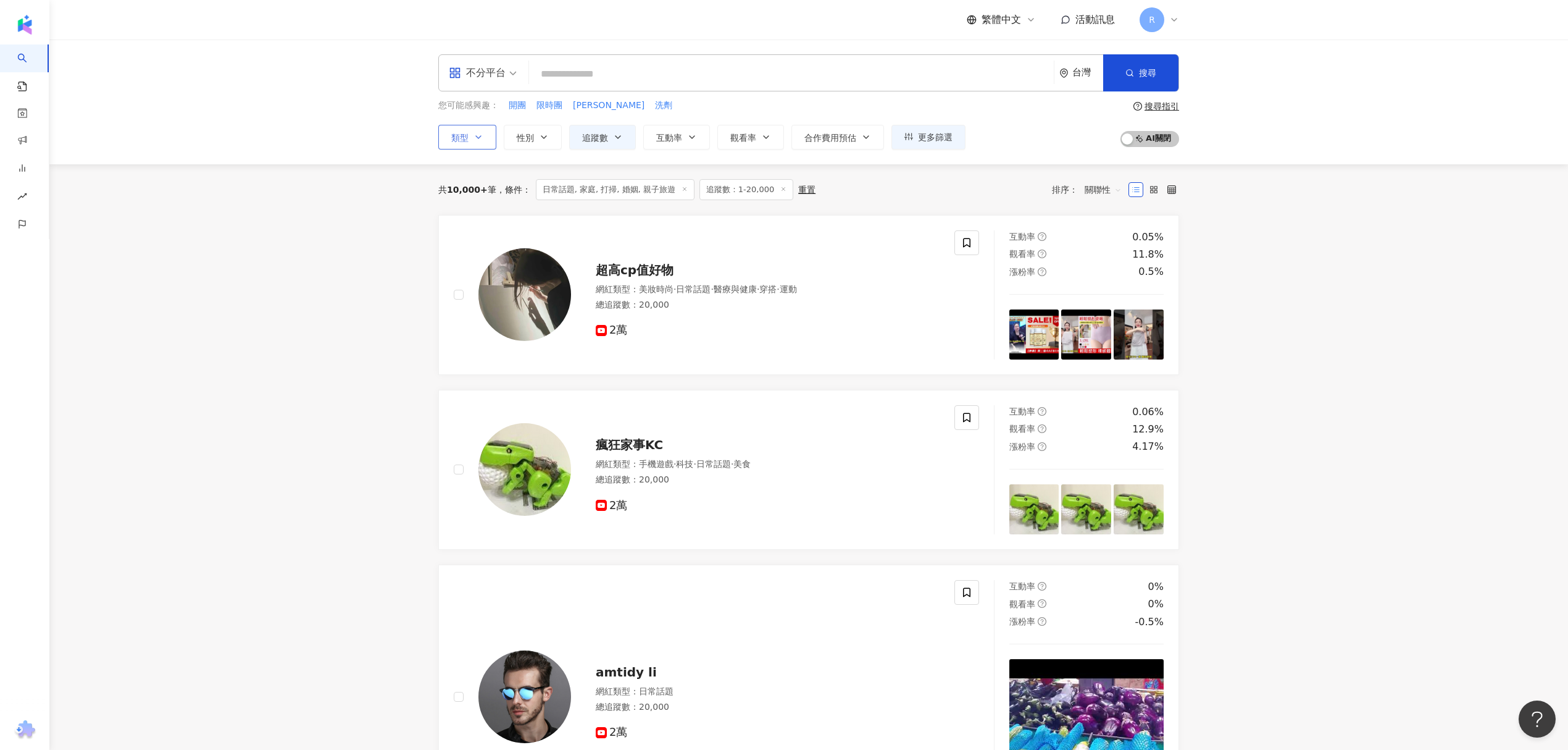
click at [475, 141] on icon "button" at bounding box center [478, 137] width 10 height 10
click at [524, 144] on button "性別" at bounding box center [532, 137] width 58 height 25
click at [694, 146] on button "互動率" at bounding box center [675, 137] width 66 height 25
click at [847, 140] on span "合作費用預估" at bounding box center [830, 137] width 52 height 10
click at [940, 139] on span "更多篩選" at bounding box center [934, 137] width 34 height 10
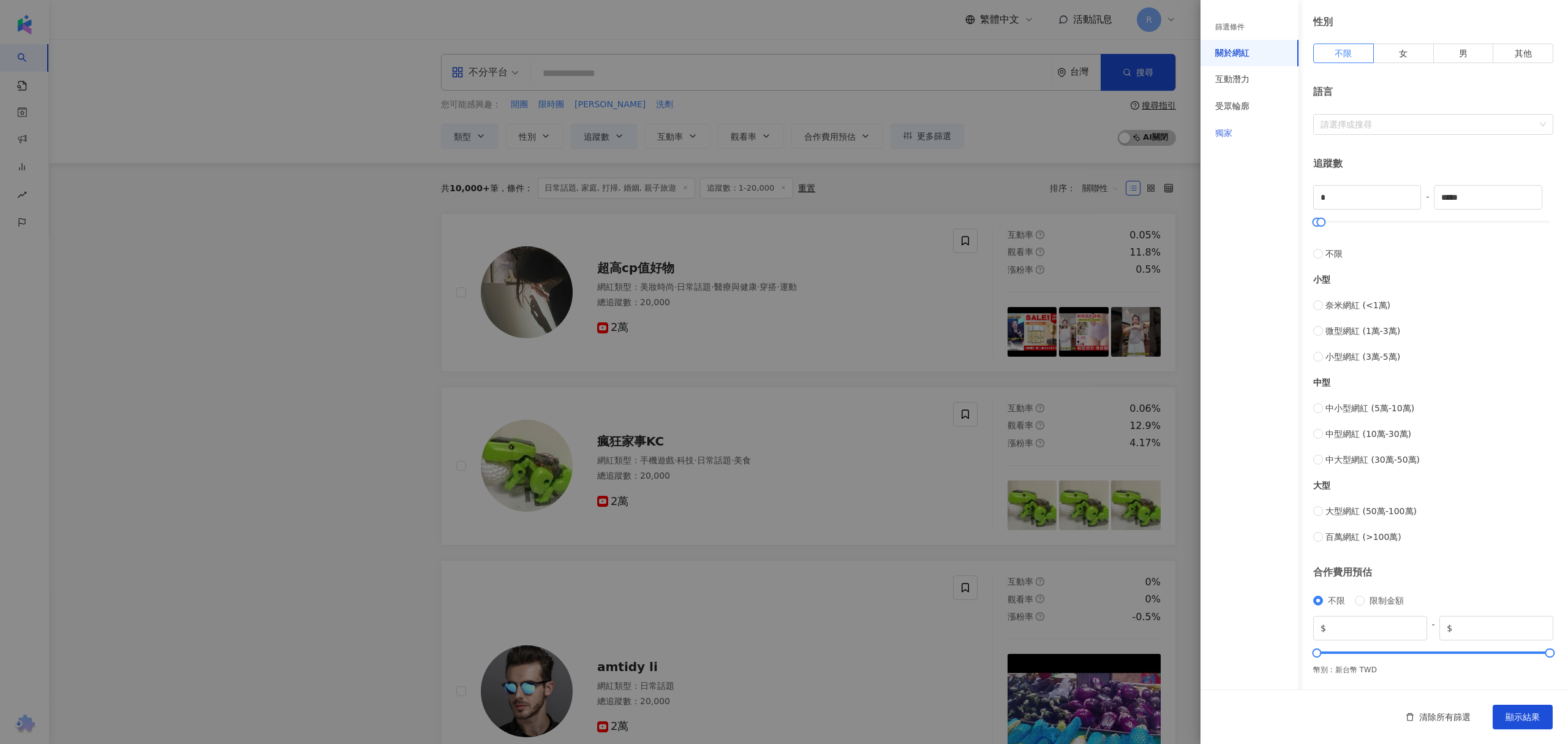
click at [1237, 131] on div "獨家" at bounding box center [1249, 133] width 98 height 27
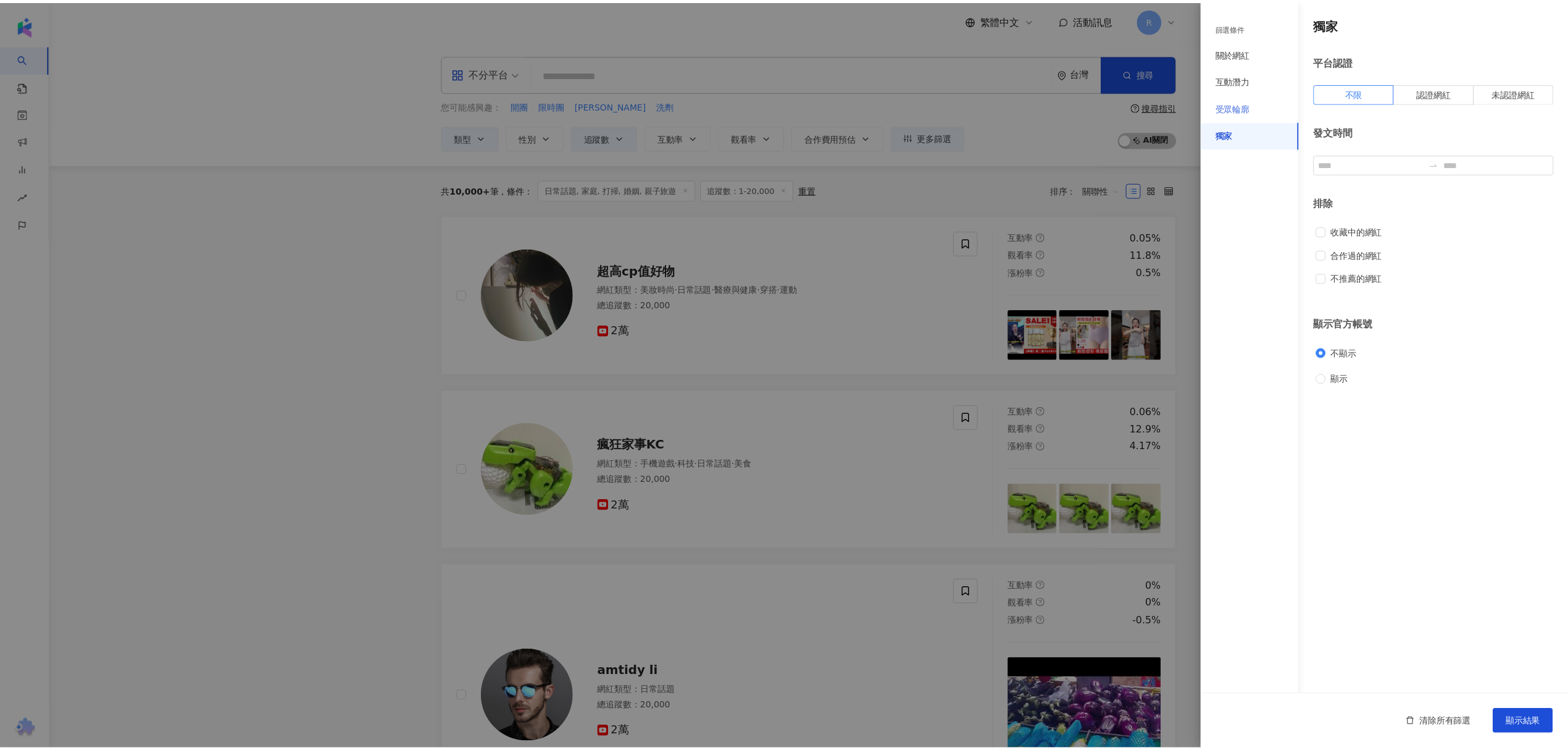
scroll to position [0, 0]
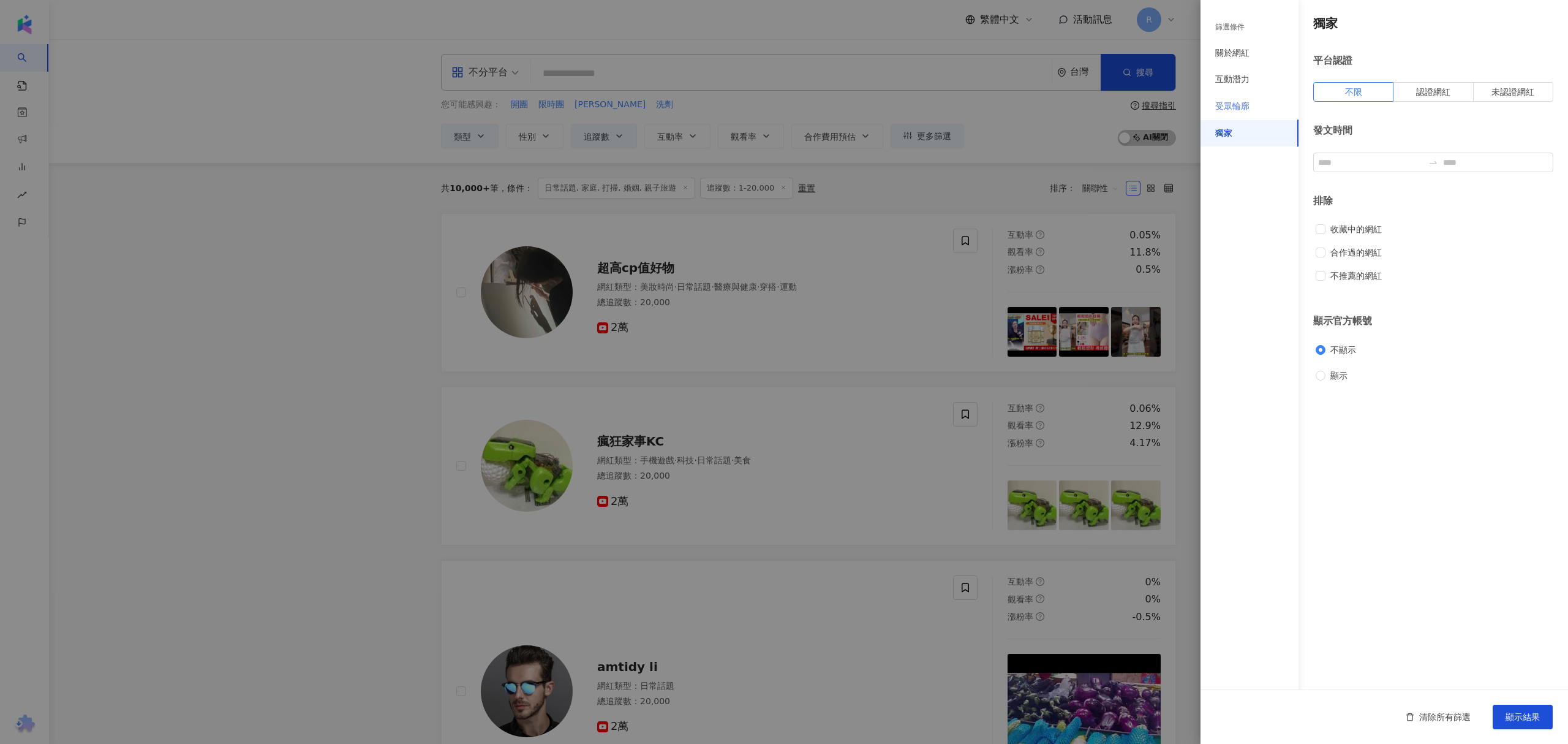
click at [1253, 106] on div "受眾輪廓" at bounding box center [1249, 106] width 98 height 27
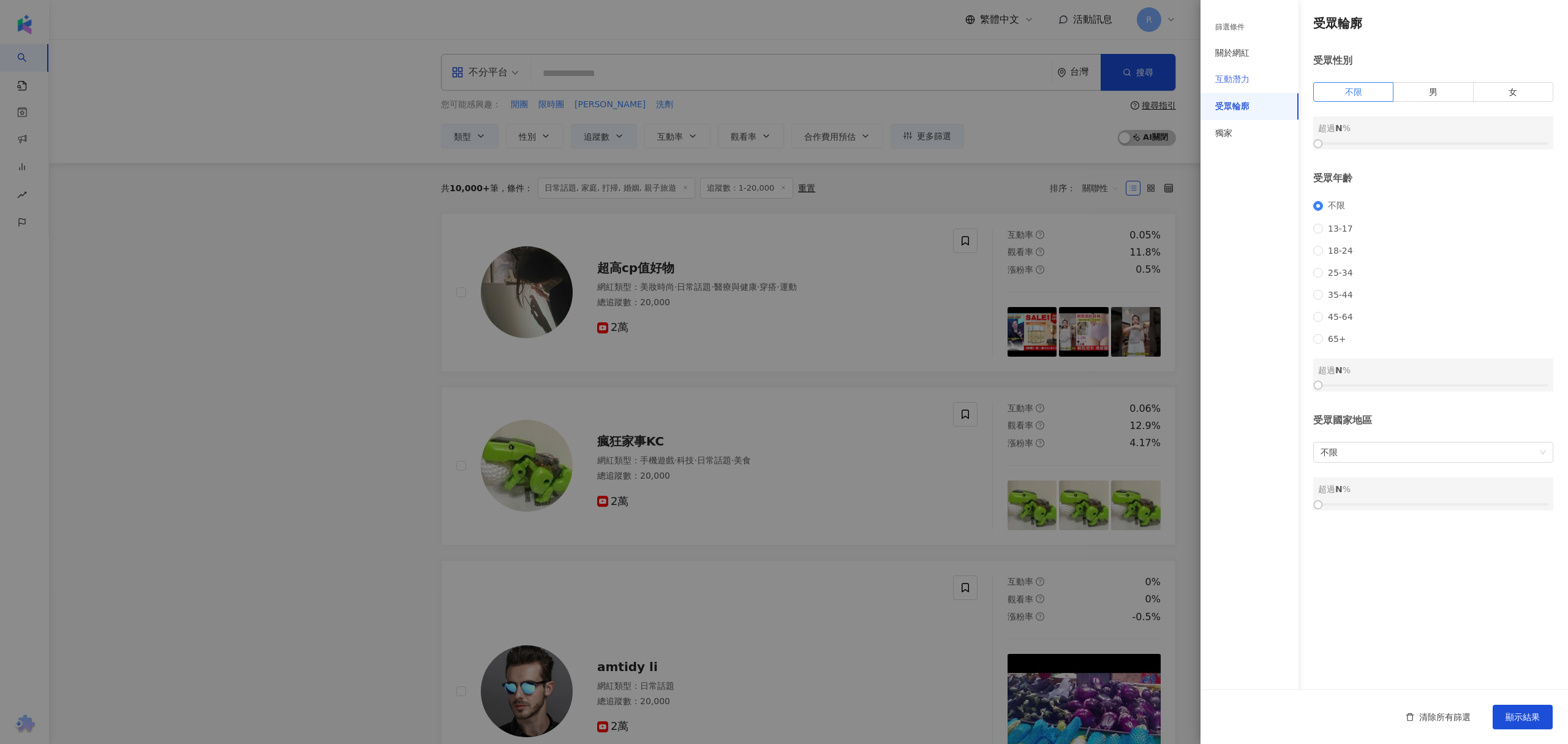
click at [1250, 84] on div "互動潛力" at bounding box center [1249, 79] width 98 height 27
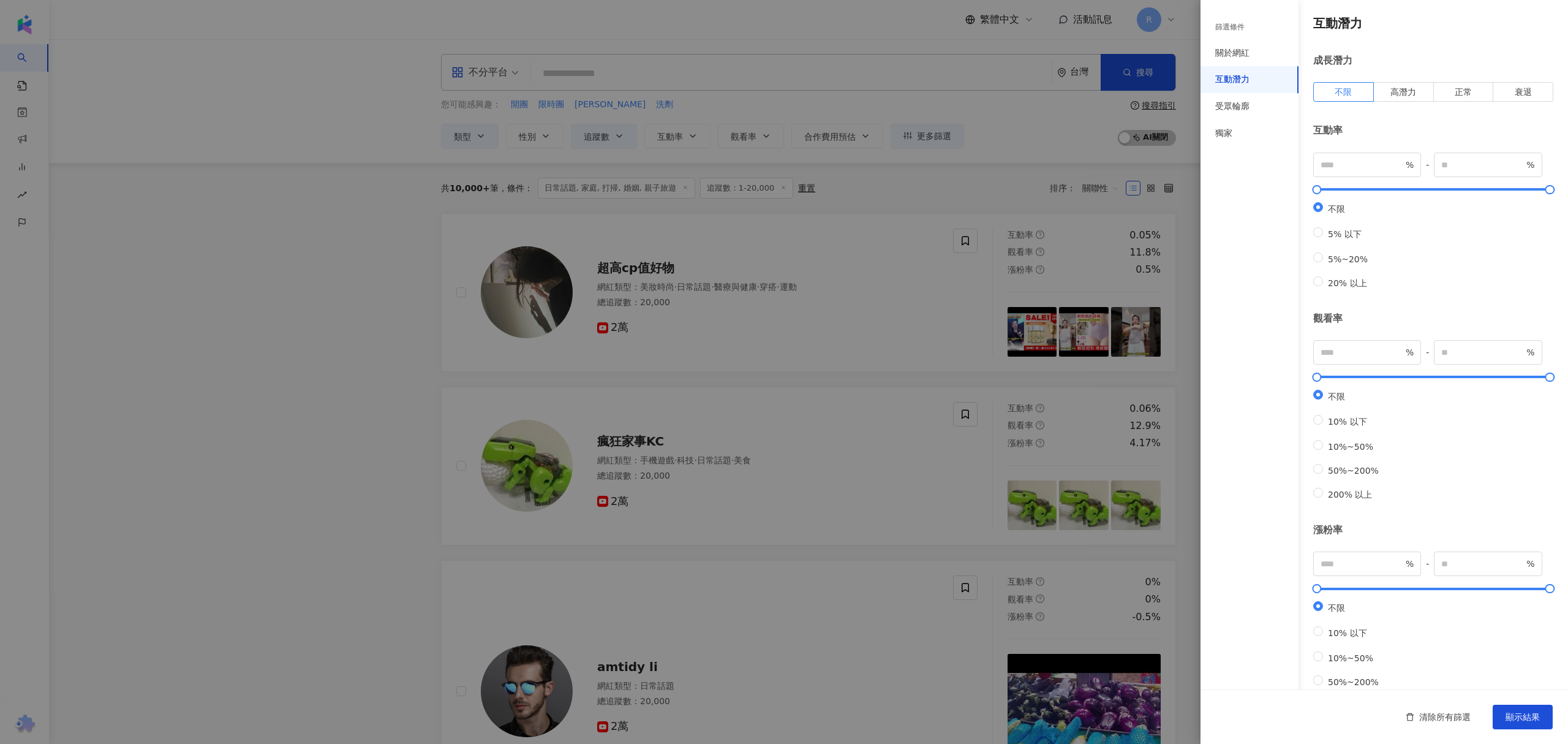
click at [1020, 357] on div at bounding box center [784, 372] width 1568 height 744
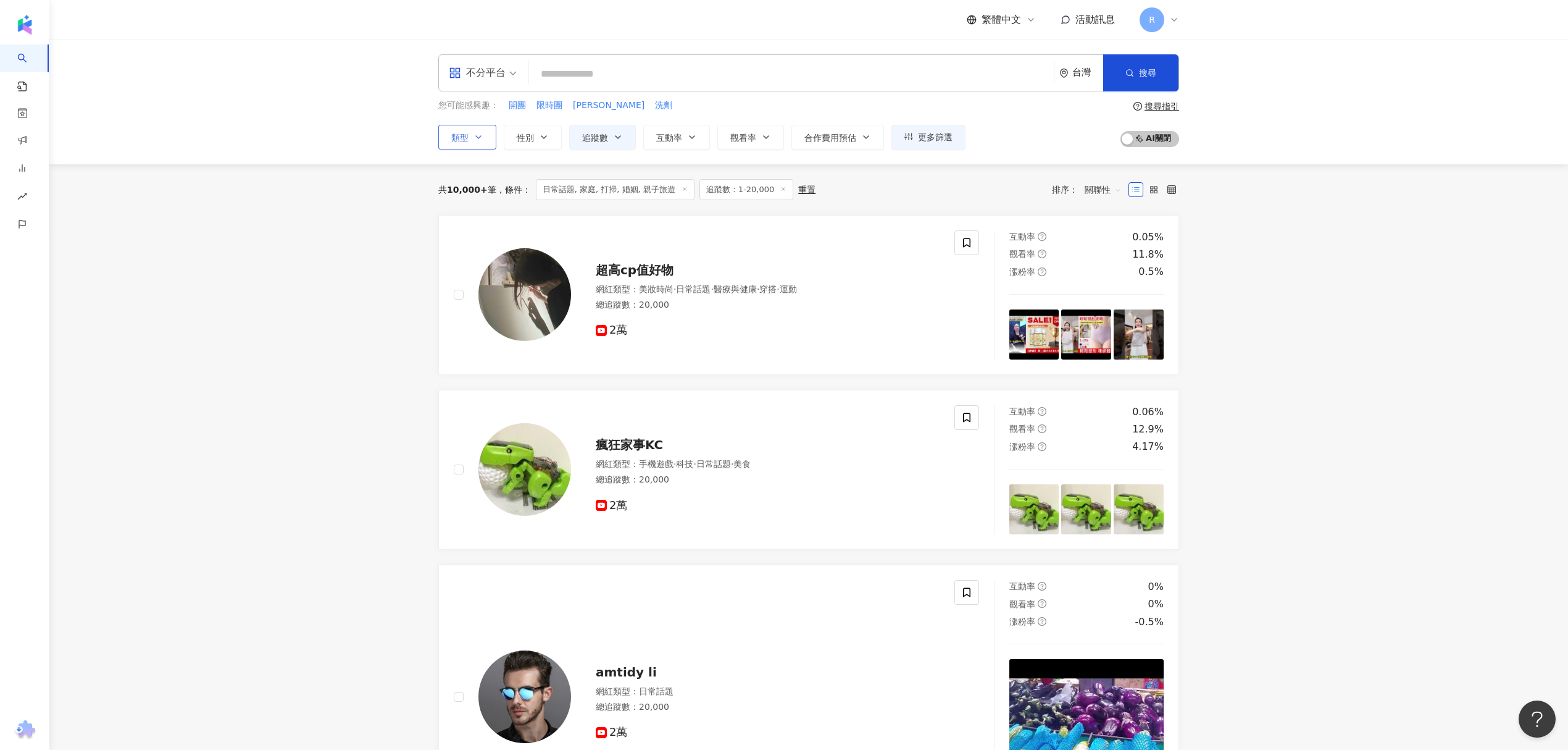
click at [460, 148] on button "類型" at bounding box center [467, 137] width 58 height 25
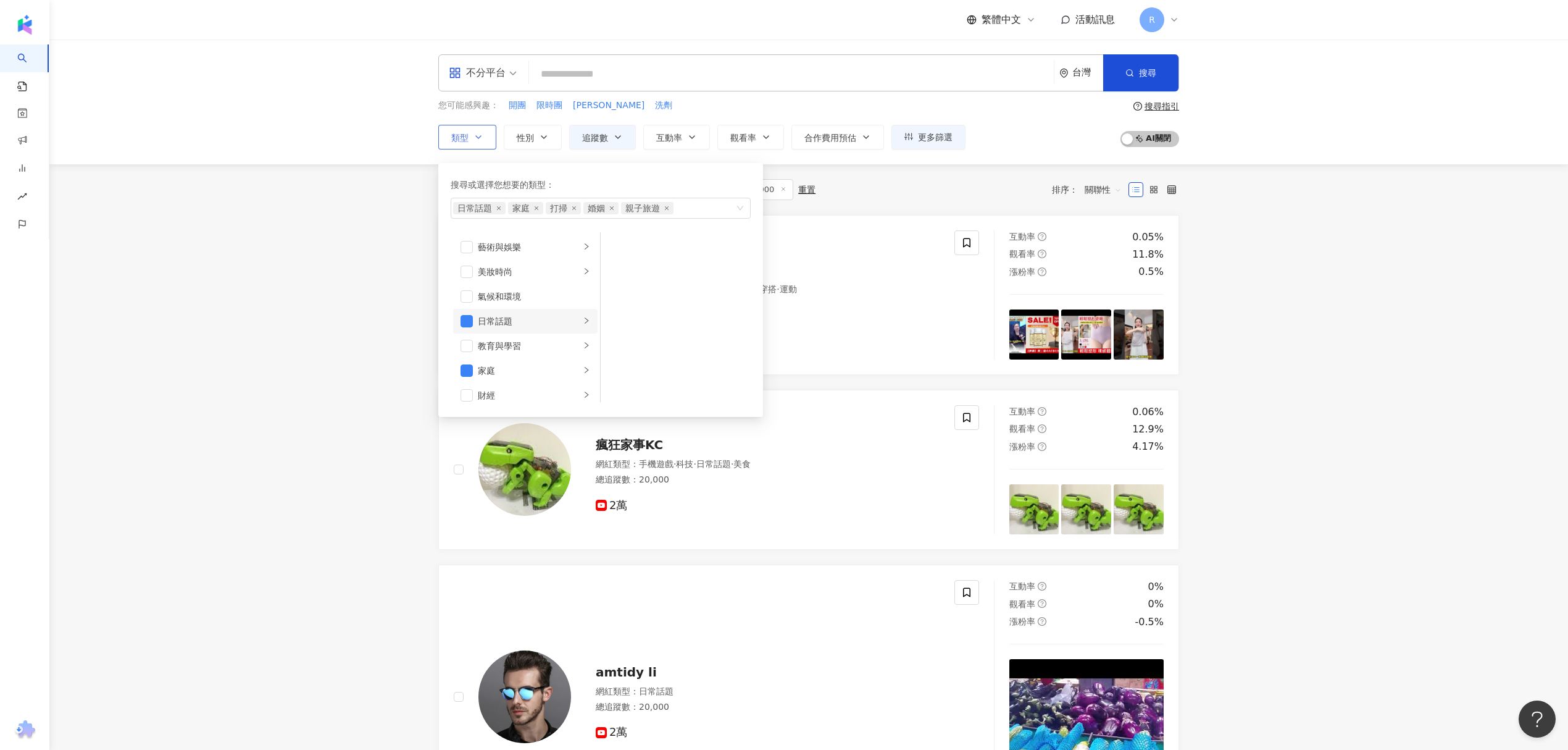
click at [526, 326] on div "日常話題" at bounding box center [529, 321] width 102 height 13
click at [472, 322] on span "button" at bounding box center [466, 322] width 12 height 12
click at [464, 394] on span "button" at bounding box center [466, 395] width 12 height 12
click at [467, 381] on span "button" at bounding box center [466, 379] width 12 height 12
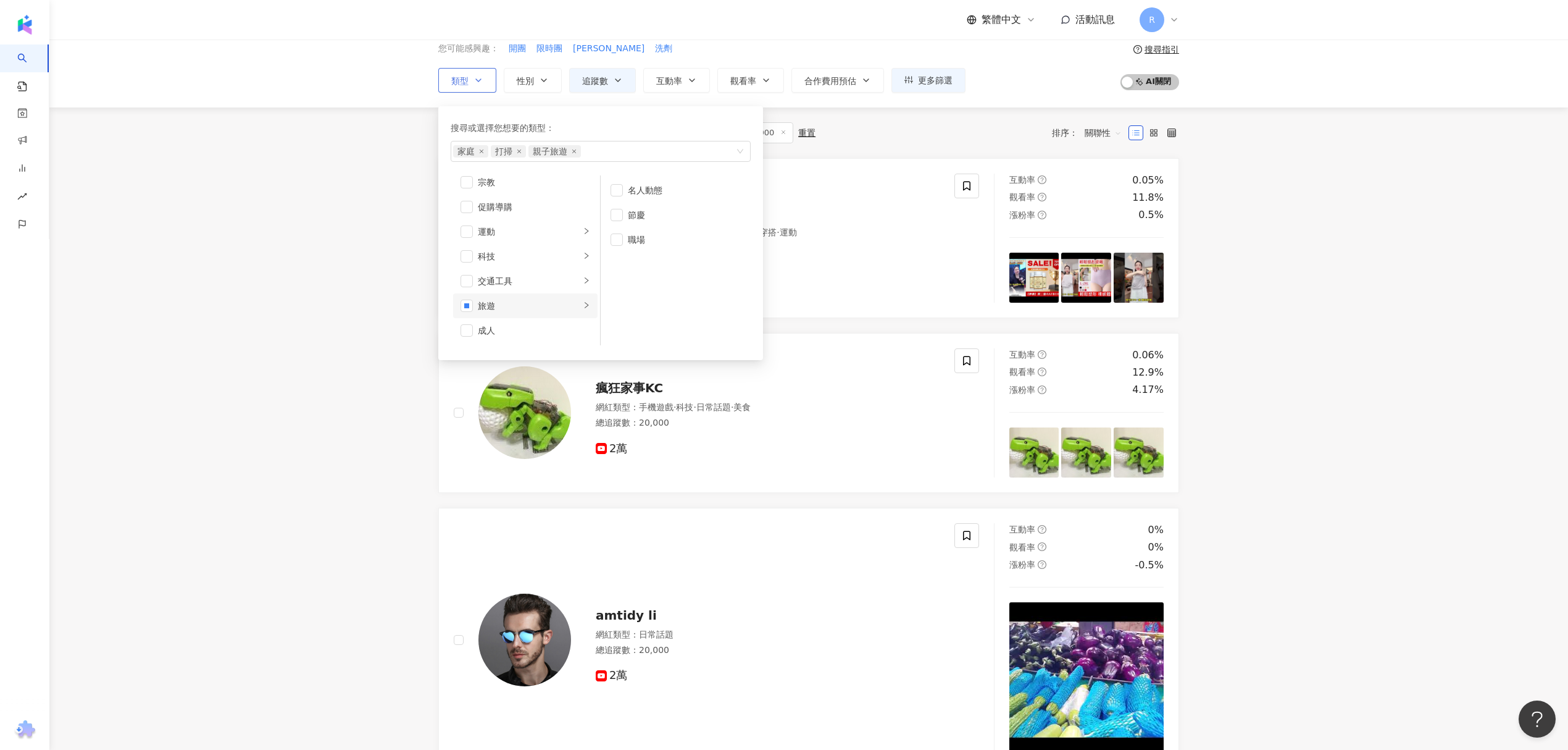
scroll to position [82, 0]
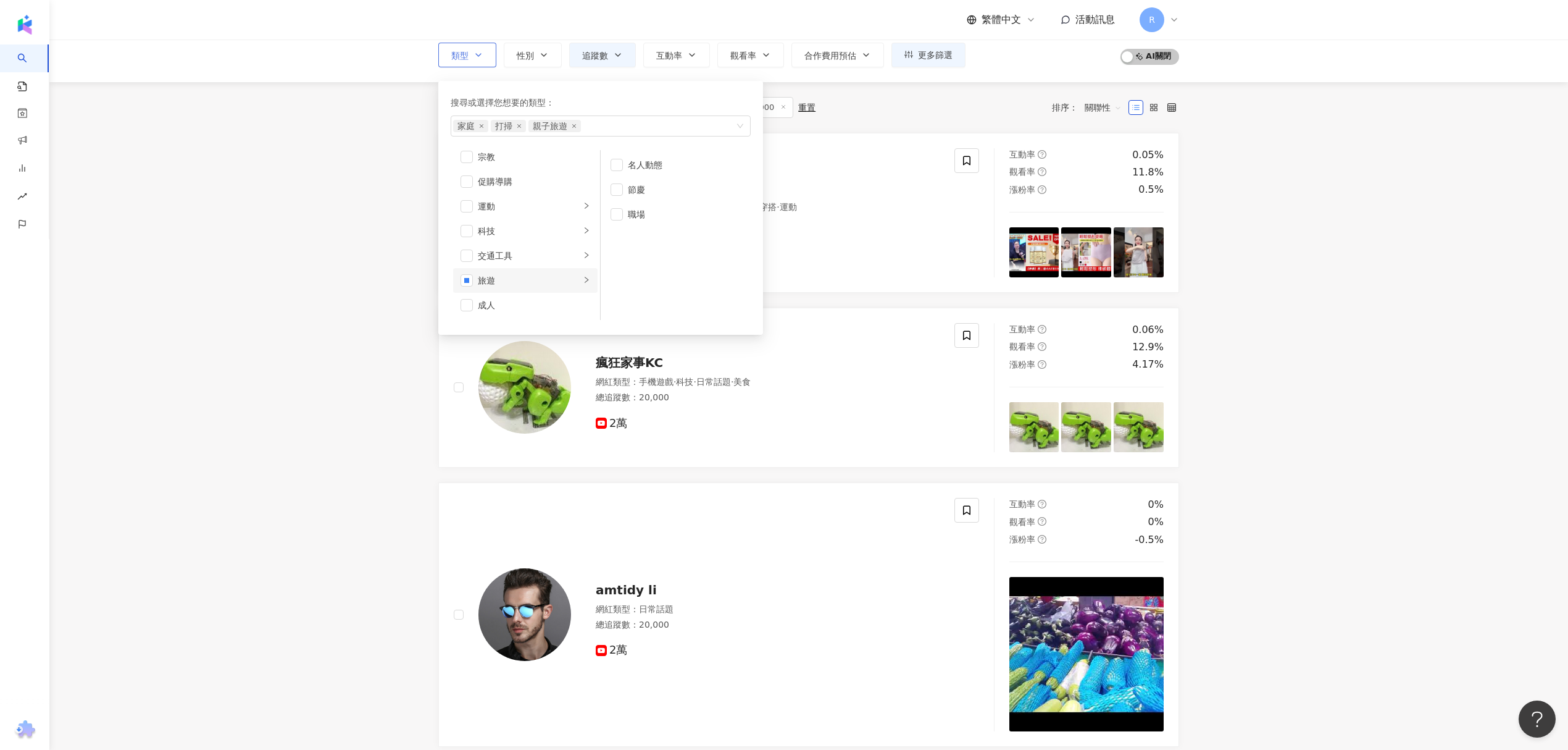
click at [489, 287] on div "旅遊" at bounding box center [529, 280] width 102 height 13
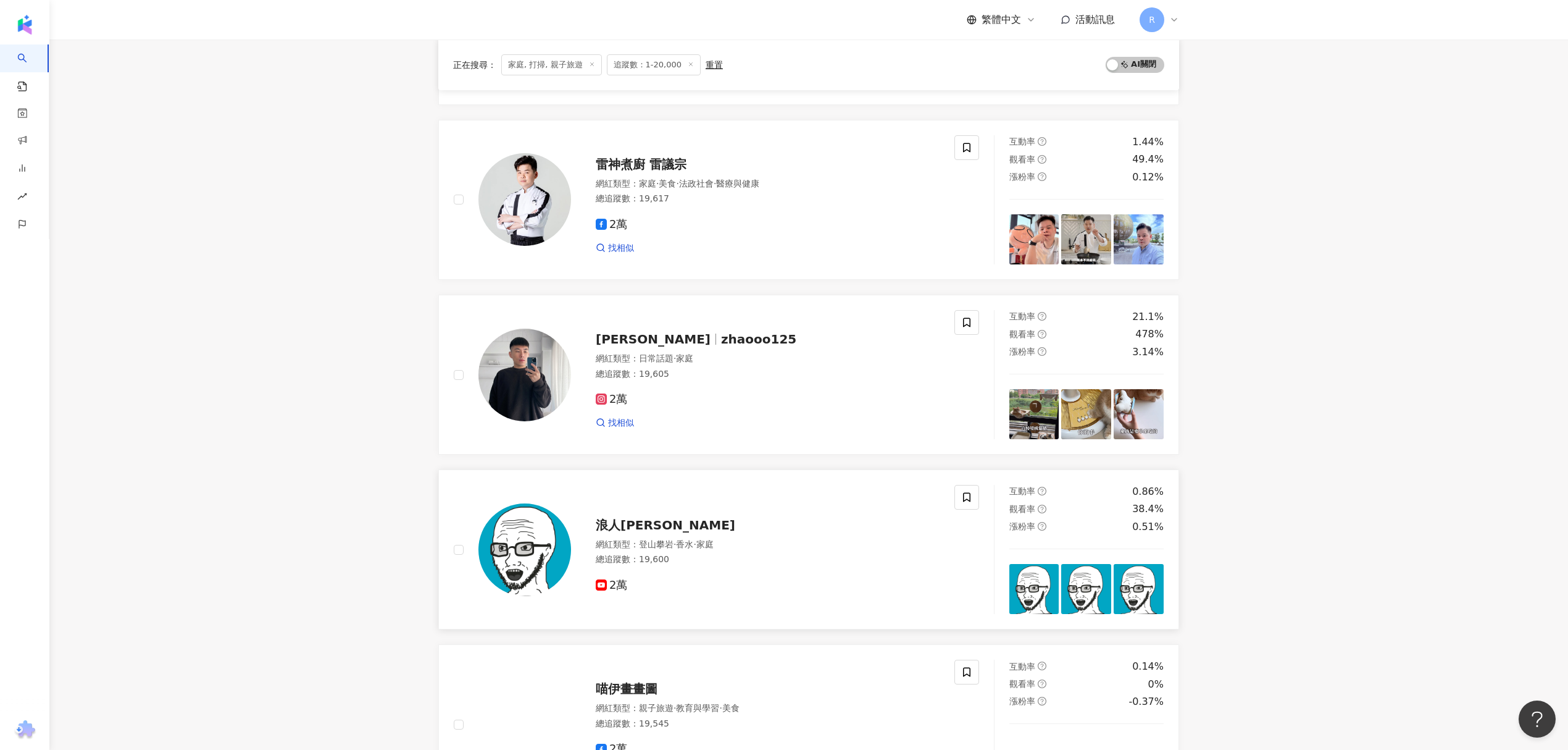
scroll to position [1729, 0]
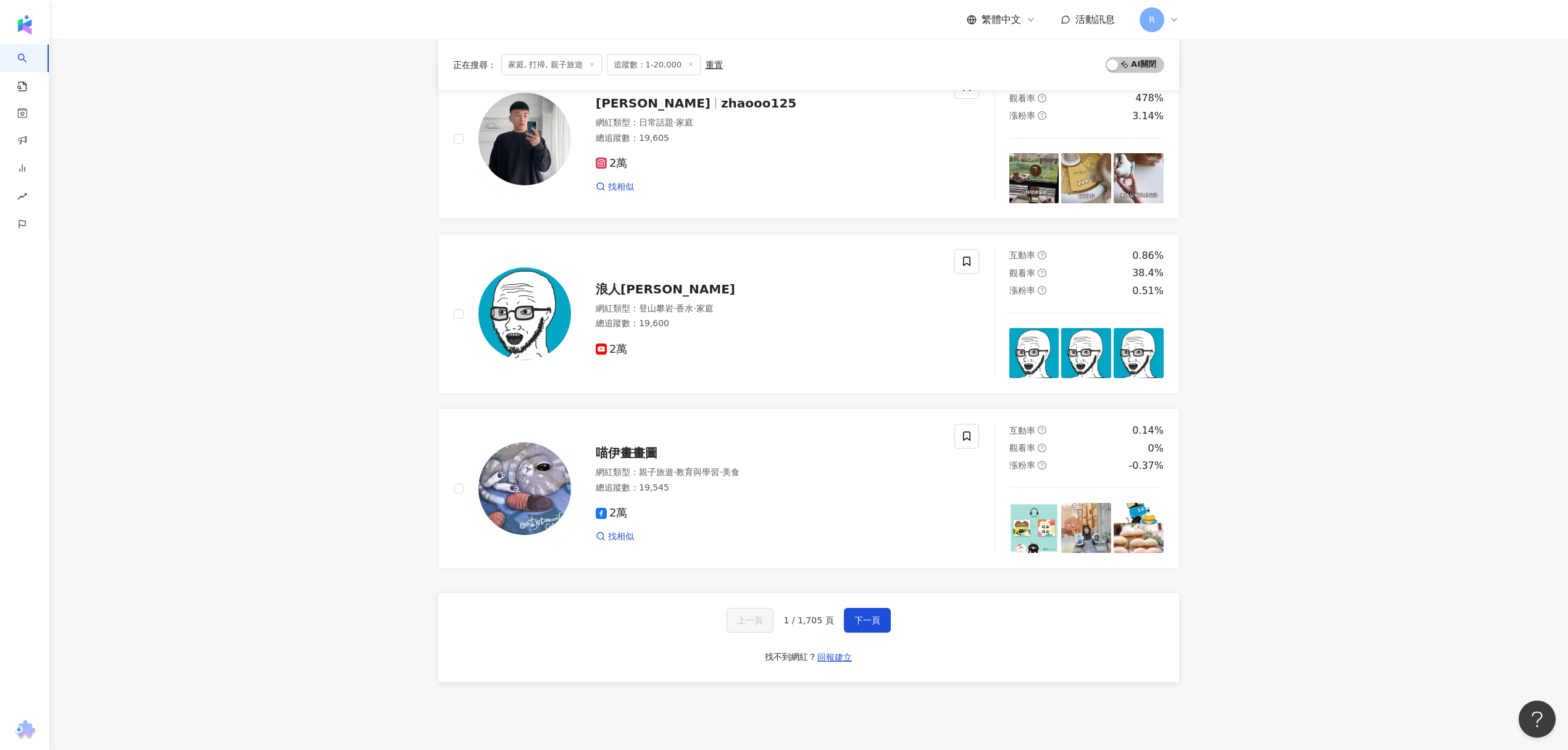
drag, startPoint x: 862, startPoint y: 621, endPoint x: 863, endPoint y: 611, distance: 10.0
click at [863, 621] on span "下一頁" at bounding box center [866, 619] width 26 height 10
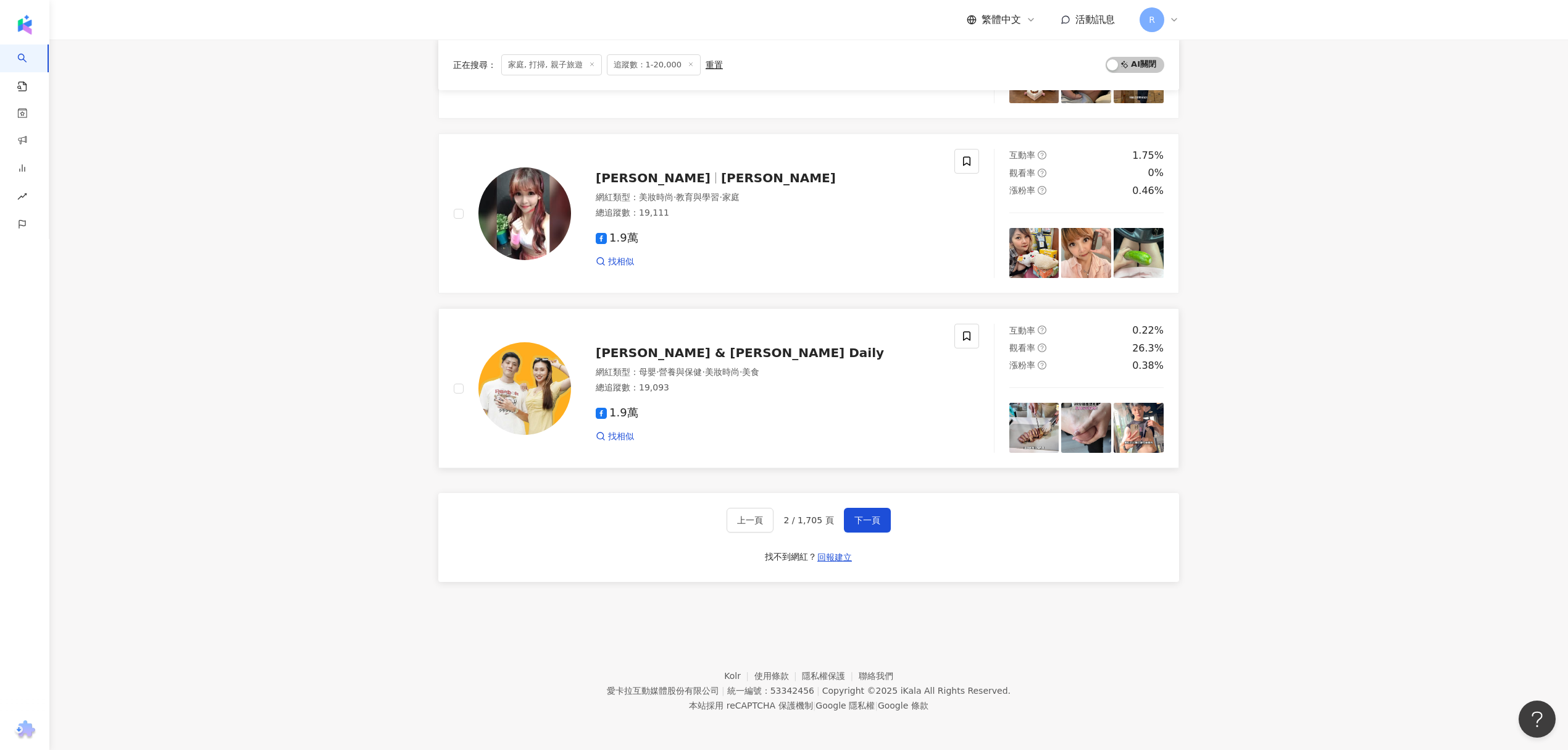
scroll to position [1836, 0]
click at [882, 520] on button "下一頁" at bounding box center [867, 520] width 47 height 25
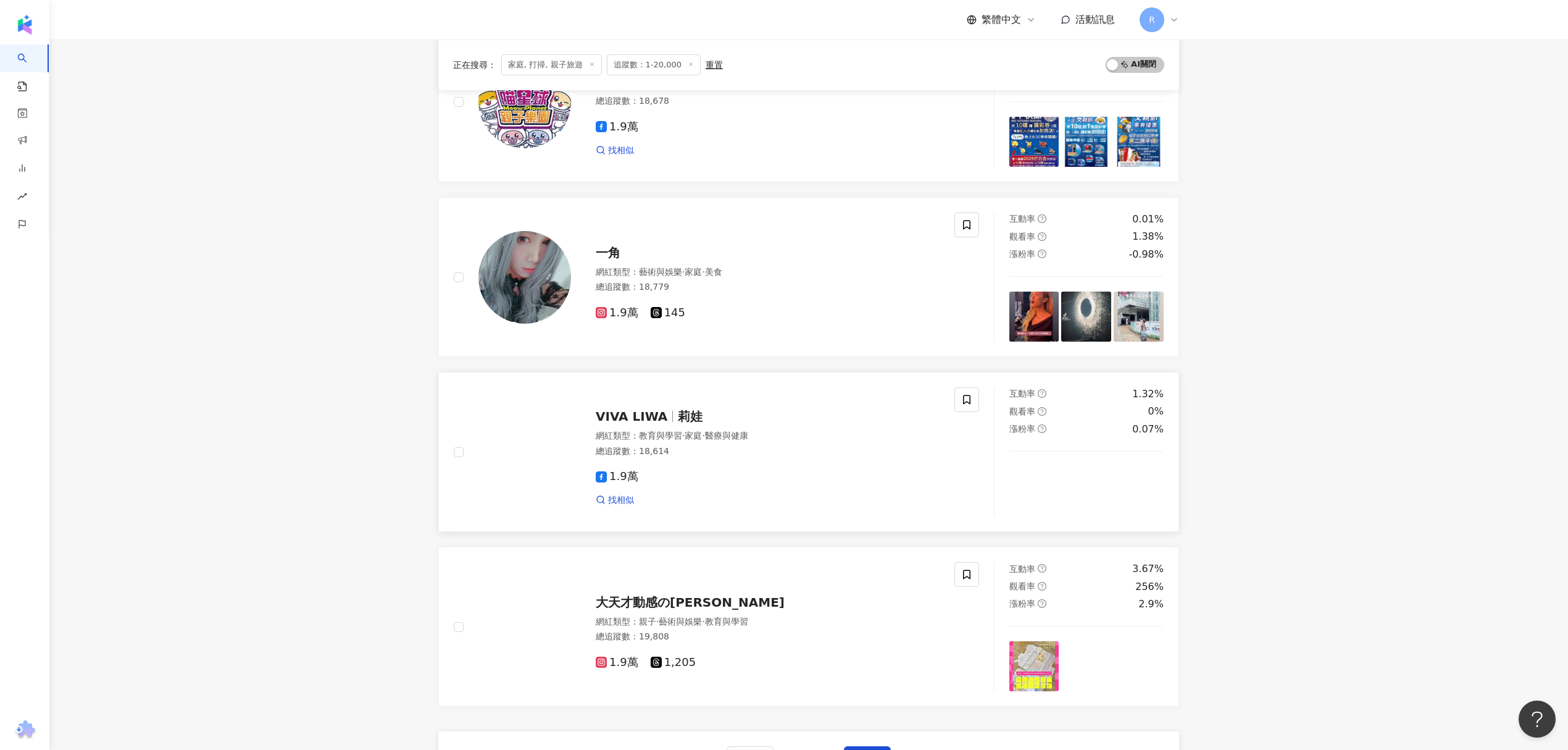
scroll to position [1729, 0]
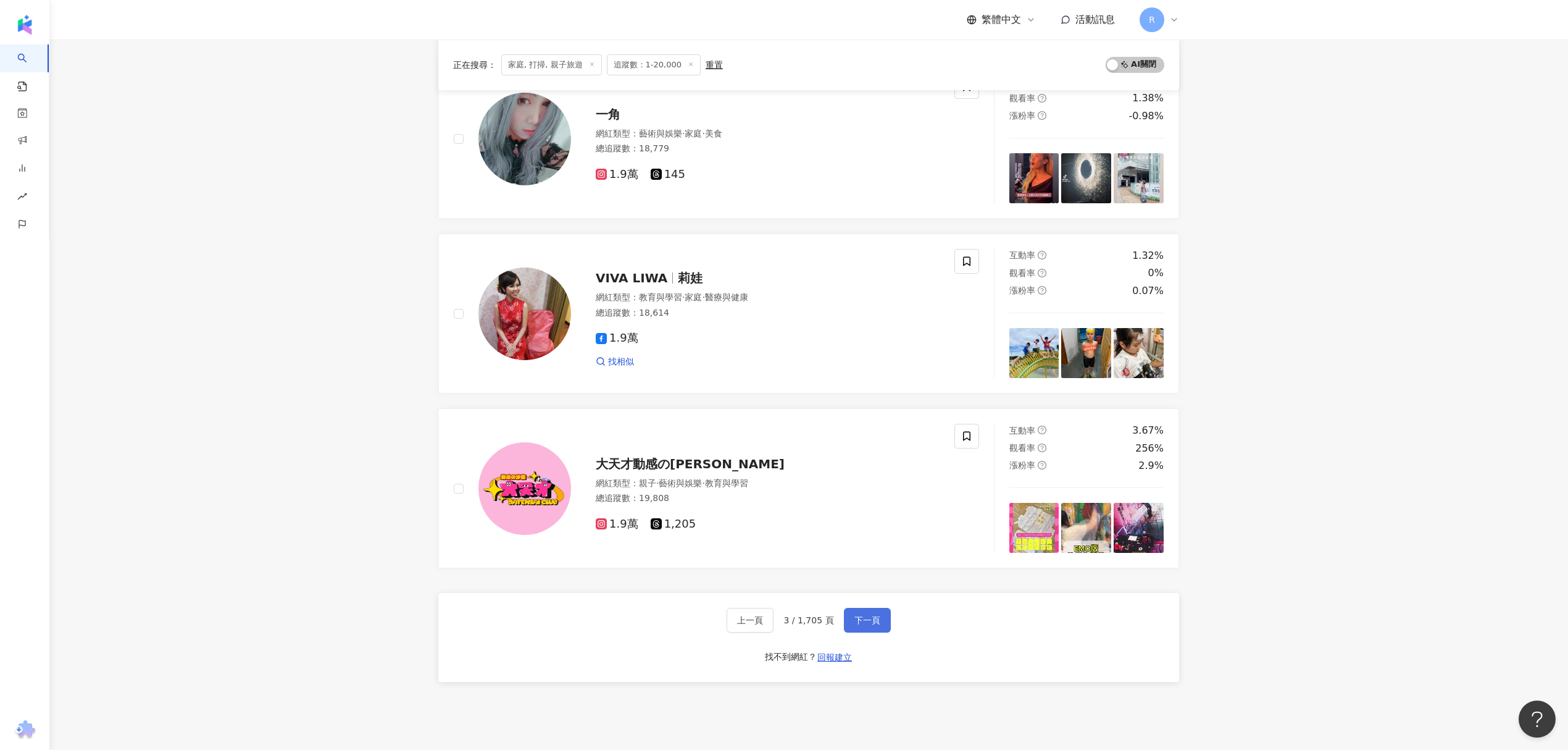
click at [872, 621] on span "下一頁" at bounding box center [866, 619] width 26 height 10
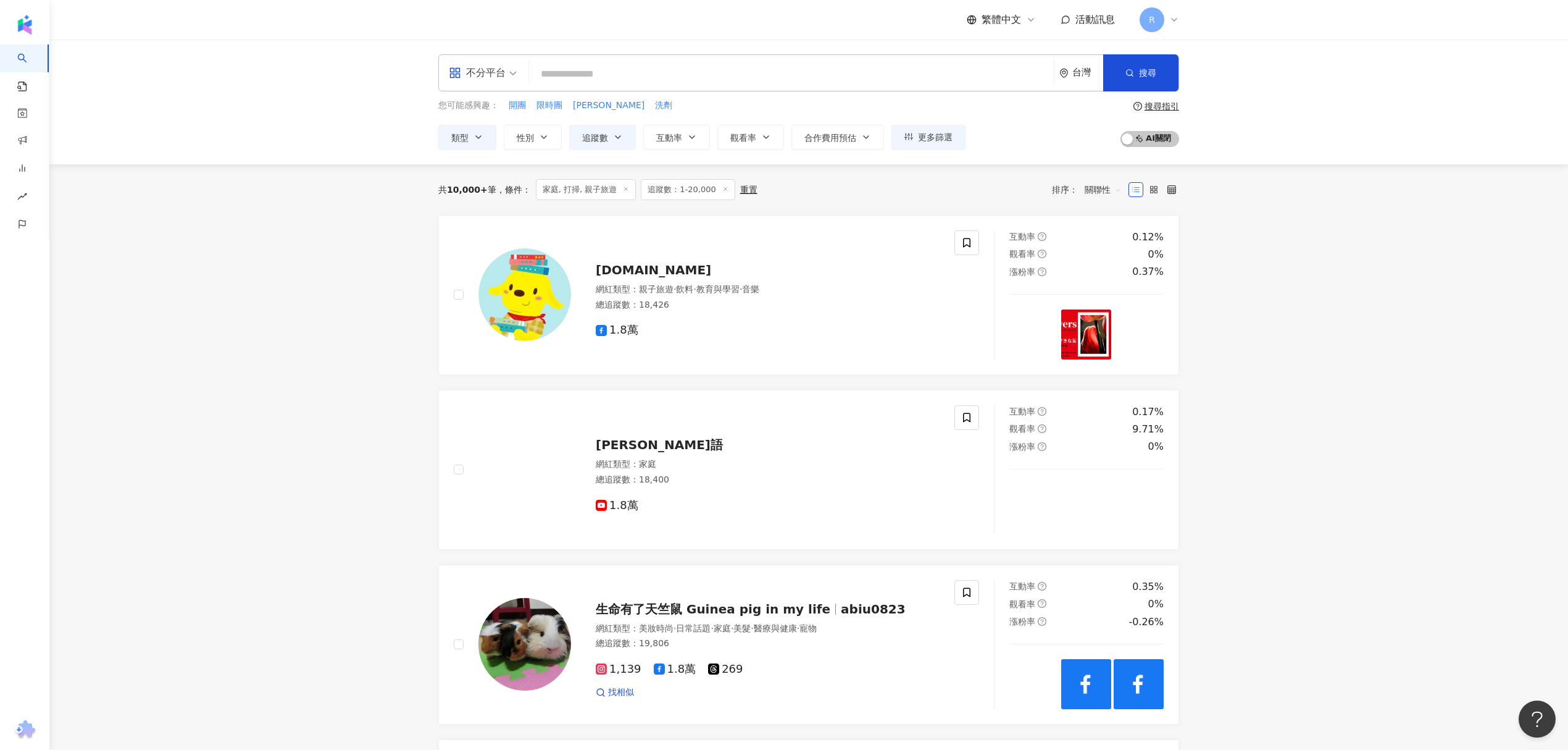
scroll to position [164, 0]
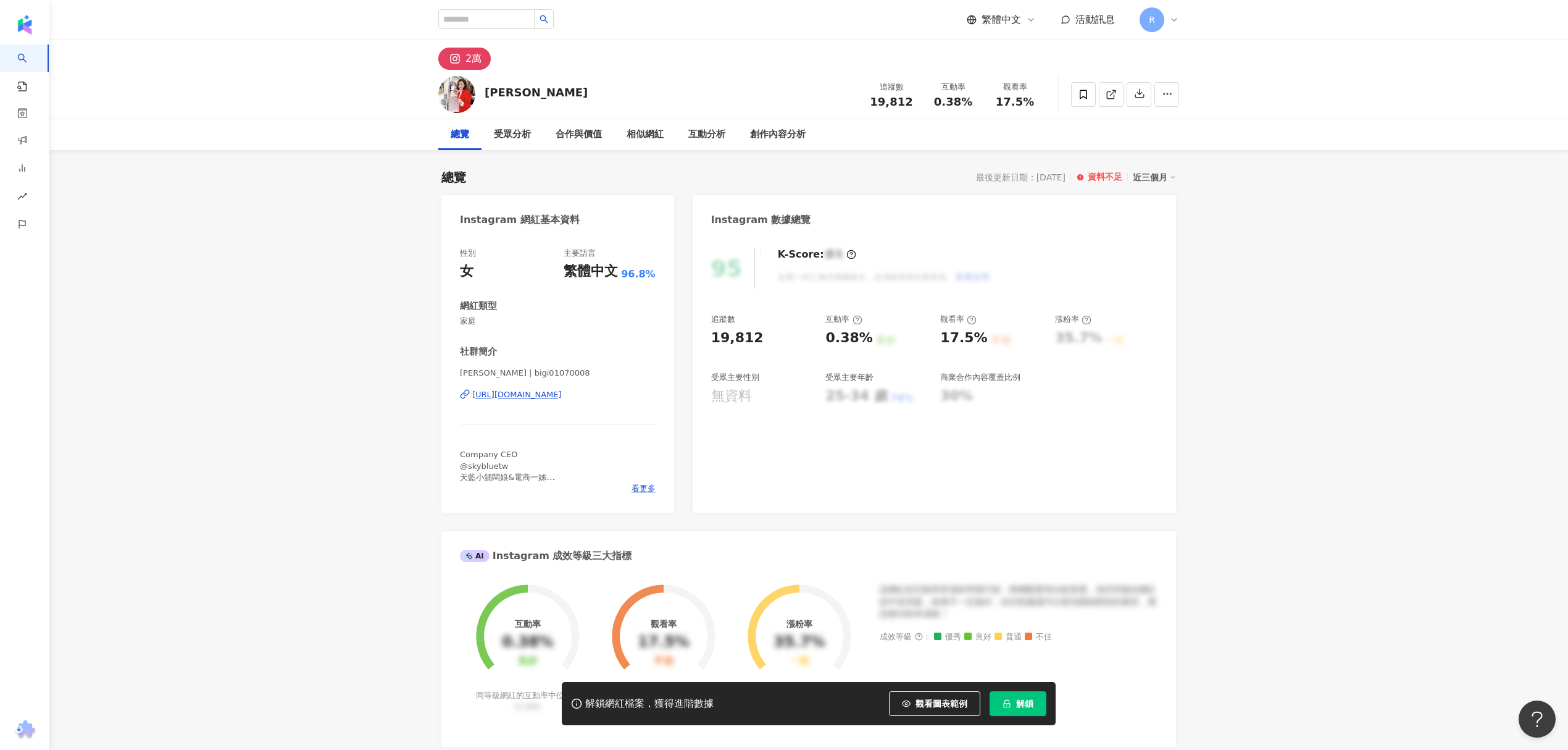
click at [552, 389] on div "https://www.instagram.com/bigi01070008/" at bounding box center [516, 394] width 89 height 11
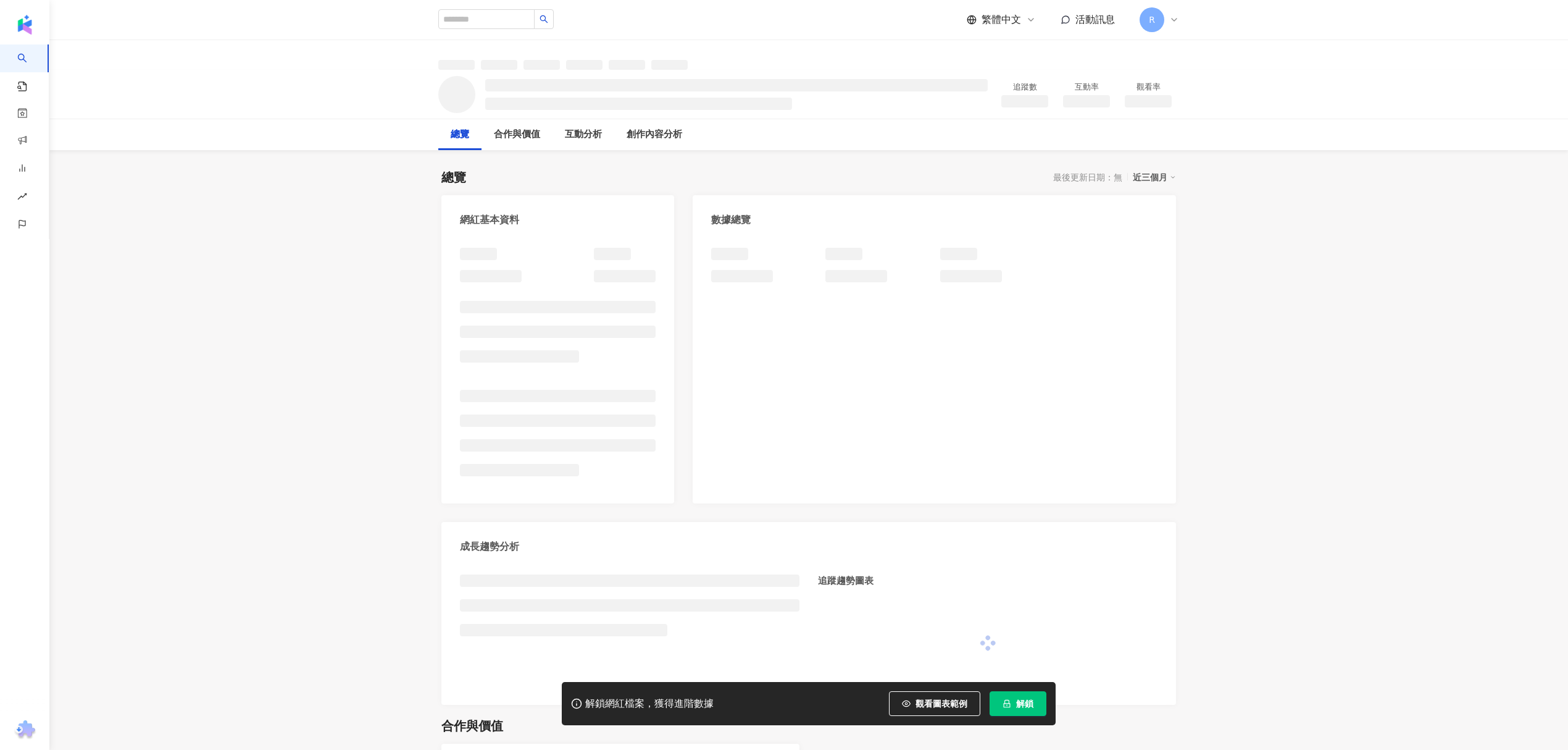
click at [533, 332] on div at bounding box center [558, 366] width 196 height 237
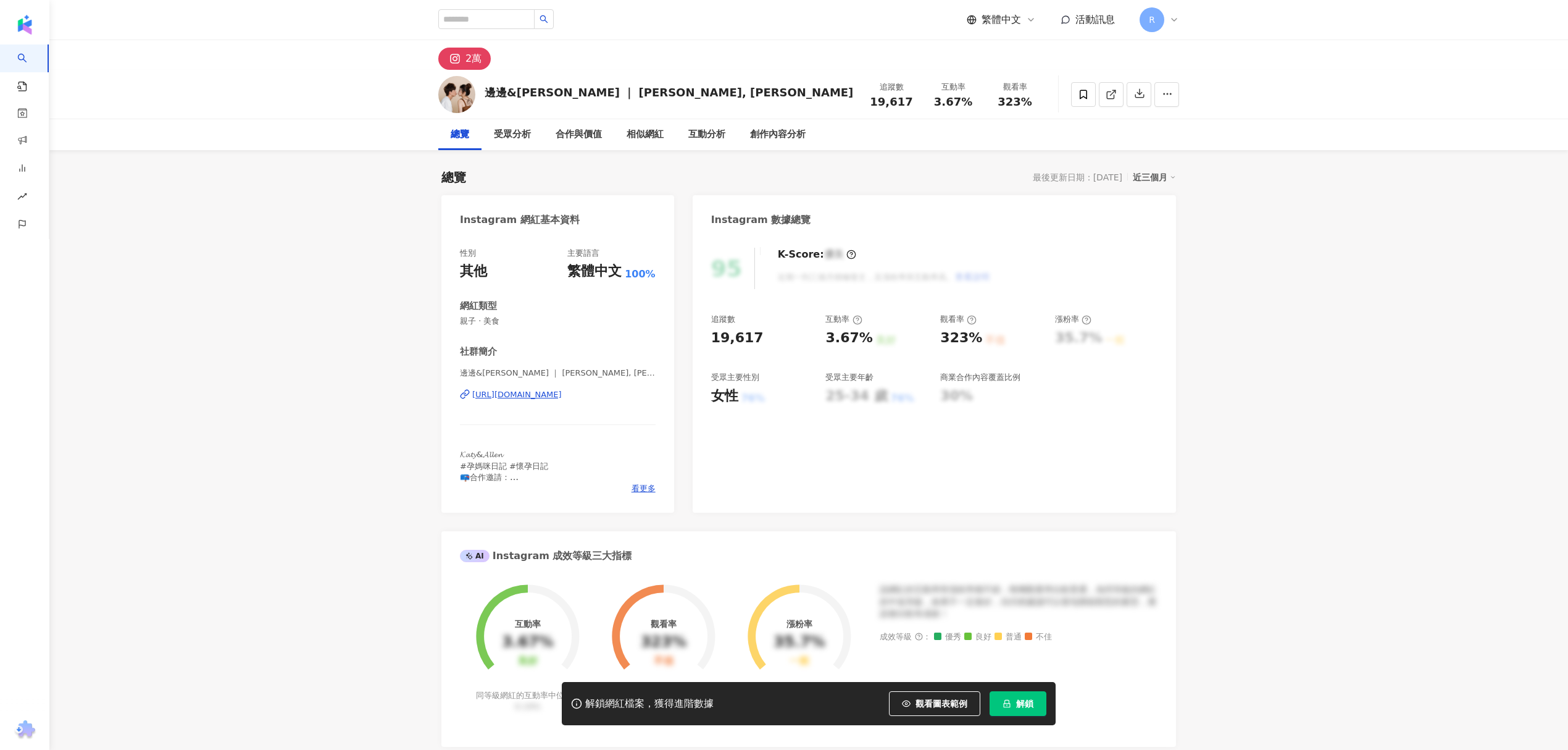
click at [529, 393] on div "https://www.instagram.com/bianbianallen/" at bounding box center [516, 394] width 89 height 11
click at [1078, 93] on icon at bounding box center [1083, 95] width 11 height 11
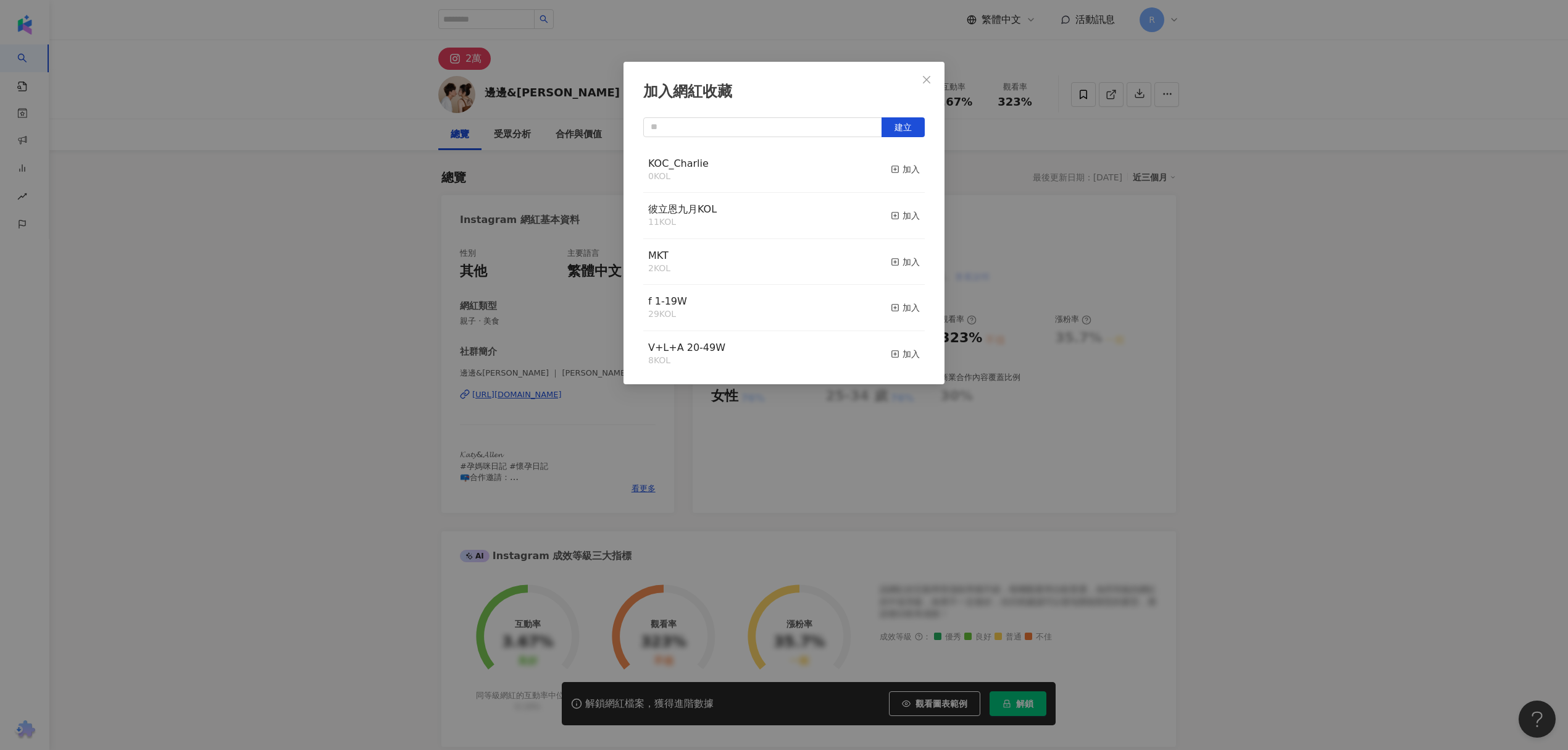
click at [782, 161] on div "KOC_Charlie 0 KOL 加入" at bounding box center [783, 170] width 282 height 46
click at [891, 170] on div "加入" at bounding box center [905, 169] width 29 height 13
click at [915, 85] on button "Close" at bounding box center [926, 80] width 25 height 25
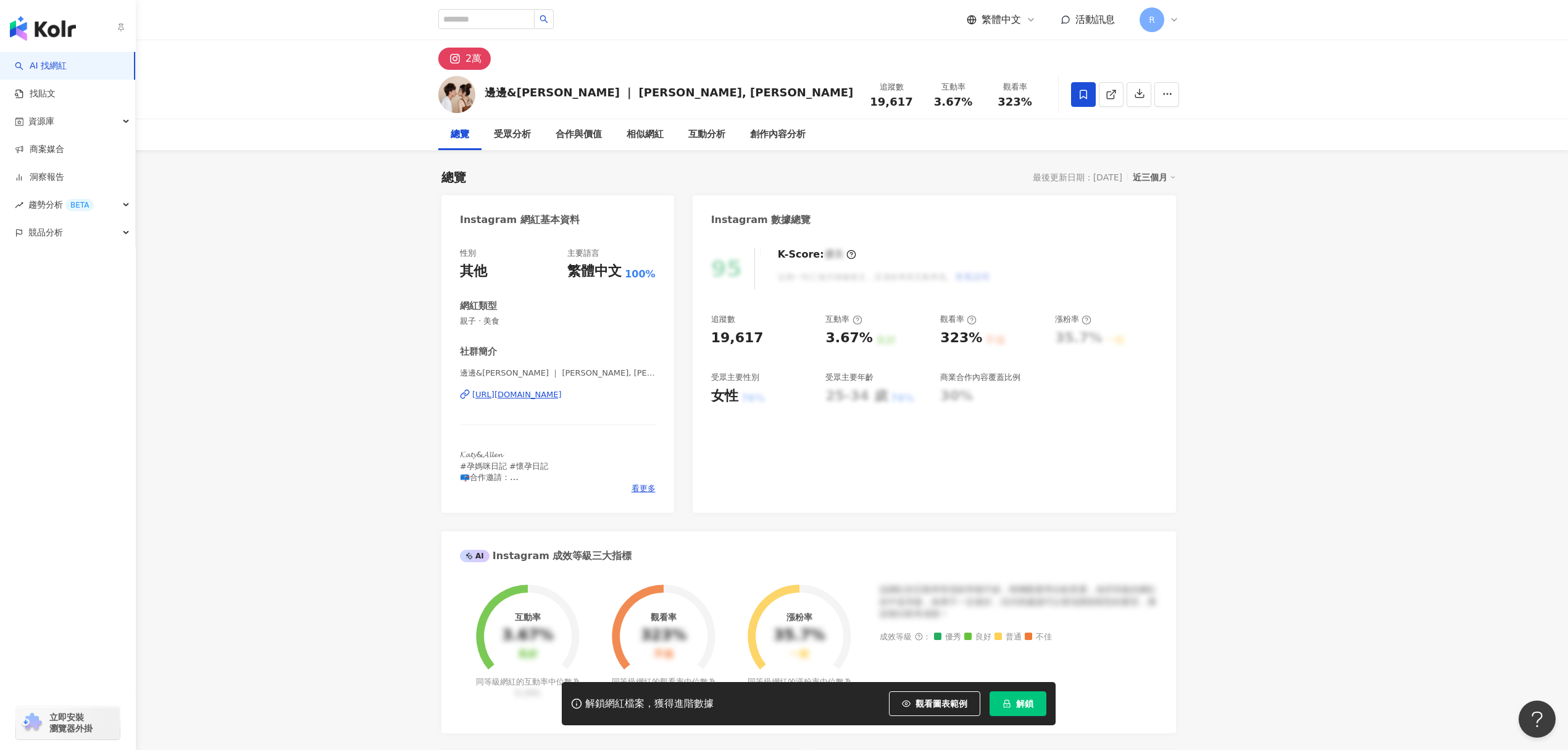
click at [45, 397] on div "AI 找網紅 找貼文 資源庫 商案媒合 洞察報告 趨勢分析 BETA 競品分析 立即安裝 瀏覽器外掛" at bounding box center [68, 401] width 136 height 698
click at [1017, 715] on button "解鎖" at bounding box center [1018, 703] width 57 height 25
click at [692, 481] on div "95 K-Score : 優良 近期一到三個月積極發文，且漲粉率與互動率高。 查看說明 追蹤數 19,617 互動率 3.67% 良好 觀看率 323% 不佳…" at bounding box center [933, 374] width 483 height 277
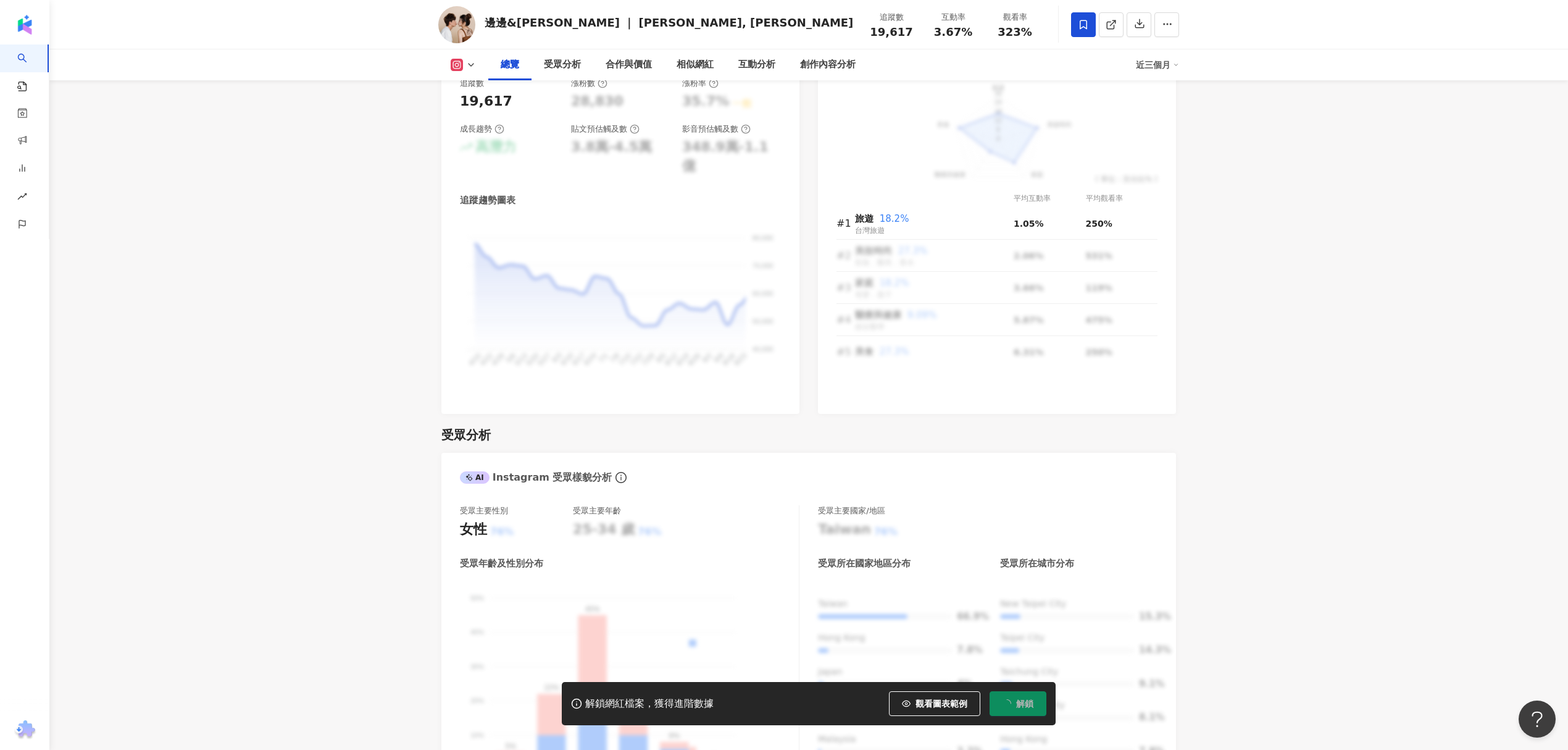
scroll to position [988, 0]
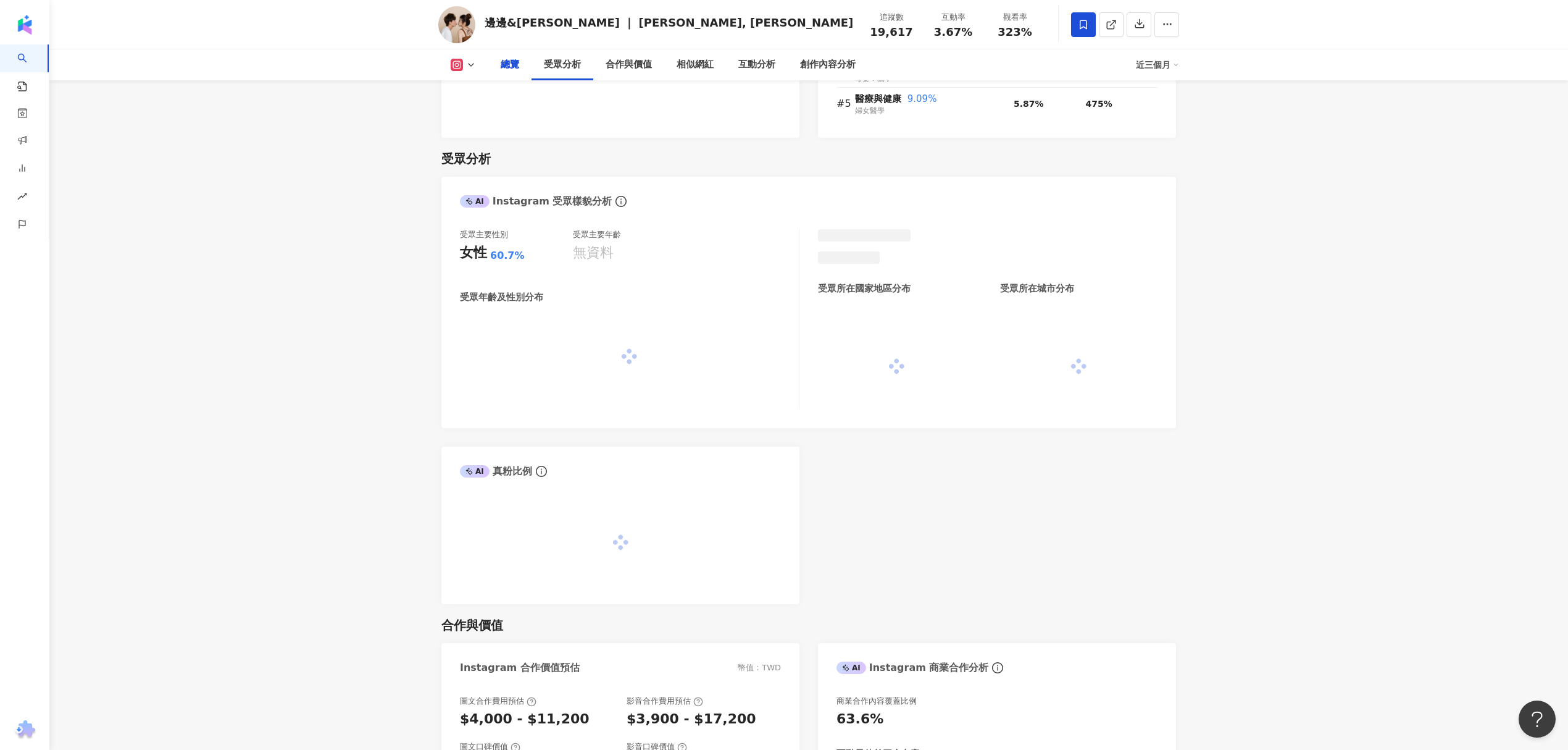
scroll to position [1002, 0]
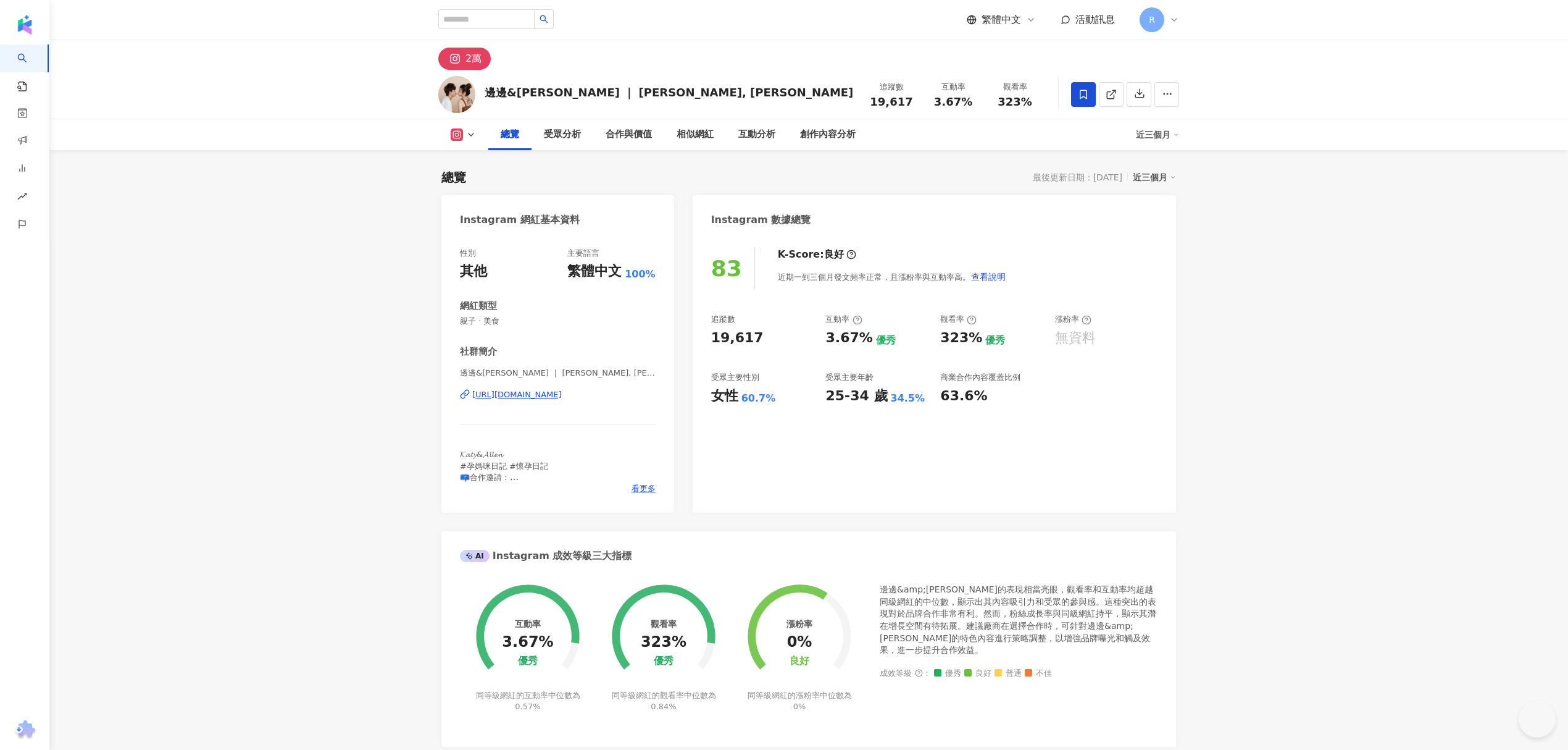
scroll to position [1002, 0]
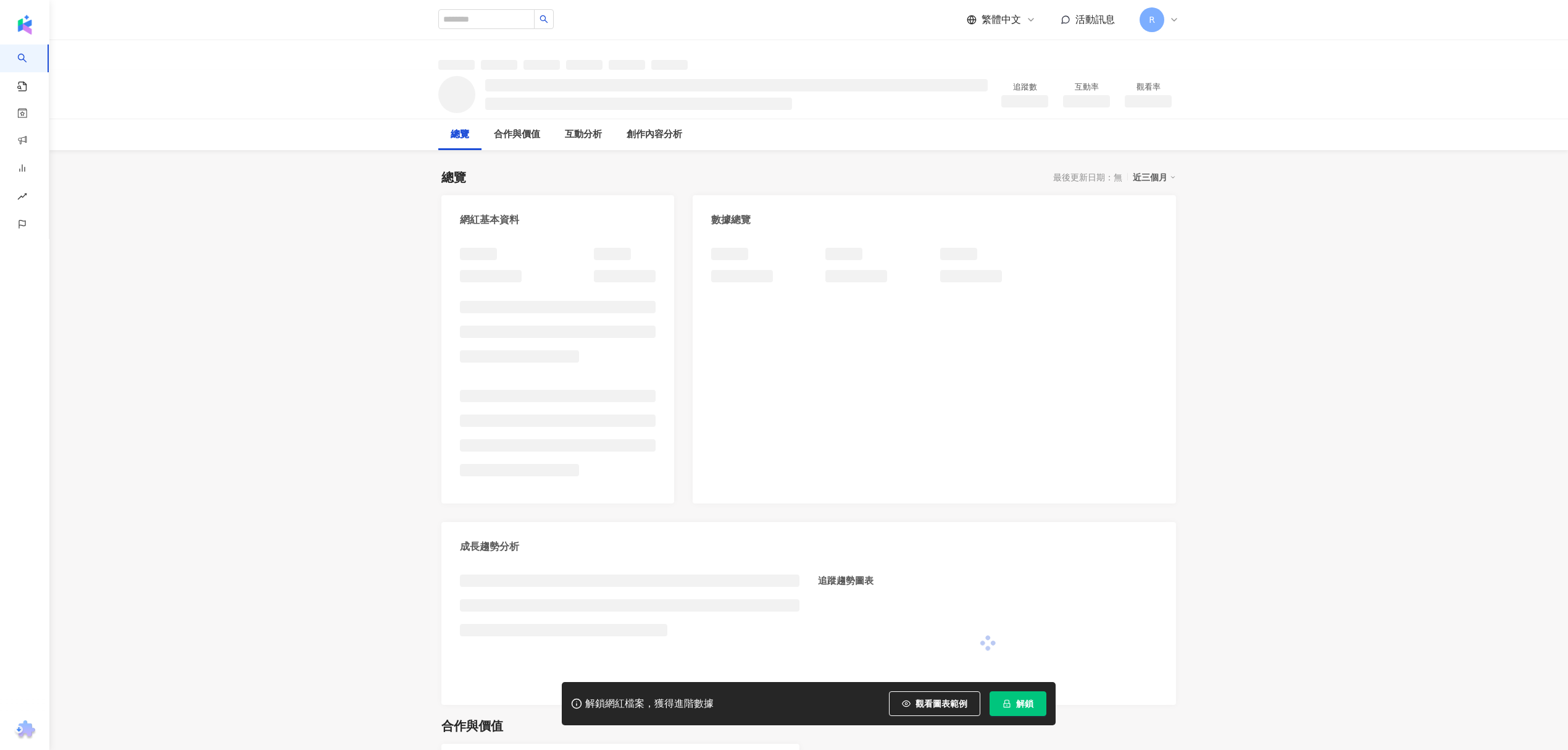
click at [1028, 714] on button "解鎖" at bounding box center [1018, 703] width 57 height 25
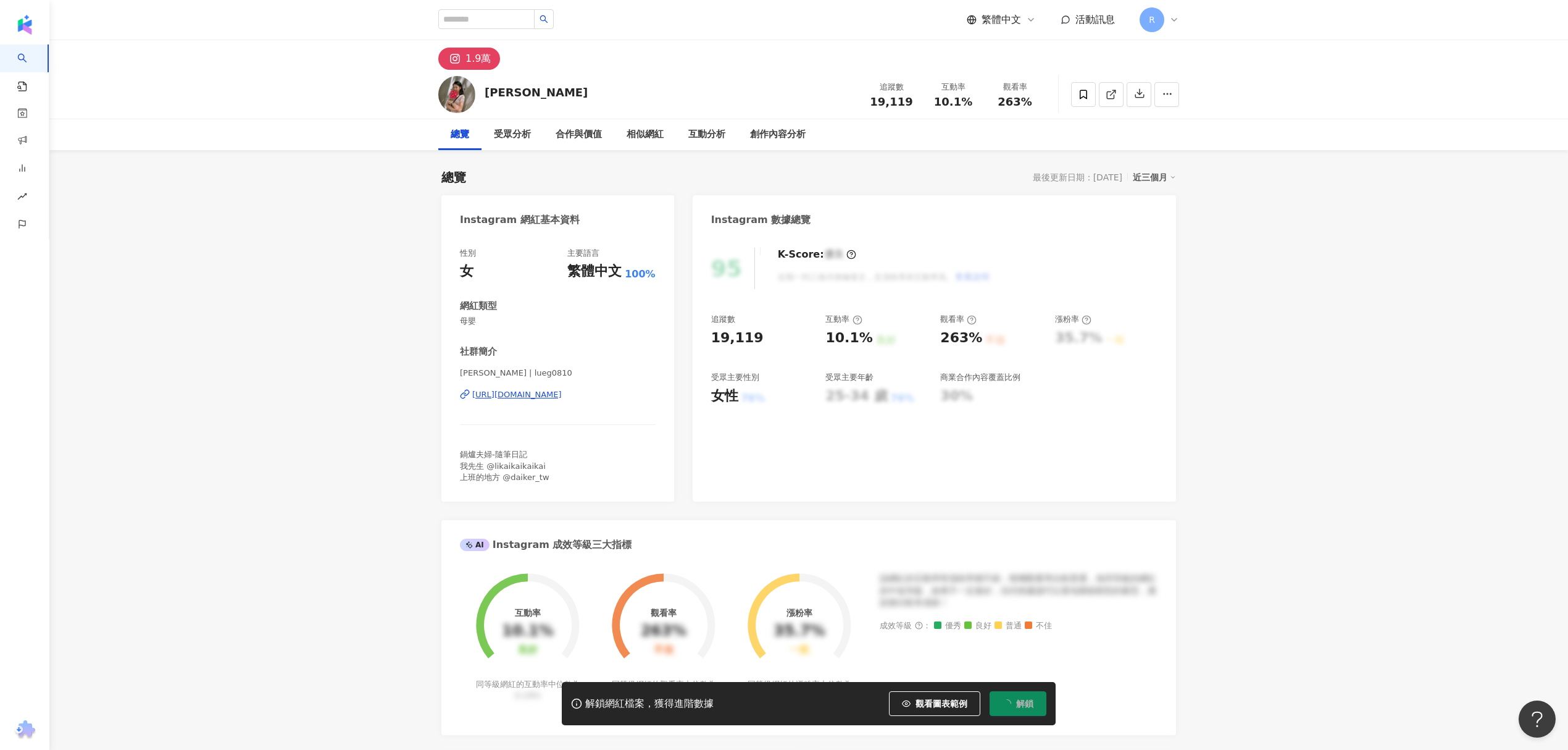
click at [534, 397] on div "https://www.instagram.com/lueg0810/" at bounding box center [516, 394] width 89 height 11
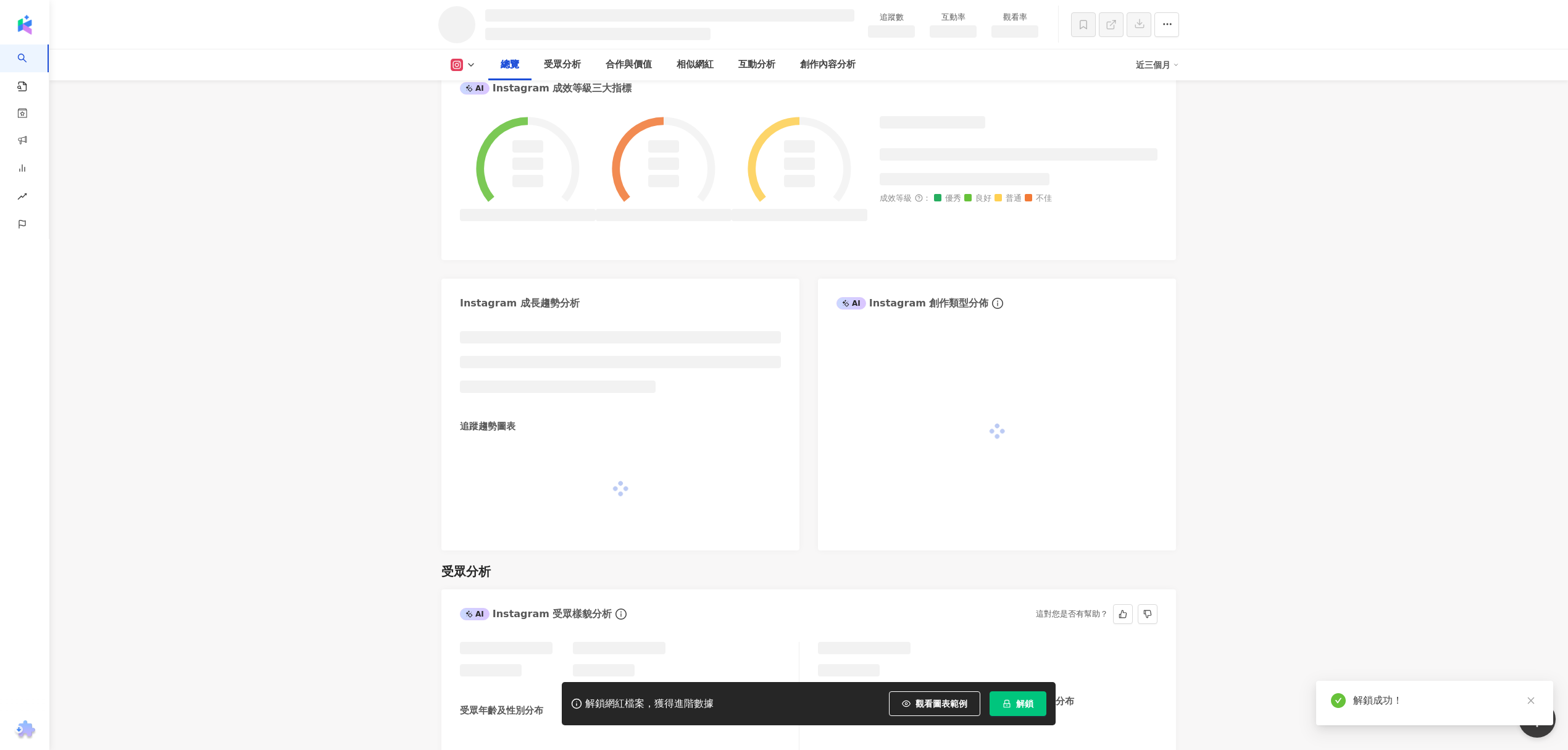
scroll to position [443, 0]
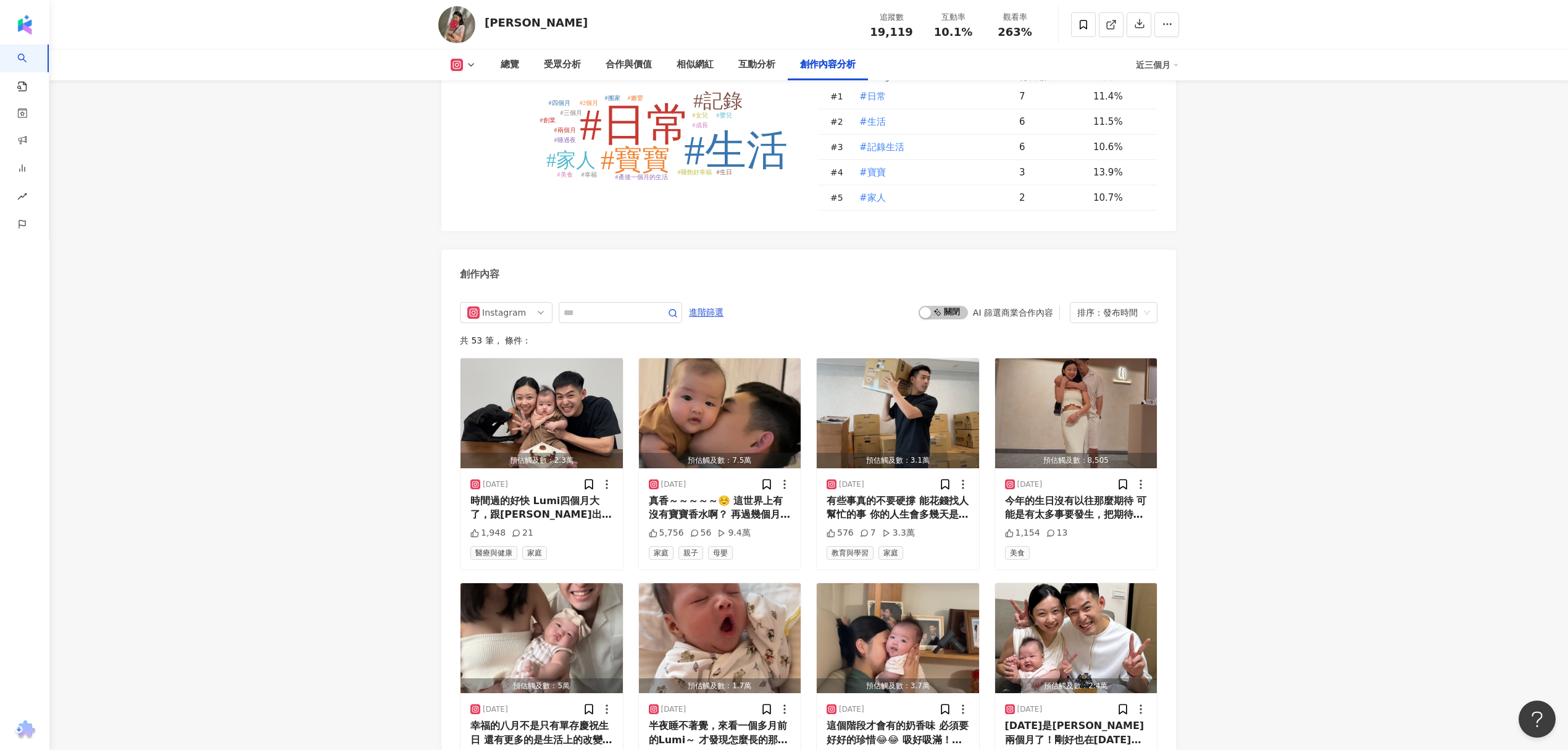
scroll to position [3692, 0]
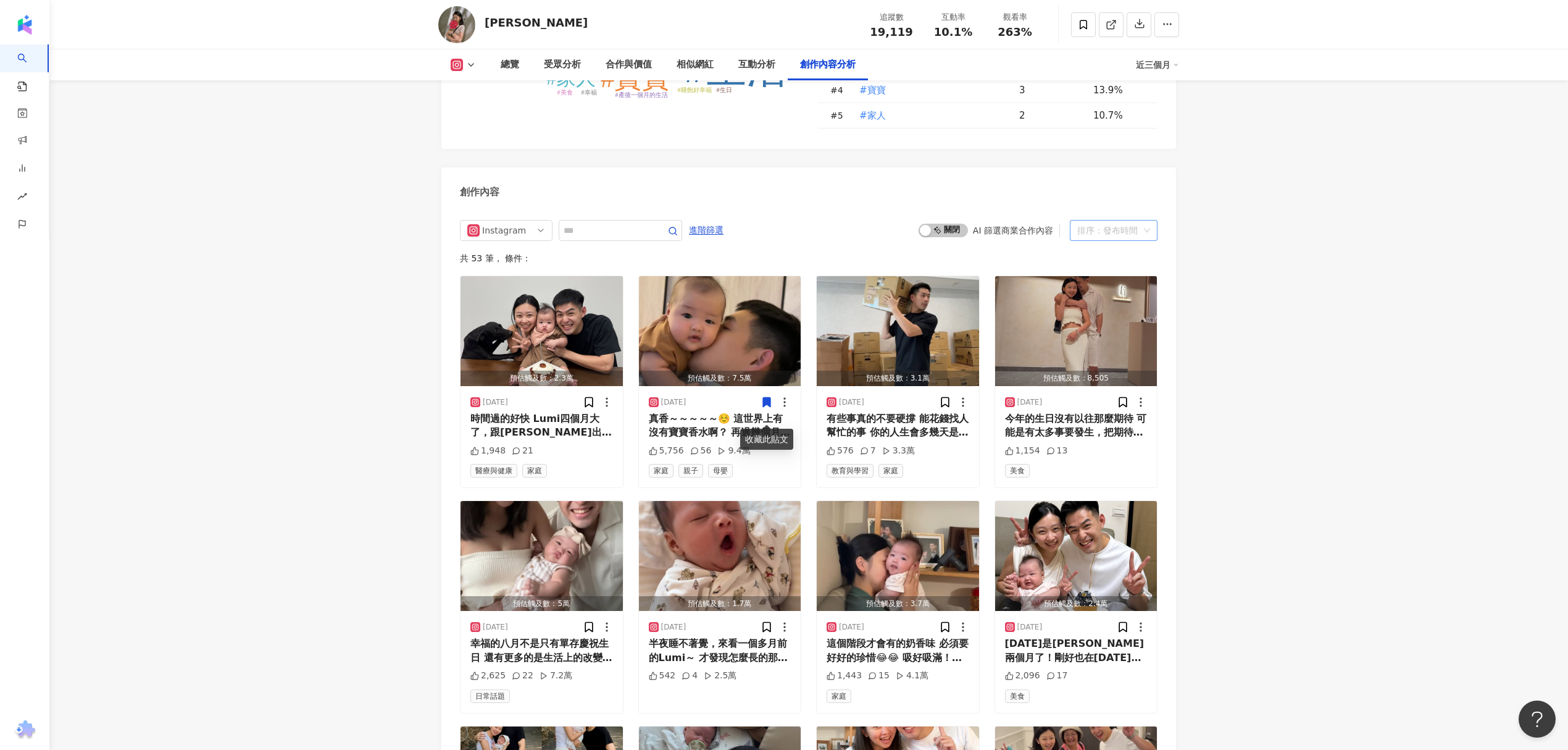
click at [1129, 240] on div "排序：發布時間" at bounding box center [1108, 231] width 62 height 19
click at [1015, 237] on div "啟動 關閉 AI 篩選商業合作內容" at bounding box center [989, 230] width 141 height 13
click at [939, 237] on span "啟動 關閉" at bounding box center [943, 230] width 49 height 13
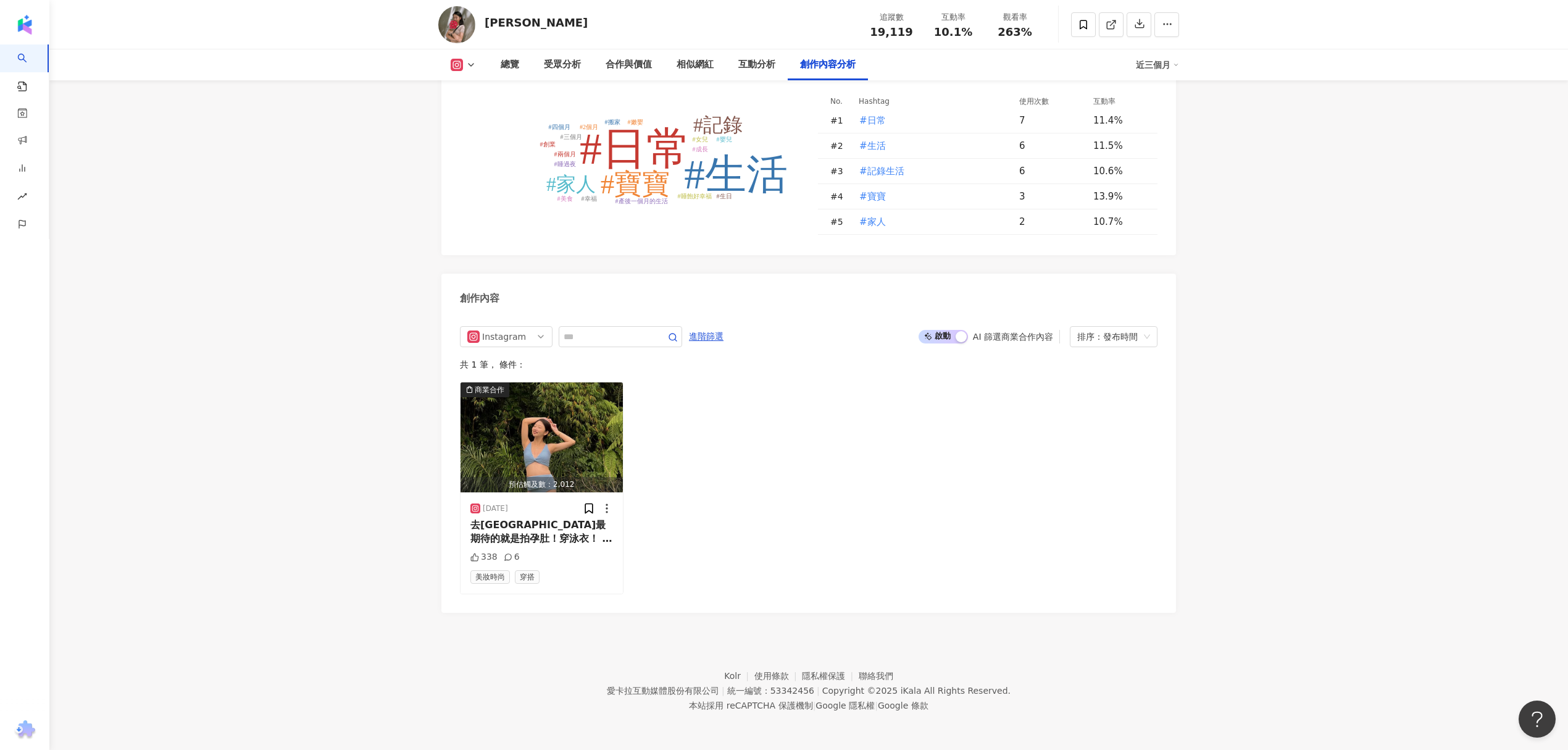
scroll to position [3599, 0]
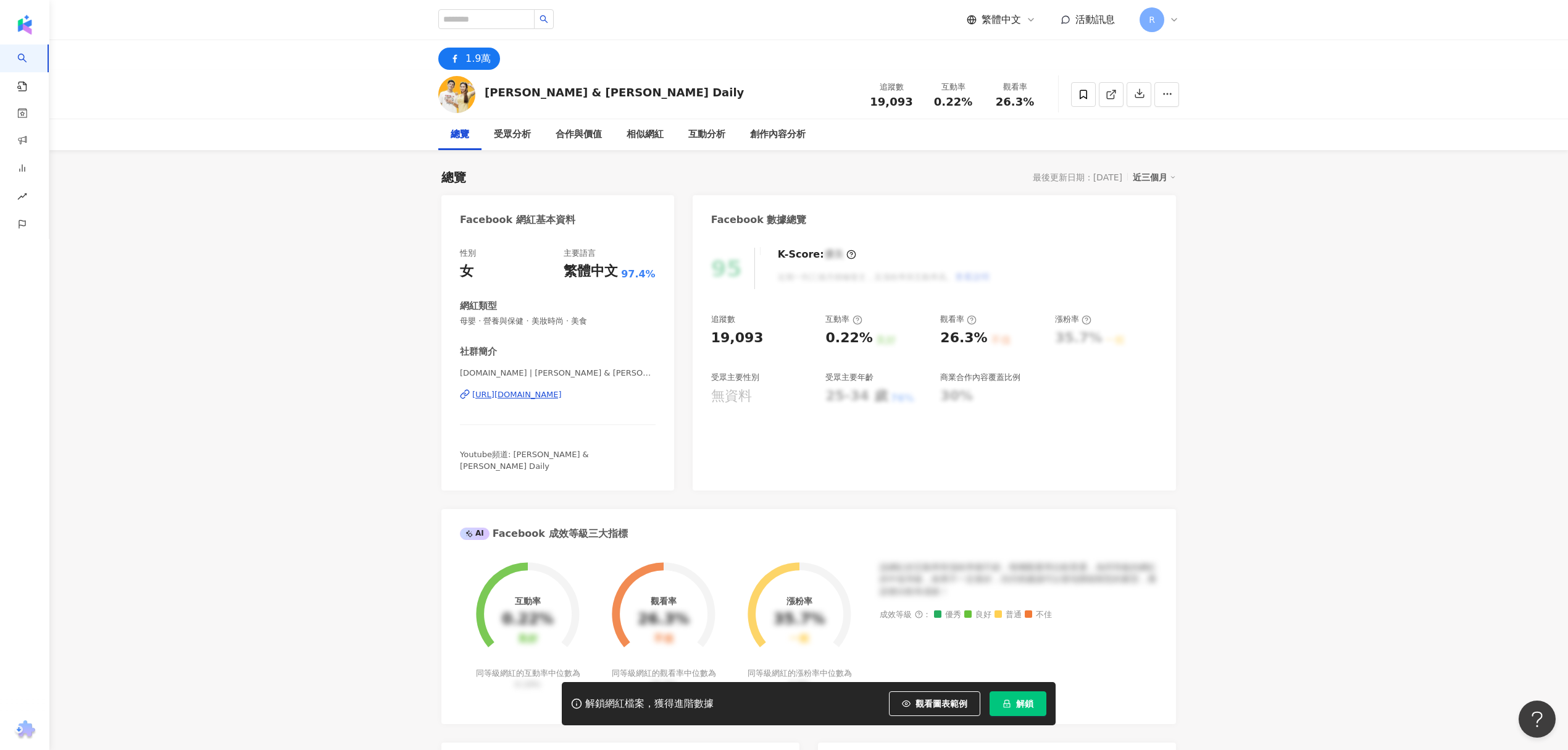
click at [562, 391] on div "[URL][DOMAIN_NAME]" at bounding box center [516, 394] width 89 height 11
click at [1085, 90] on icon at bounding box center [1083, 94] width 7 height 9
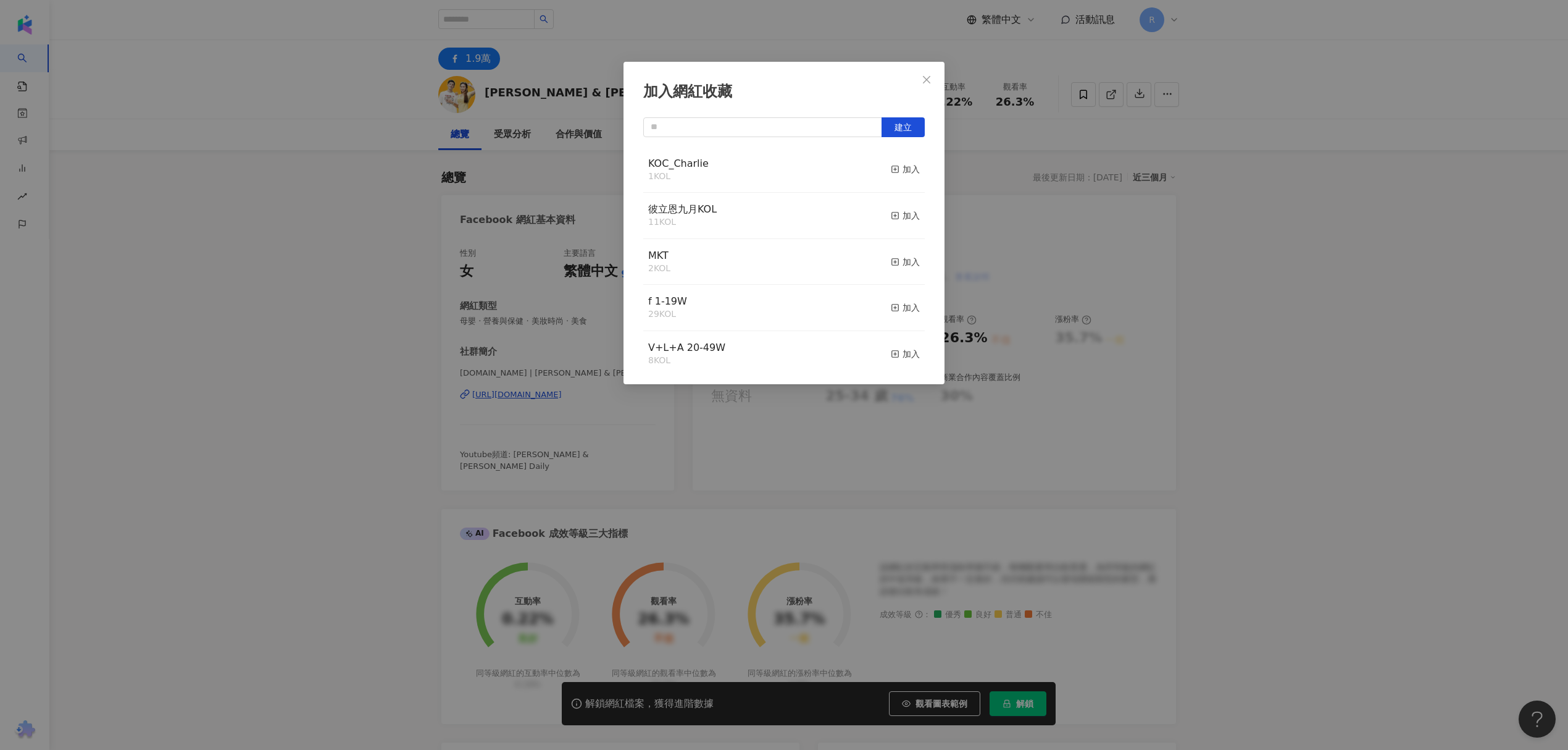
click at [841, 176] on div "KOC_Charlie 1 KOL 加入" at bounding box center [783, 170] width 282 height 46
click at [900, 157] on button "加入" at bounding box center [905, 170] width 29 height 26
click at [896, 171] on div at bounding box center [783, 169] width 282 height 44
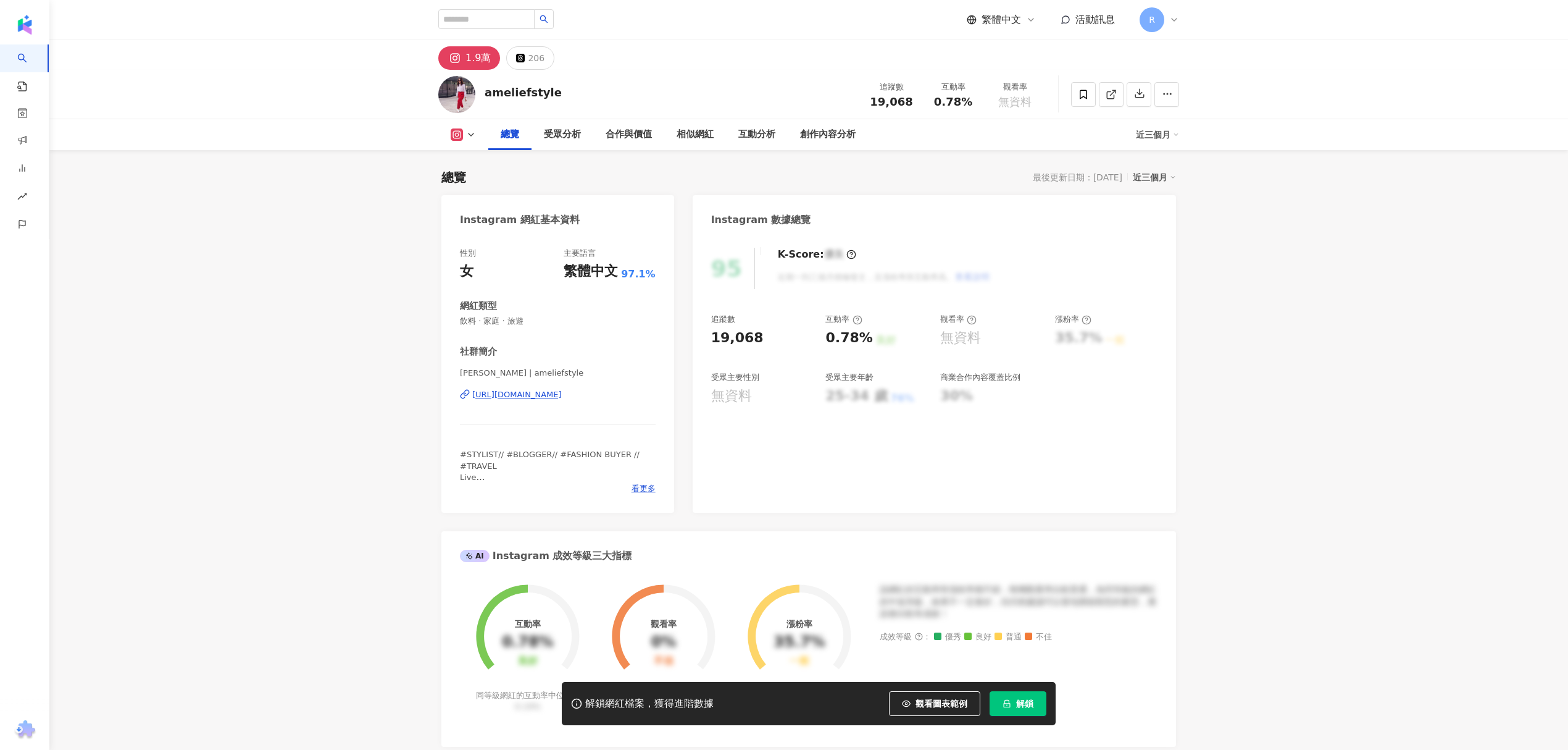
click at [562, 396] on div "https://www.instagram.com/ameliefstyle/" at bounding box center [516, 394] width 89 height 11
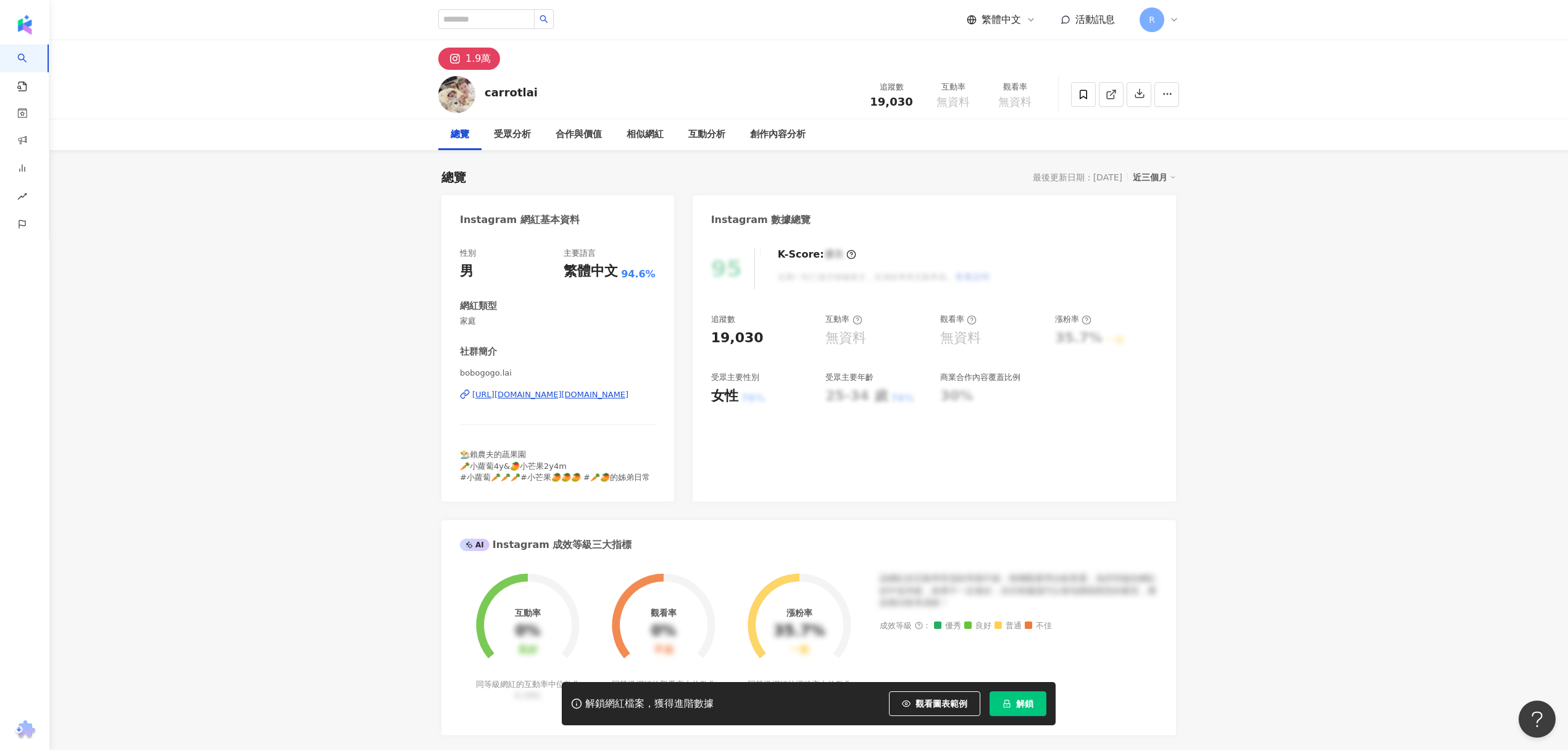
click at [595, 396] on div "https://www.instagram.com/bobogogo.lai/" at bounding box center [550, 394] width 156 height 11
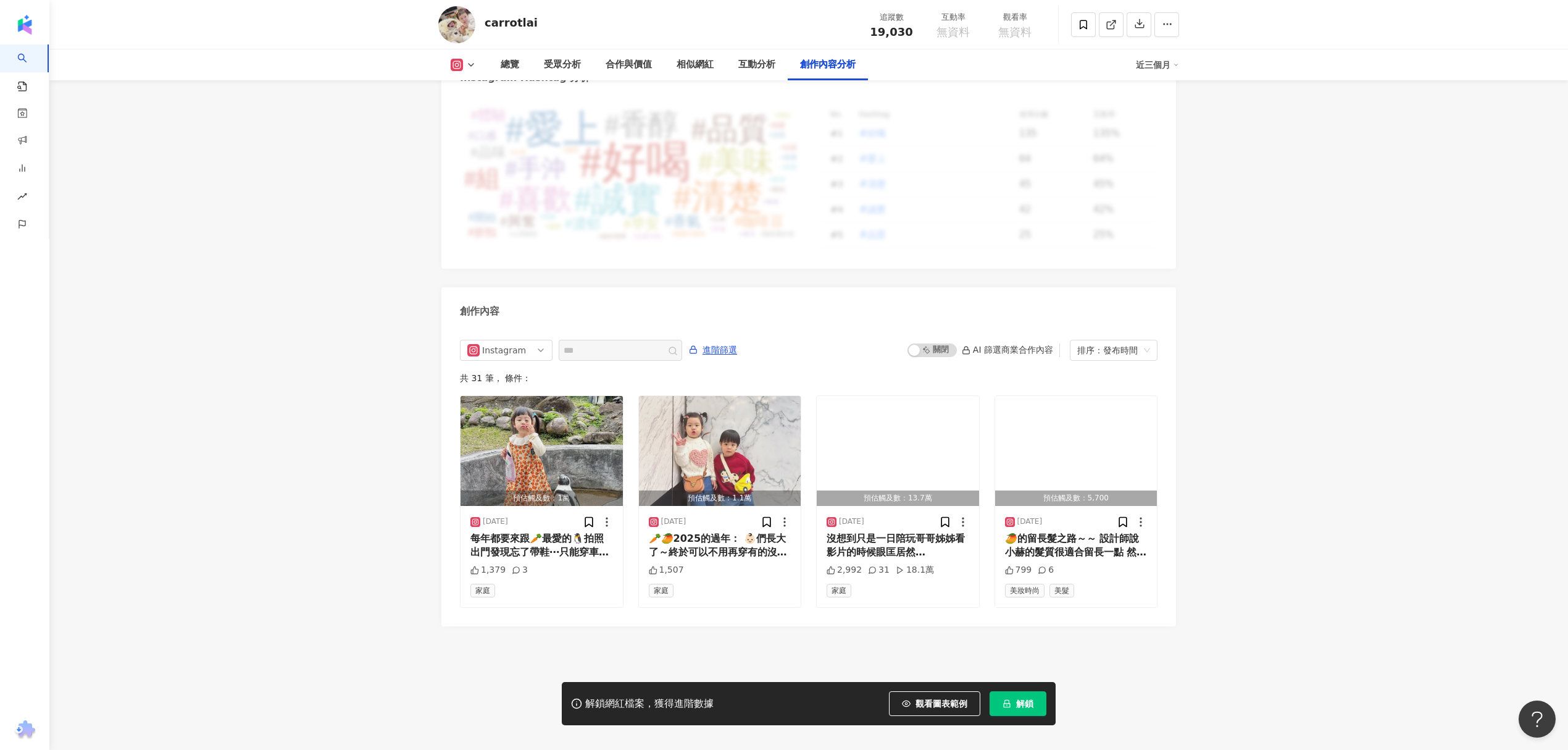
scroll to position [3573, 0]
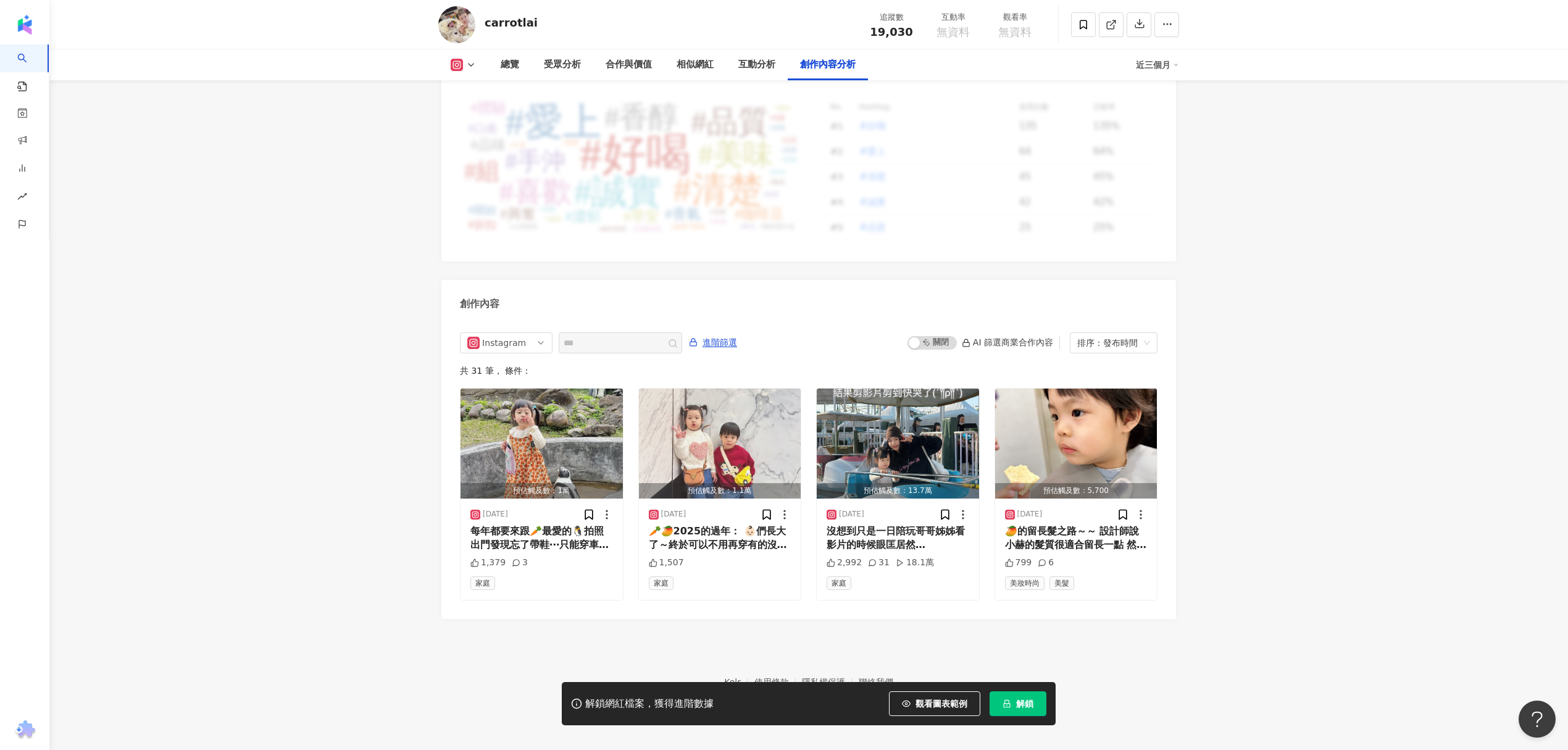
click at [1016, 704] on span "解鎖" at bounding box center [1025, 703] width 18 height 10
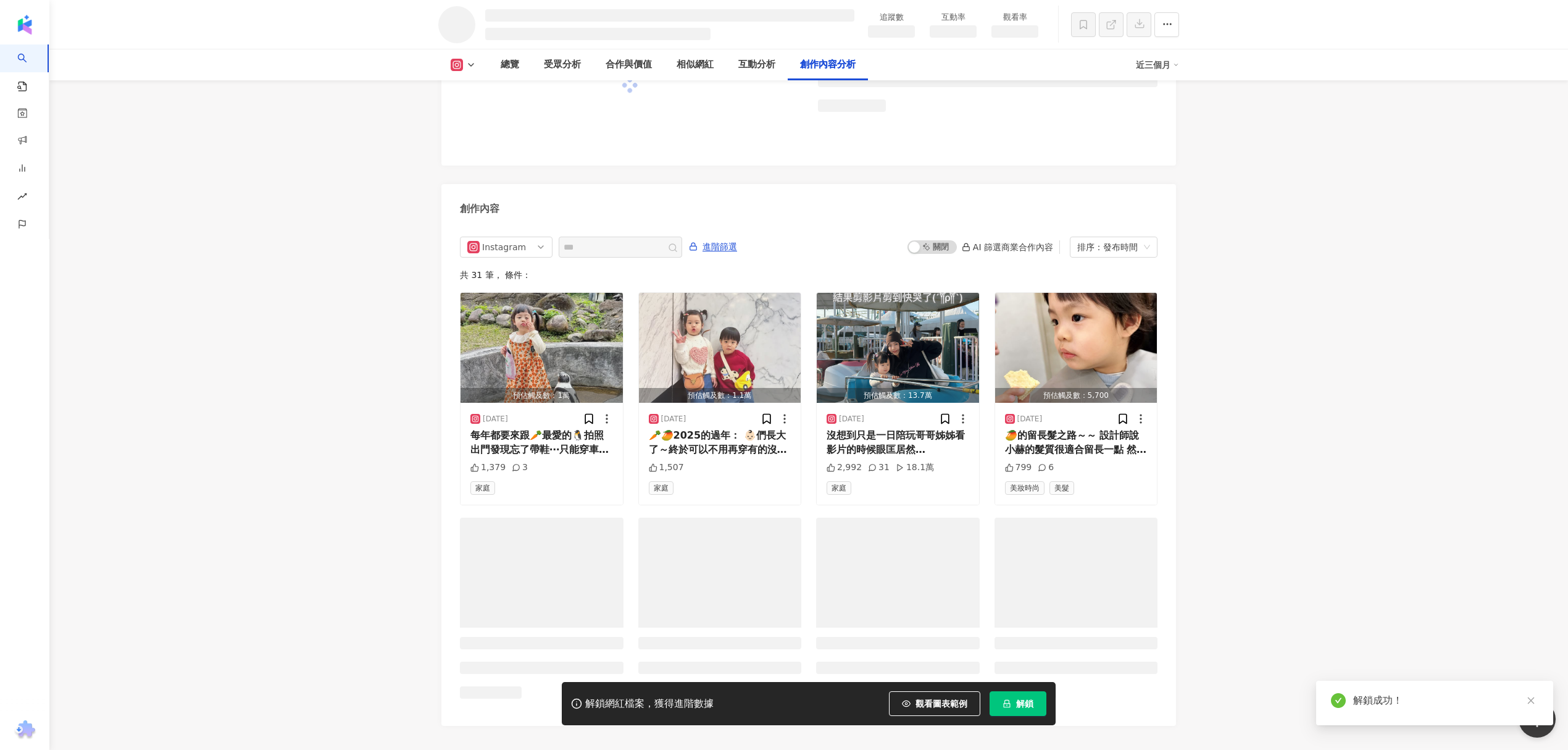
scroll to position [3217, 0]
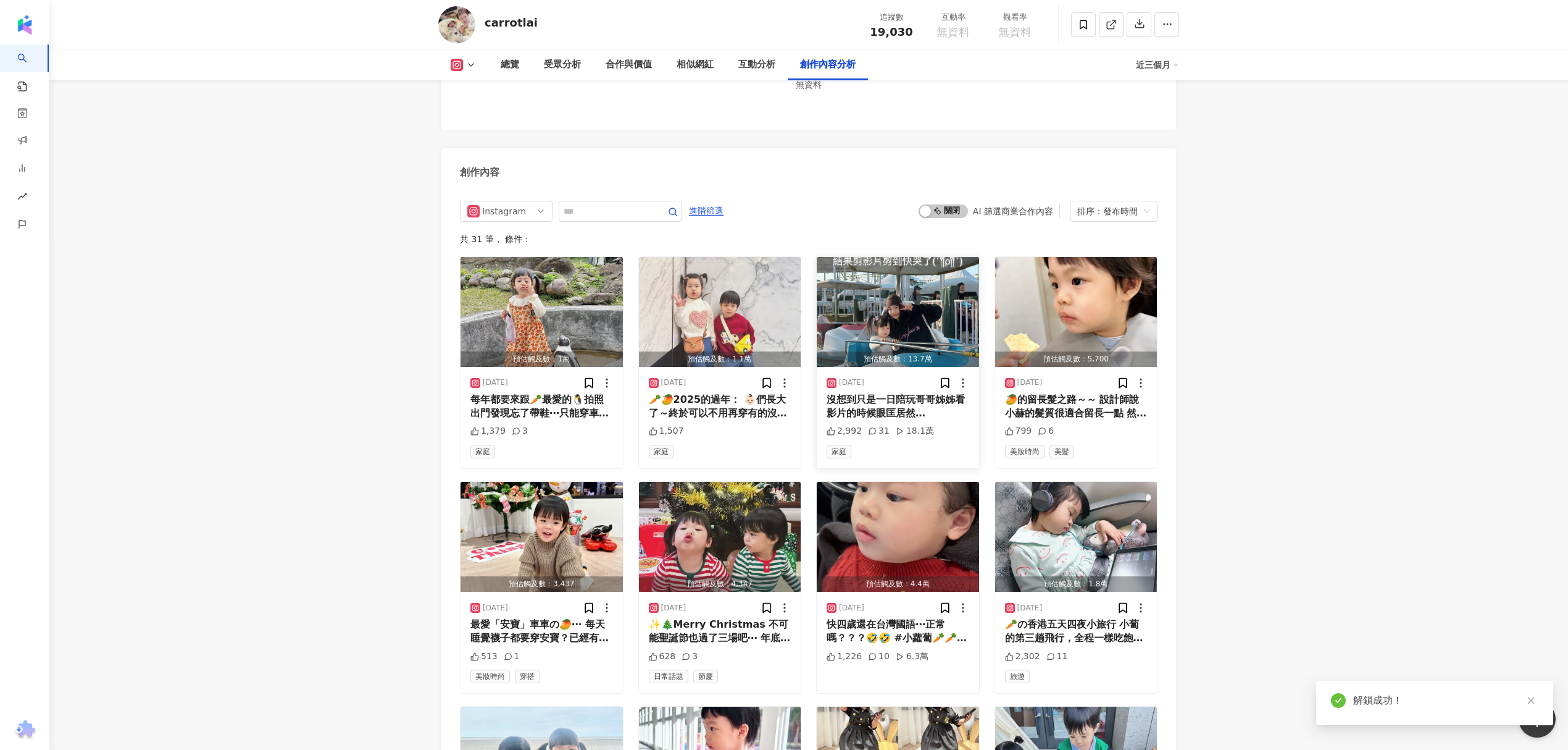
scroll to position [3305, 0]
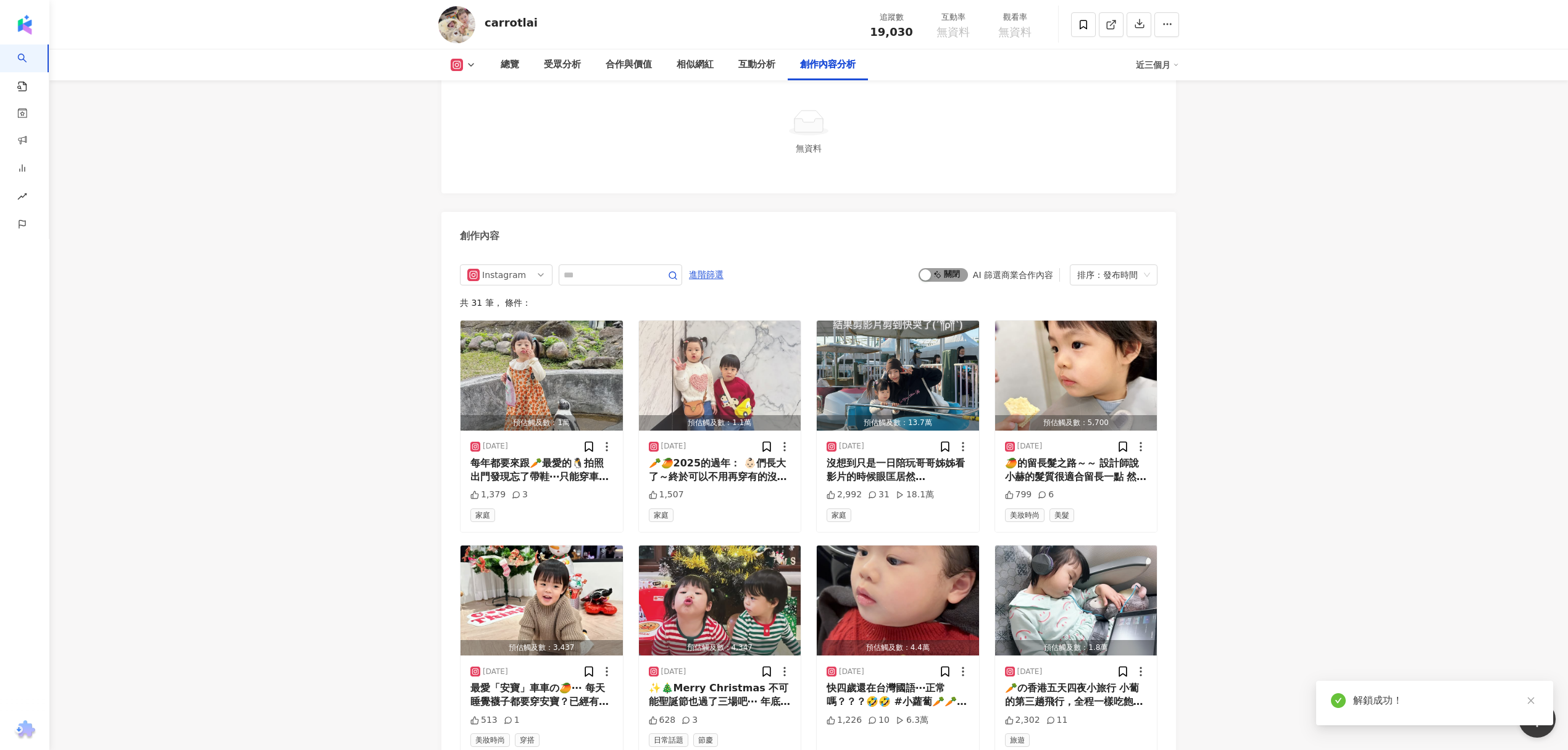
click at [939, 268] on span "啟動 關閉" at bounding box center [943, 274] width 49 height 13
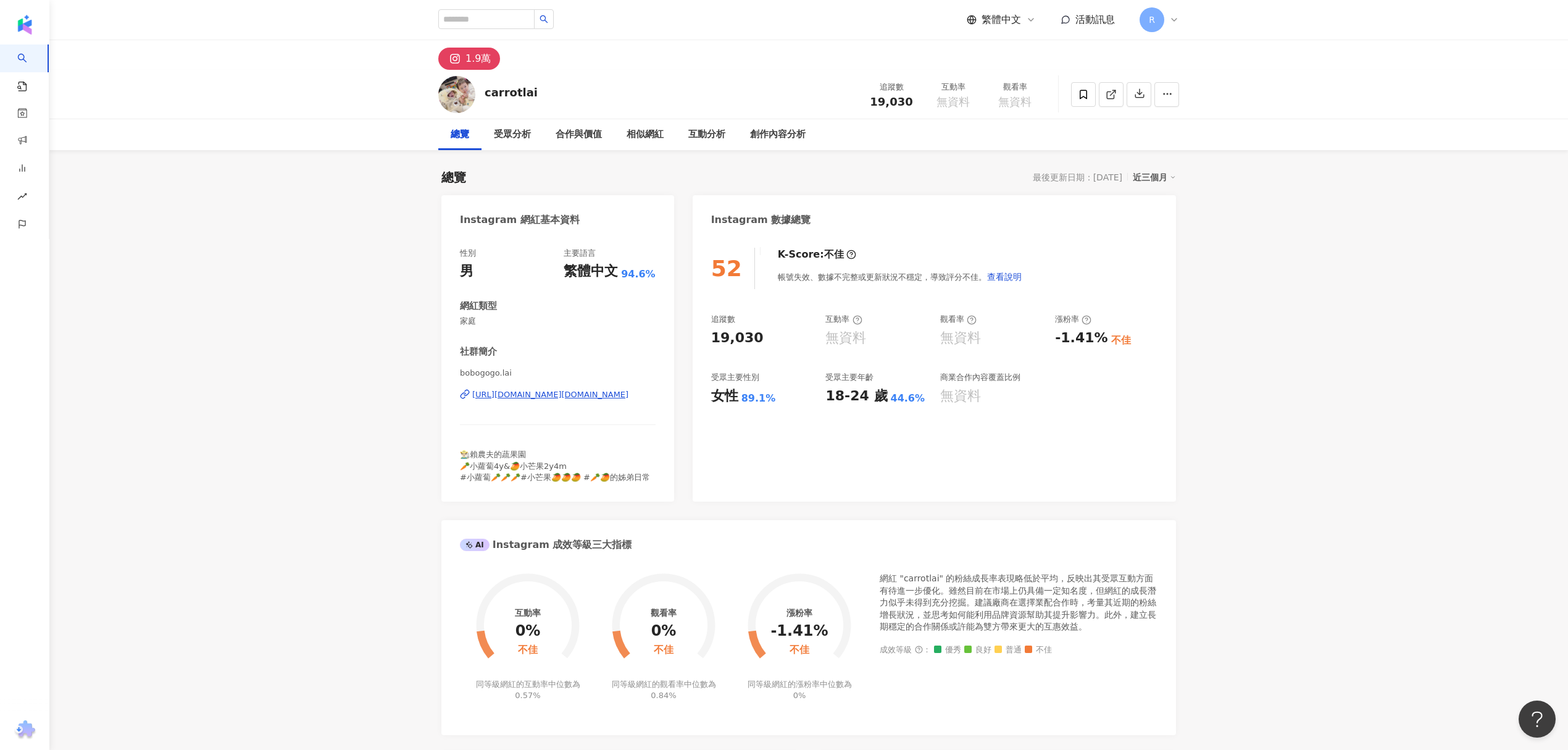
click at [593, 393] on div "https://www.instagram.com/bobogogo.lai/" at bounding box center [550, 394] width 156 height 11
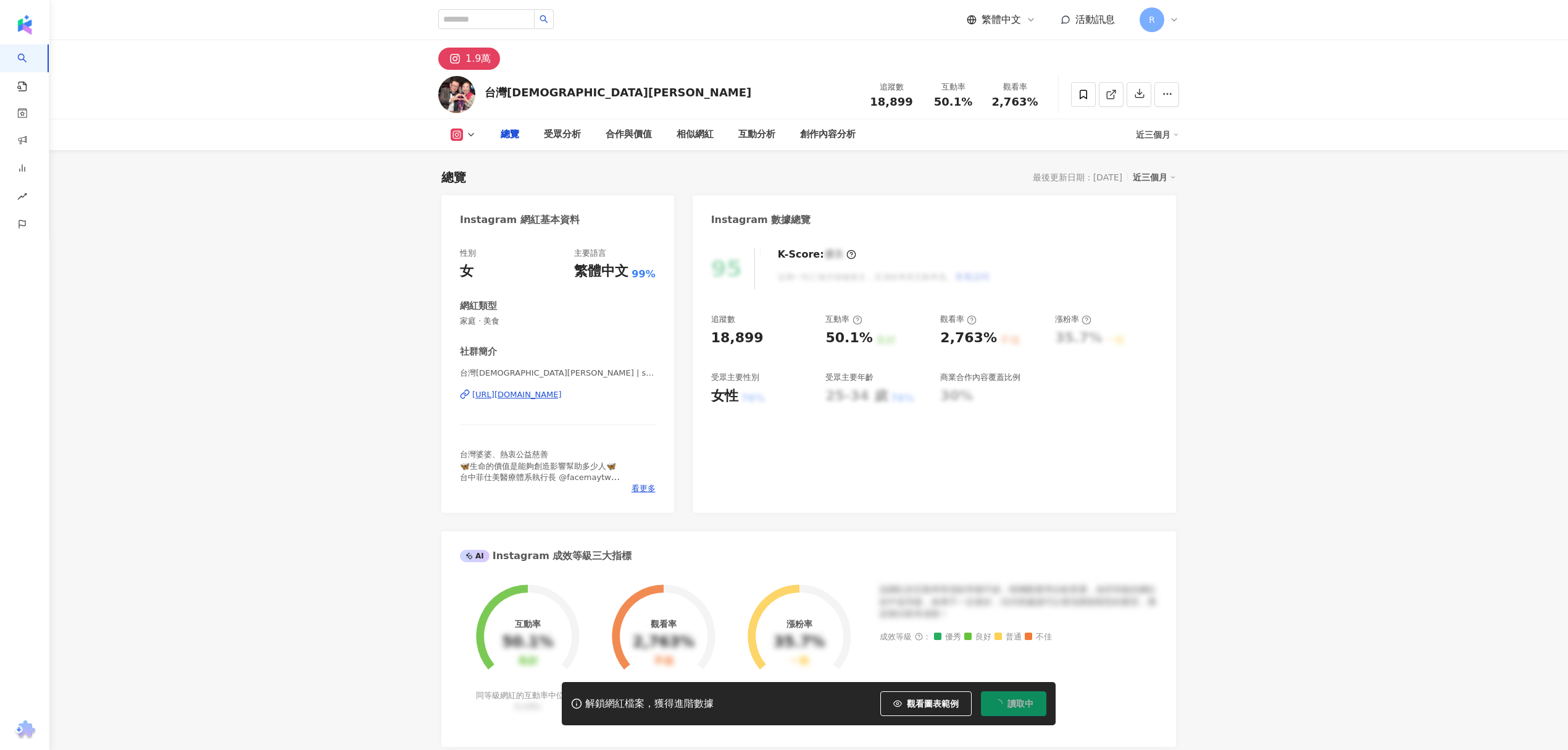
click at [562, 400] on div "[URL][DOMAIN_NAME]" at bounding box center [516, 394] width 89 height 11
click at [1078, 94] on icon at bounding box center [1083, 95] width 11 height 11
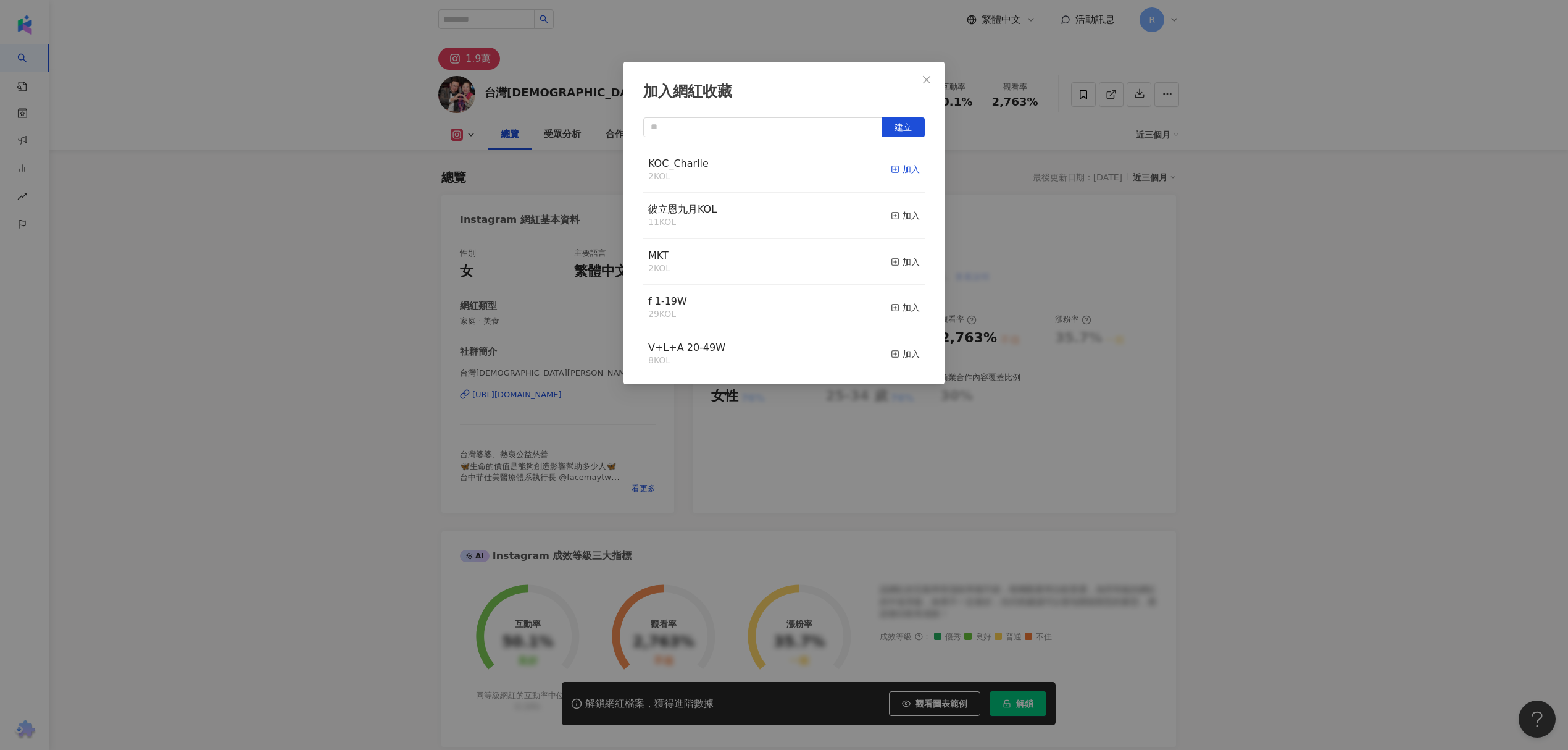
click at [891, 168] on div "加入" at bounding box center [905, 169] width 29 height 13
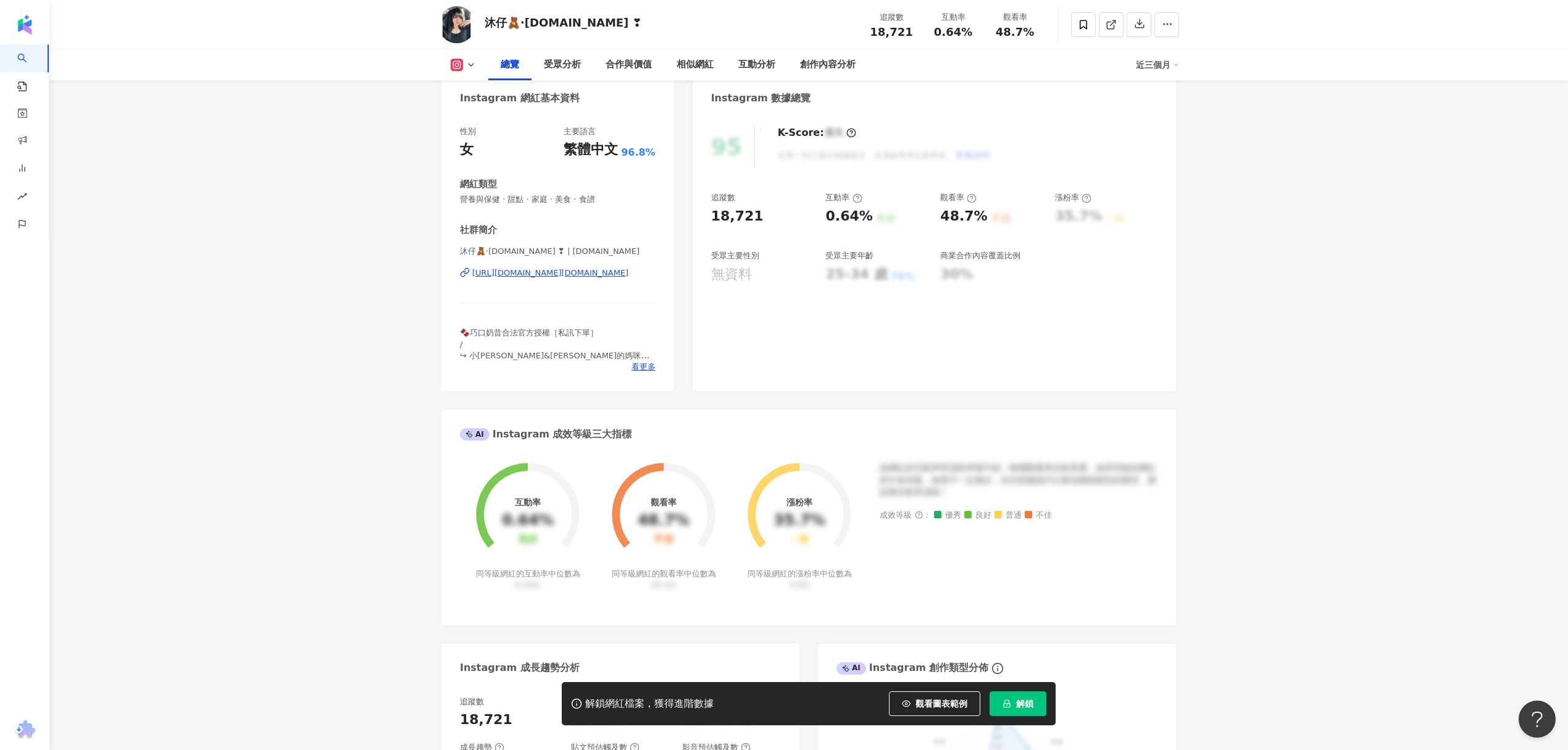
scroll to position [247, 0]
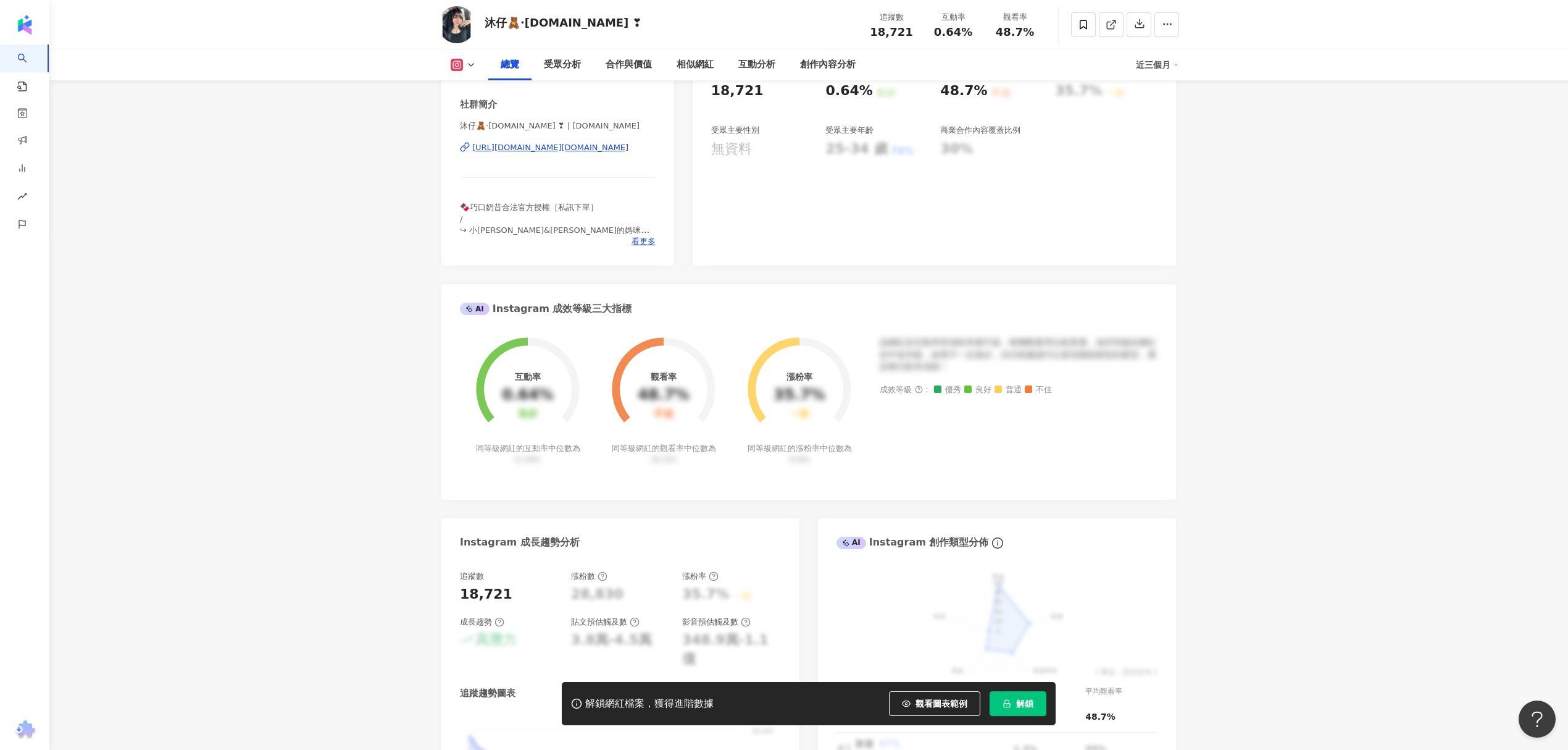
click at [579, 147] on div "https://www.instagram.com/dear.mu/" at bounding box center [550, 148] width 156 height 11
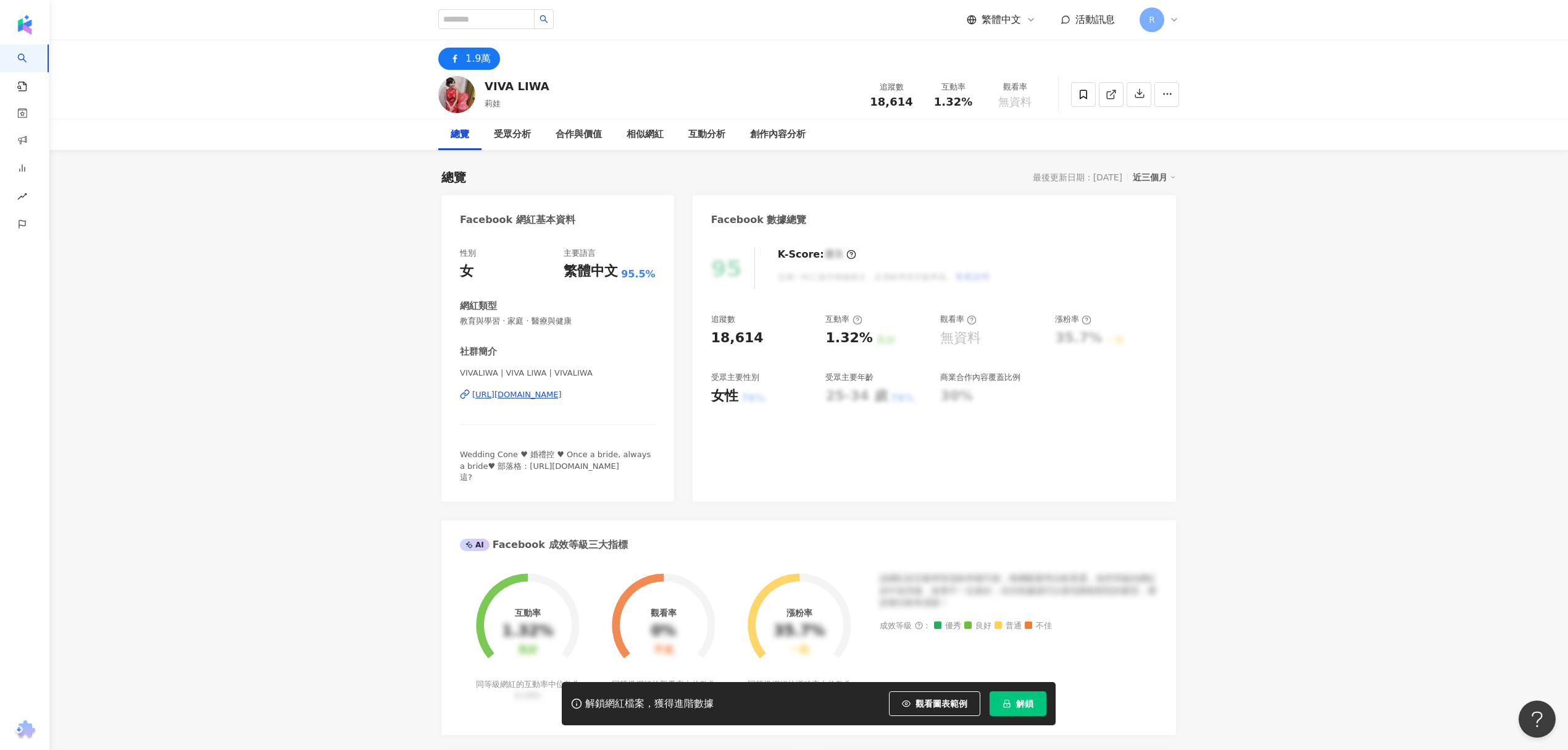
click at [562, 396] on div "https://www.facebook.com/177327619011186" at bounding box center [516, 394] width 89 height 11
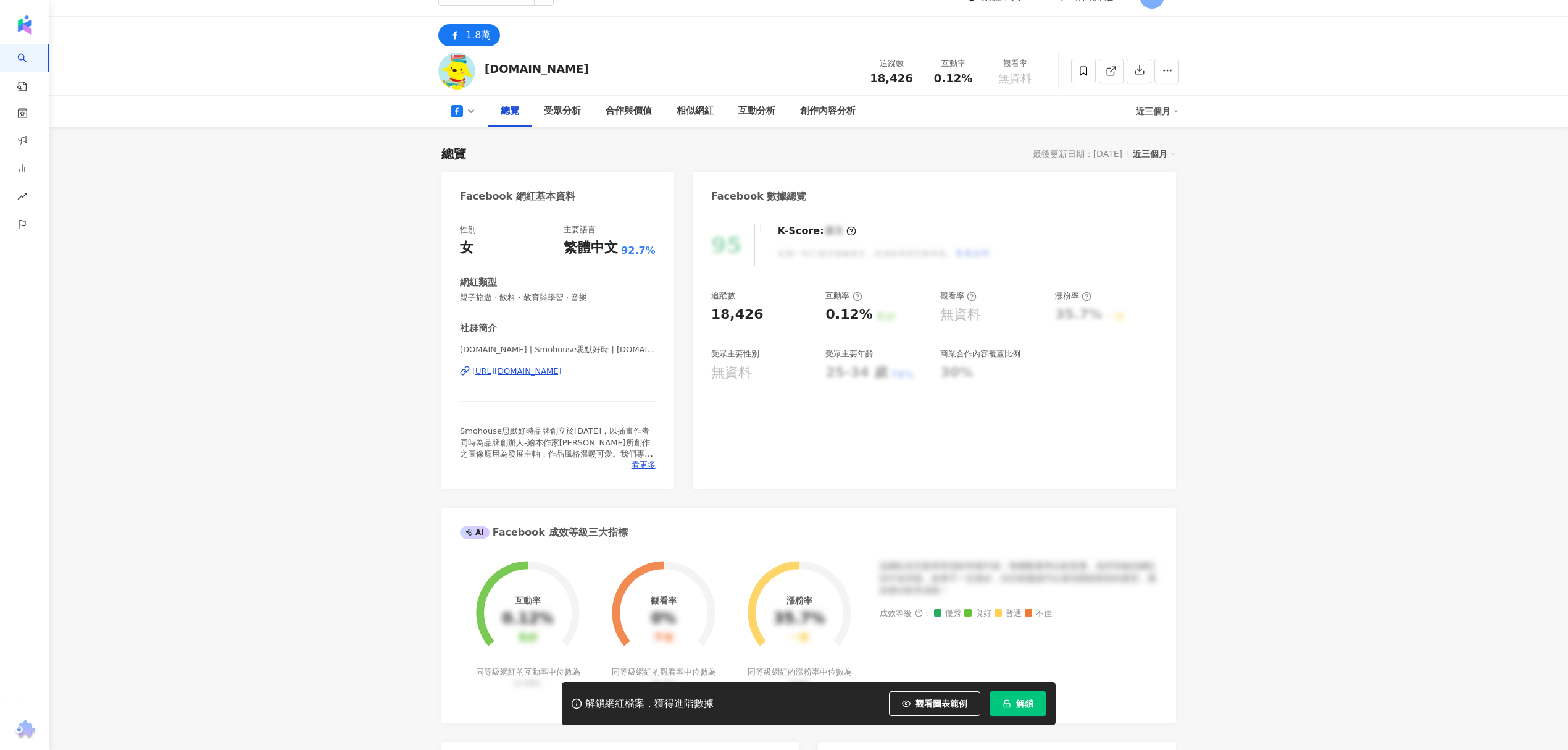
scroll to position [330, 0]
